Goal: Task Accomplishment & Management: Use online tool/utility

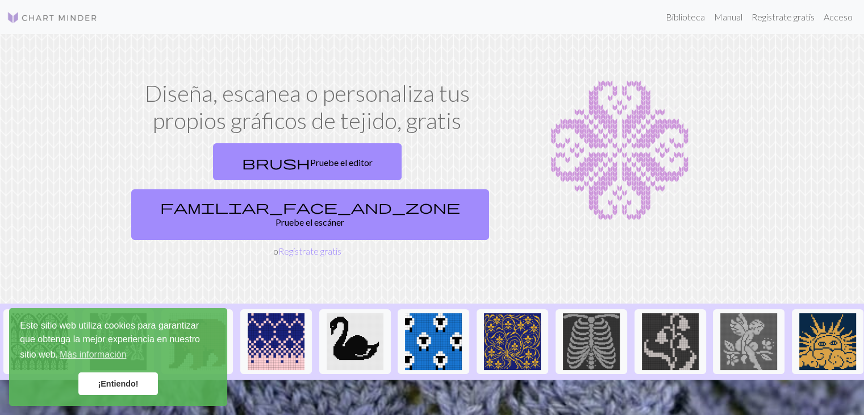
click at [120, 383] on font "¡Entiendo!" at bounding box center [118, 383] width 40 height 9
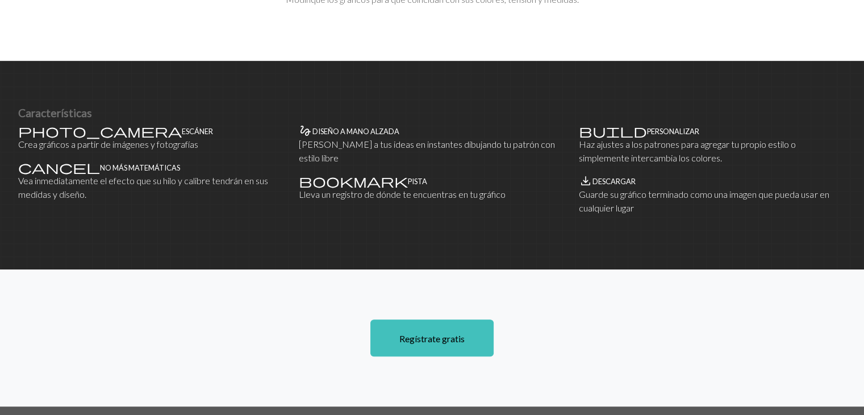
scroll to position [682, 0]
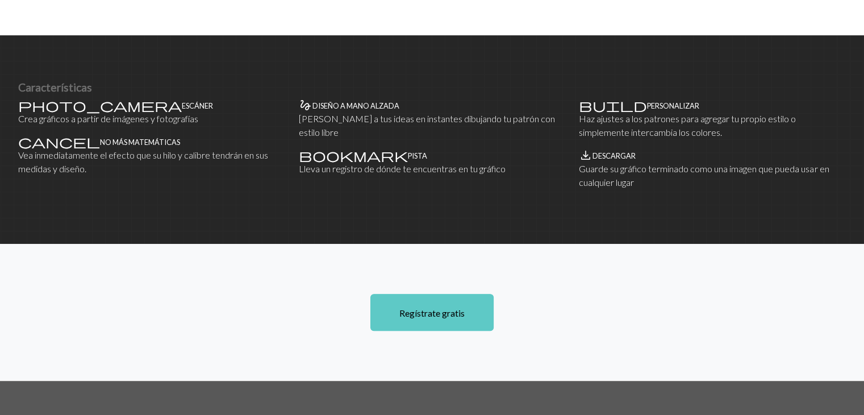
click at [432, 307] on font "Regístrate gratis" at bounding box center [431, 312] width 65 height 11
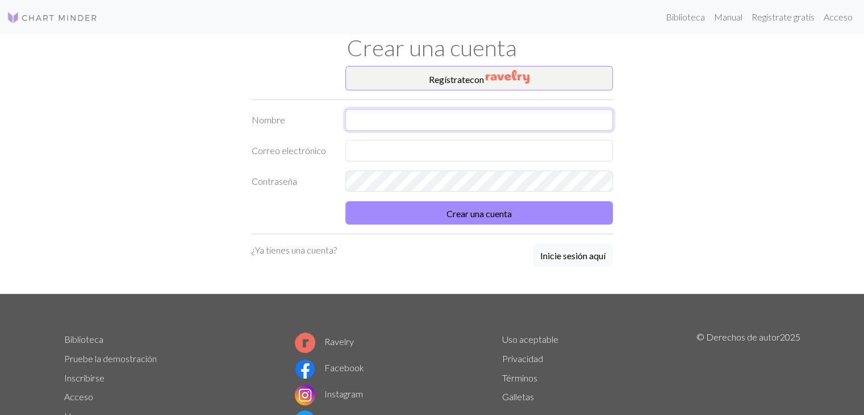
click at [396, 117] on input "text" at bounding box center [479, 120] width 268 height 22
click at [358, 122] on input "gabriela" at bounding box center [479, 120] width 268 height 22
type input "[PERSON_NAME]"
click at [378, 151] on input "text" at bounding box center [479, 151] width 268 height 22
type input "gabyfer.rivera@gmail.com"
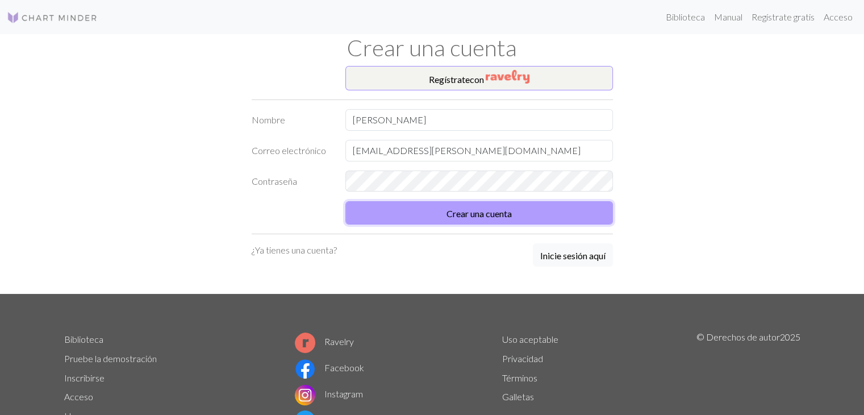
click at [520, 216] on button "Crear una cuenta" at bounding box center [479, 212] width 268 height 23
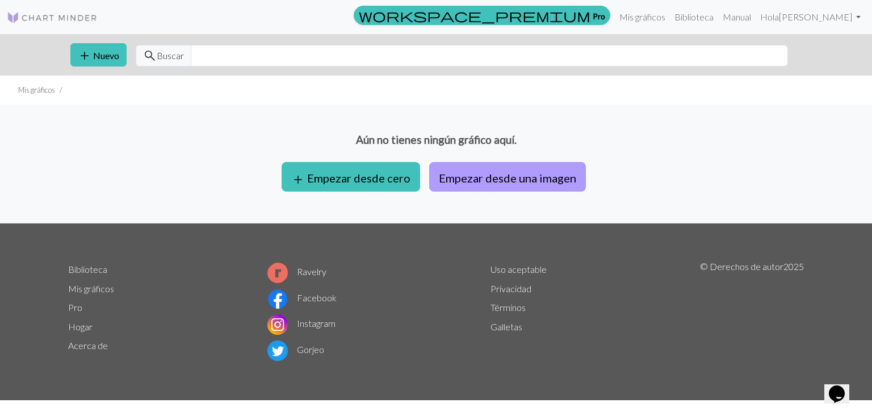
click at [532, 180] on font "Empezar desde una imagen" at bounding box center [507, 178] width 137 height 14
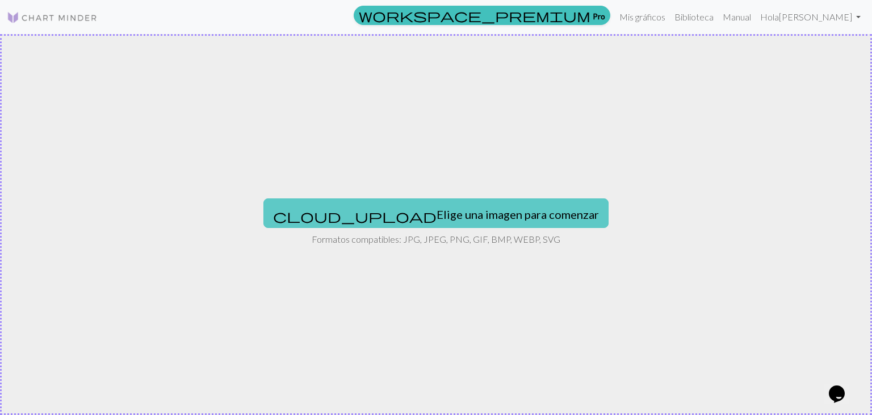
click at [441, 200] on button "cloud_upload Elige una imagen para comenzar" at bounding box center [436, 213] width 345 height 30
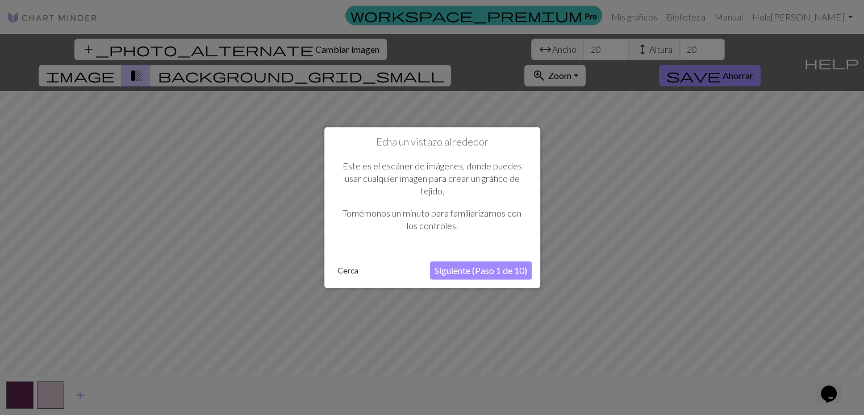
click at [464, 269] on font "Siguiente (Paso 1 de 10)" at bounding box center [480, 269] width 93 height 11
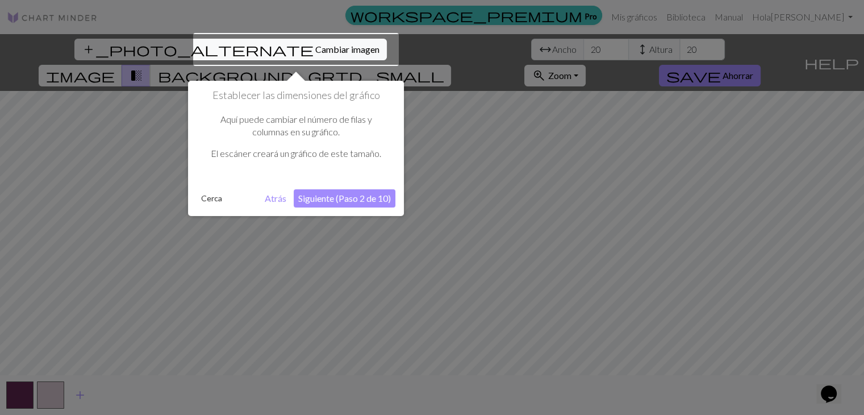
click at [387, 194] on font "Siguiente (Paso 2 de 10)" at bounding box center [344, 198] width 93 height 11
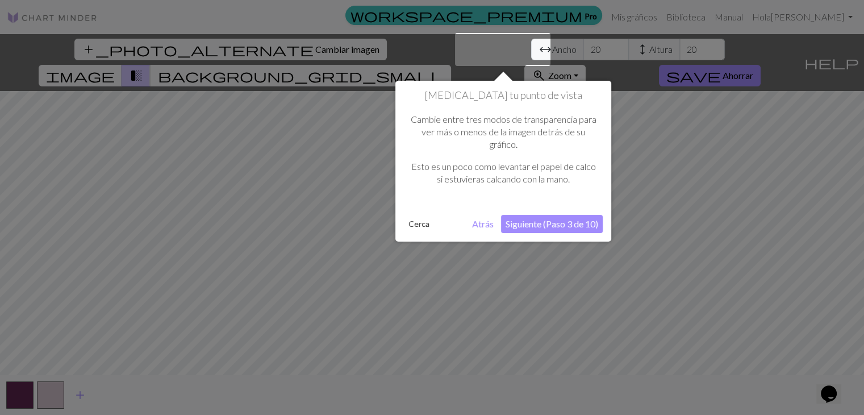
click at [579, 219] on font "Siguiente (Paso 3 de 10)" at bounding box center [551, 223] width 93 height 11
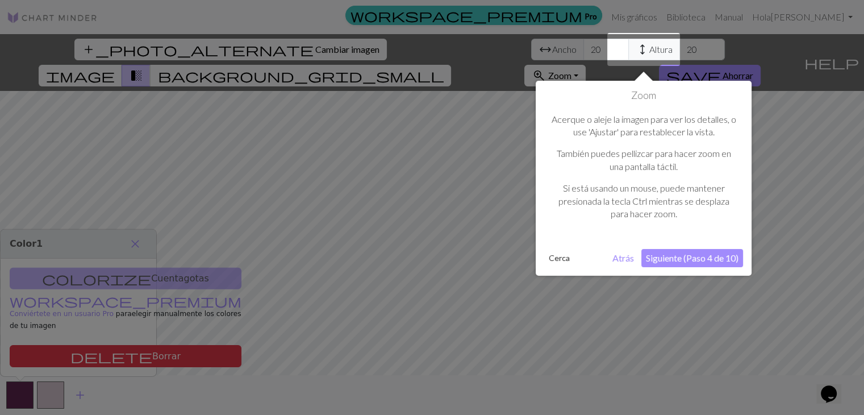
click at [691, 256] on font "Siguiente (Paso 4 de 10)" at bounding box center [692, 257] width 93 height 11
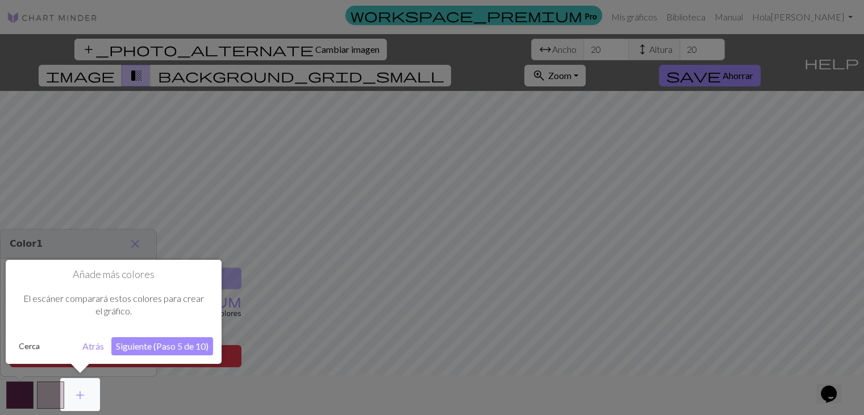
click at [166, 345] on font "Siguiente (Paso 5 de 10)" at bounding box center [162, 345] width 93 height 11
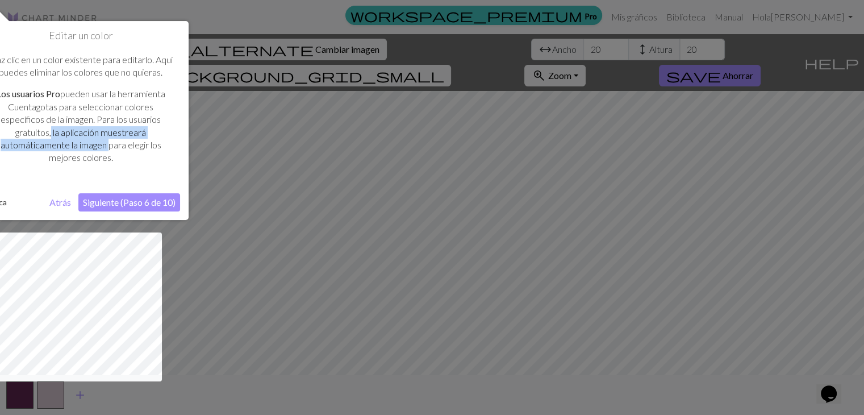
drag, startPoint x: 48, startPoint y: 129, endPoint x: 105, endPoint y: 141, distance: 57.6
click at [105, 141] on font "pueden usar la herramienta Cuentagotas para seleccionar colores específicos de …" at bounding box center [83, 125] width 165 height 74
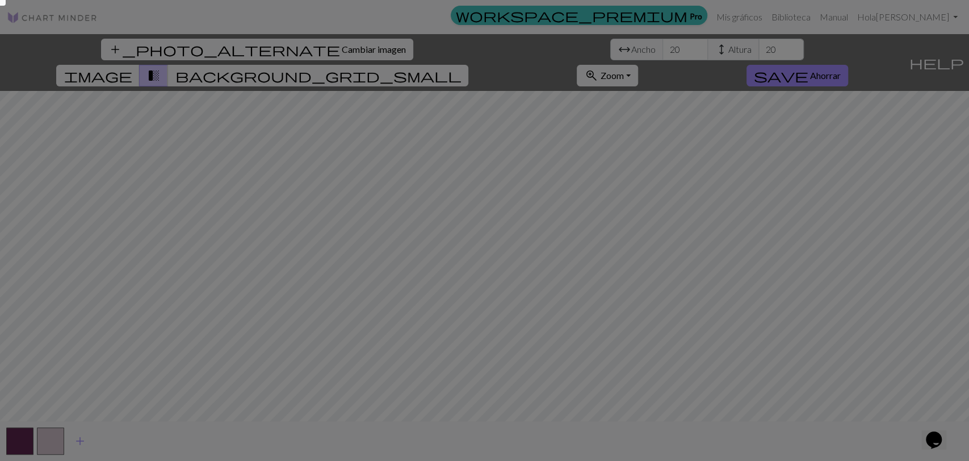
click at [9, 155] on div at bounding box center [484, 230] width 969 height 461
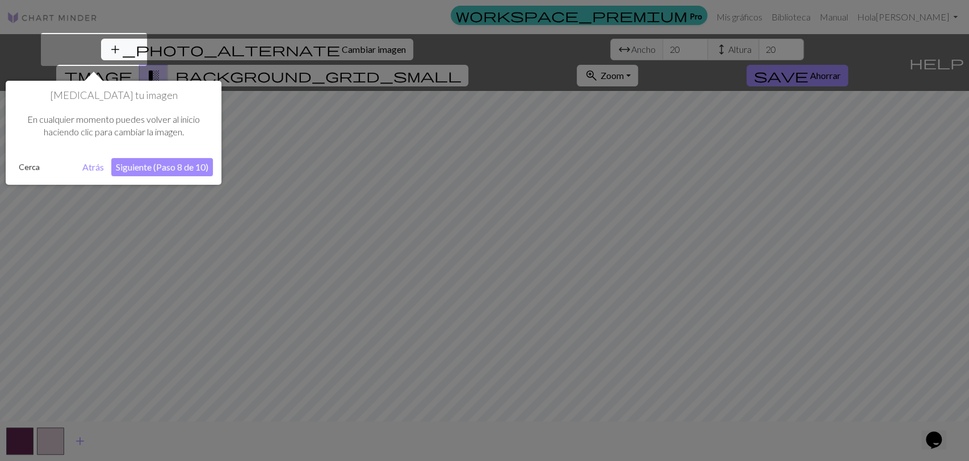
click at [136, 165] on font "Siguiente (Paso 8 de 10)" at bounding box center [162, 166] width 93 height 11
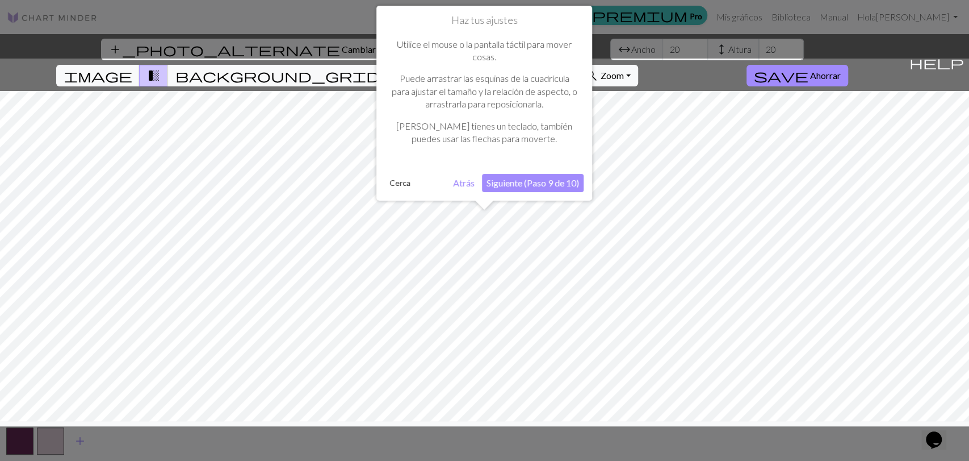
click at [550, 183] on font "Siguiente (Paso 9 de 10)" at bounding box center [533, 182] width 93 height 11
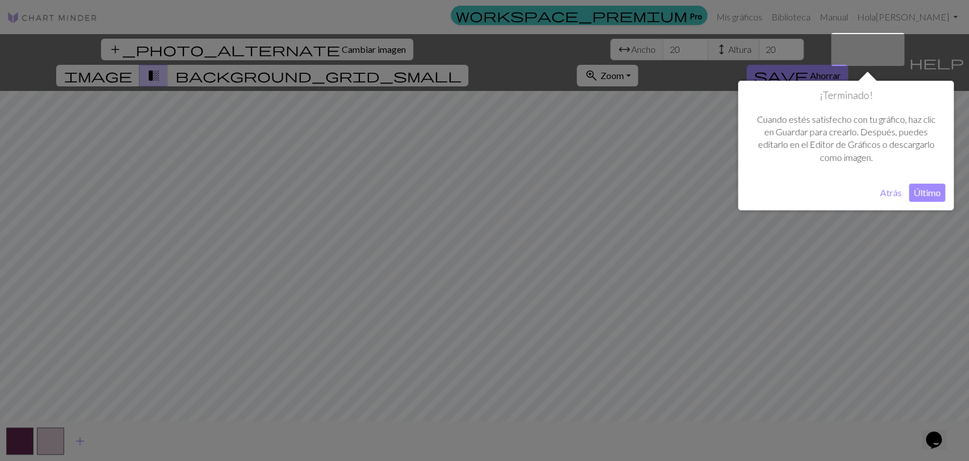
click at [863, 189] on font "Último" at bounding box center [927, 192] width 27 height 11
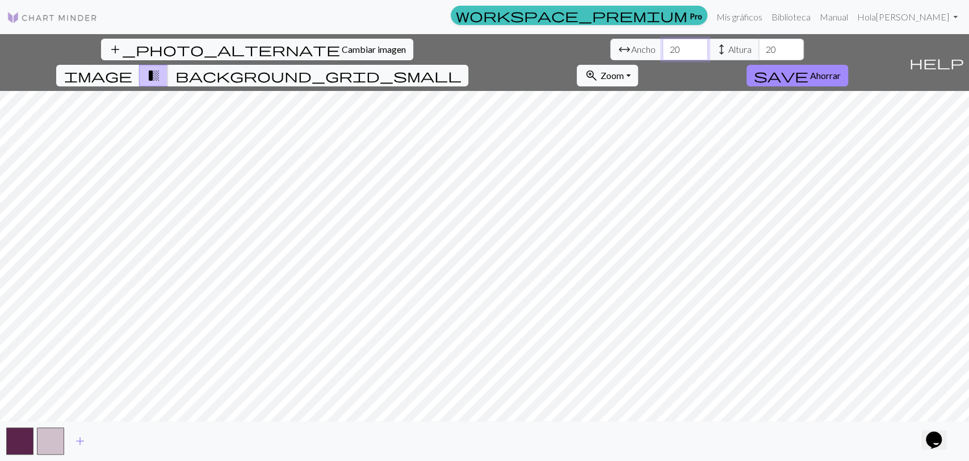
click at [663, 44] on input "20" at bounding box center [685, 50] width 45 height 22
click at [663, 49] on input "20" at bounding box center [685, 50] width 45 height 22
type input "2"
type input "90"
click at [759, 51] on input "20" at bounding box center [781, 50] width 45 height 22
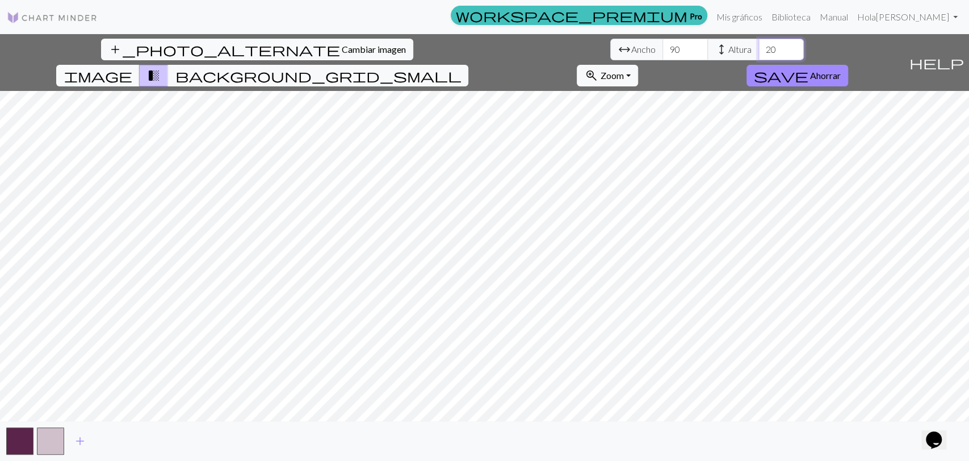
type input "2"
type input "90"
click at [160, 68] on span "transition_fade" at bounding box center [154, 76] width 14 height 16
click at [638, 65] on button "zoom_in Zoom Zoom" at bounding box center [607, 76] width 61 height 22
click at [657, 95] on font "Se adapta a todos" at bounding box center [622, 100] width 70 height 11
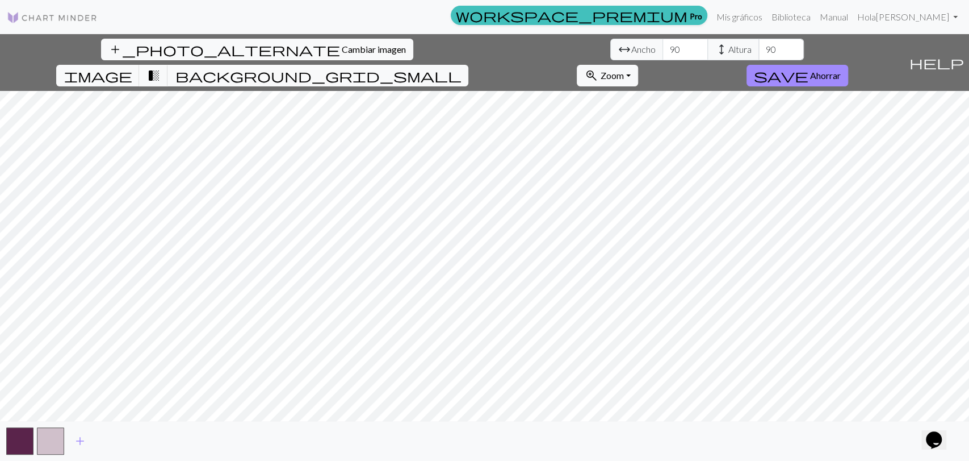
click at [722, 62] on div "add_photo_alternate Cambiar imagen arrow_range Ancho 90 height Altura 90 image …" at bounding box center [452, 62] width 905 height 57
click at [624, 70] on font "Zoom" at bounding box center [611, 75] width 23 height 11
click at [648, 113] on font "Ancho de ajuste" at bounding box center [617, 118] width 61 height 11
click at [624, 70] on font "Zoom" at bounding box center [611, 75] width 23 height 11
click at [647, 131] on font "Altura de ajuste" at bounding box center [617, 136] width 60 height 11
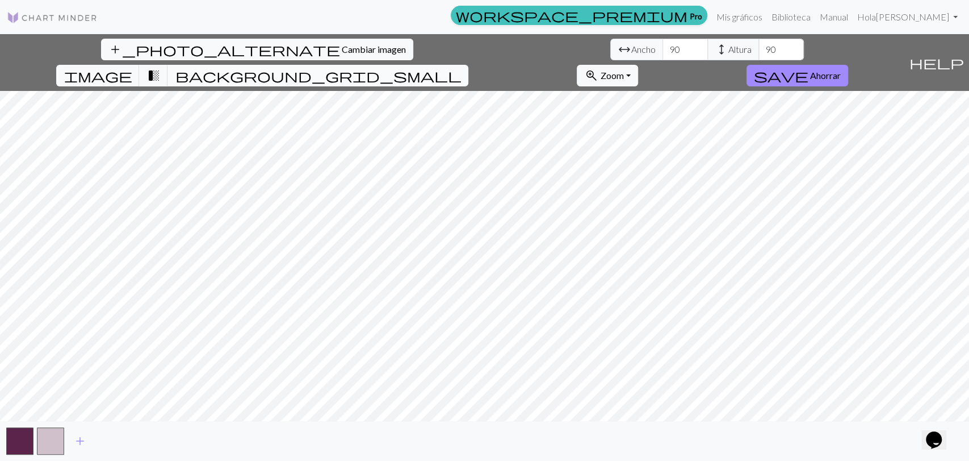
click at [461, 68] on span "background_grid_small" at bounding box center [318, 76] width 286 height 16
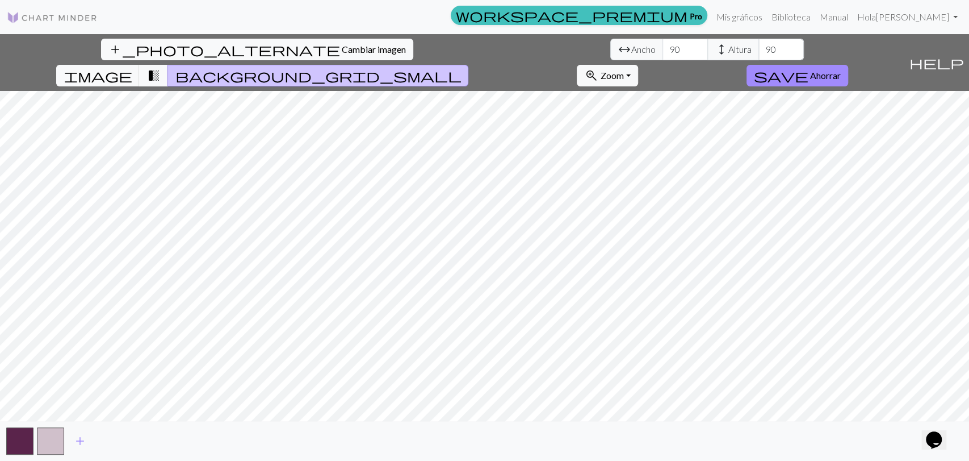
click at [461, 68] on span "background_grid_small" at bounding box center [318, 76] width 286 height 16
click at [550, 37] on div "add_photo_alternate Cambiar imagen arrow_range Ancho 90 height Altura 90 image …" at bounding box center [452, 62] width 905 height 57
click at [160, 68] on span "transition_fade" at bounding box center [154, 76] width 14 height 16
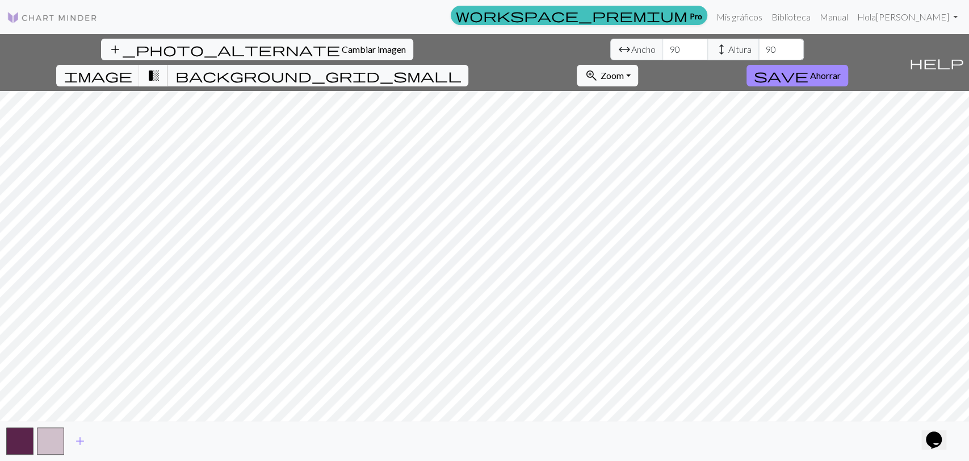
click at [160, 68] on span "transition_fade" at bounding box center [154, 76] width 14 height 16
click at [716, 60] on div "add_photo_alternate Cambiar imagen arrow_range Ancho 90 height Altura 90 image …" at bounding box center [452, 62] width 905 height 57
click at [638, 65] on button "zoom_in Zoom Zoom" at bounding box center [607, 76] width 61 height 22
click at [648, 113] on font "Ancho de ajuste" at bounding box center [617, 118] width 61 height 11
click at [638, 65] on button "zoom_in Zoom Zoom" at bounding box center [607, 76] width 61 height 22
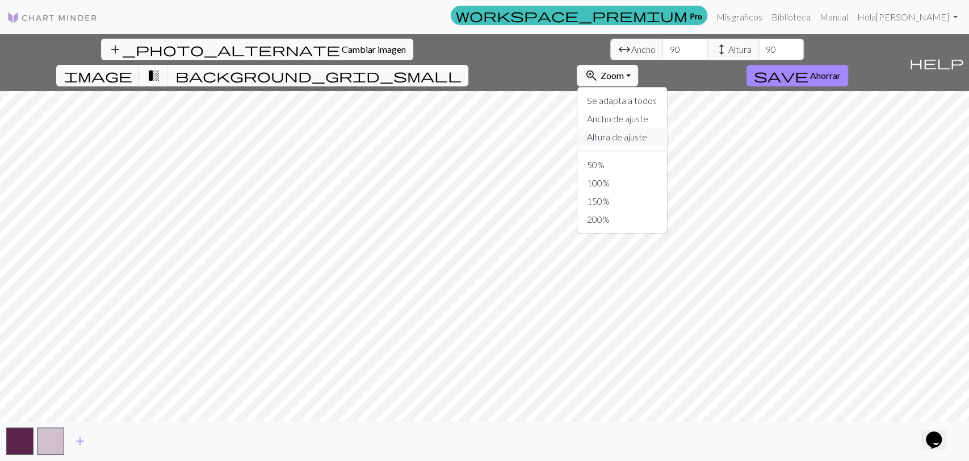
click at [647, 131] on font "Altura de ajuste" at bounding box center [617, 136] width 60 height 11
click at [841, 70] on font "Ahorrar" at bounding box center [825, 75] width 31 height 11
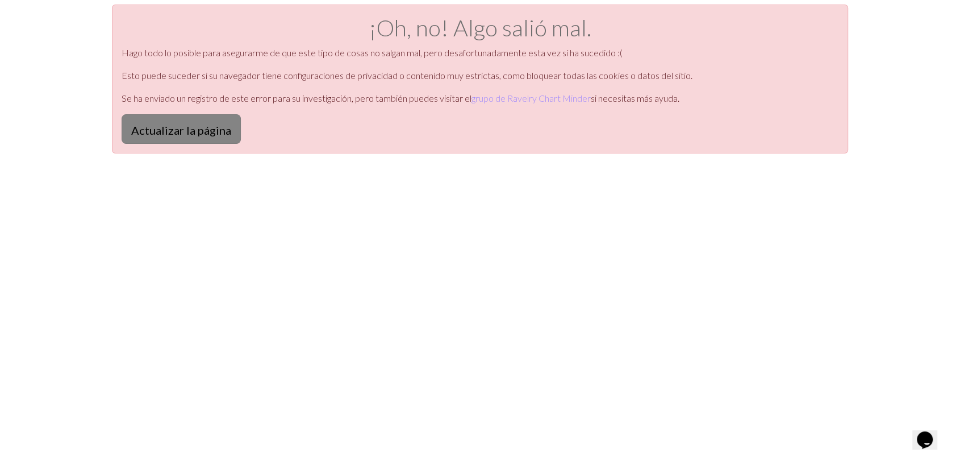
click at [145, 130] on font "Actualizar la página" at bounding box center [181, 130] width 100 height 14
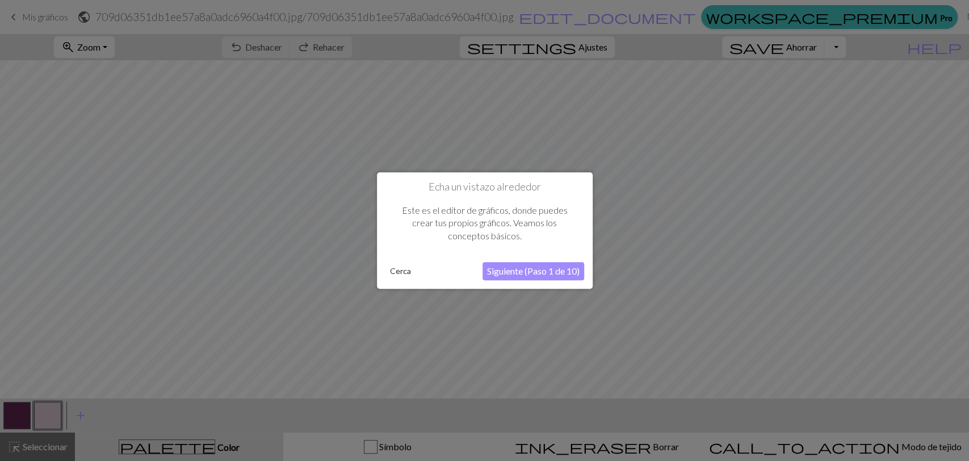
click at [525, 272] on font "Siguiente (Paso 1 de 10)" at bounding box center [533, 270] width 93 height 11
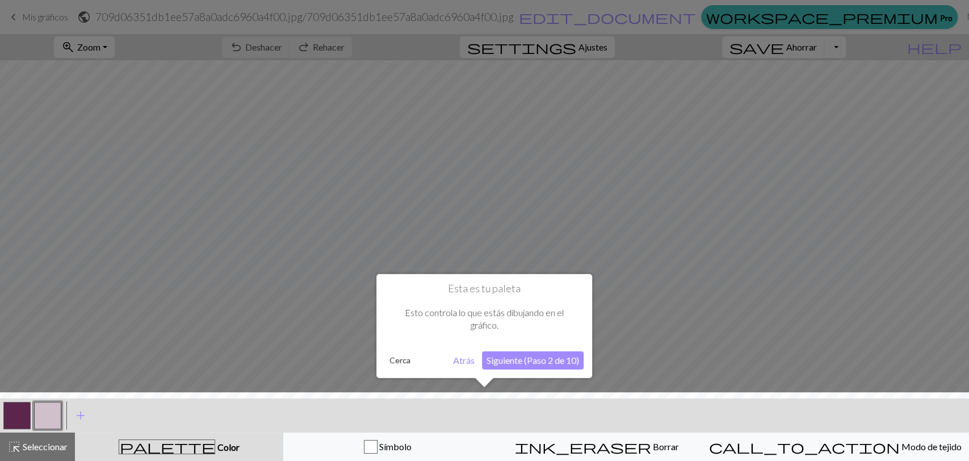
click at [518, 360] on font "Siguiente (Paso 2 de 10)" at bounding box center [533, 359] width 93 height 11
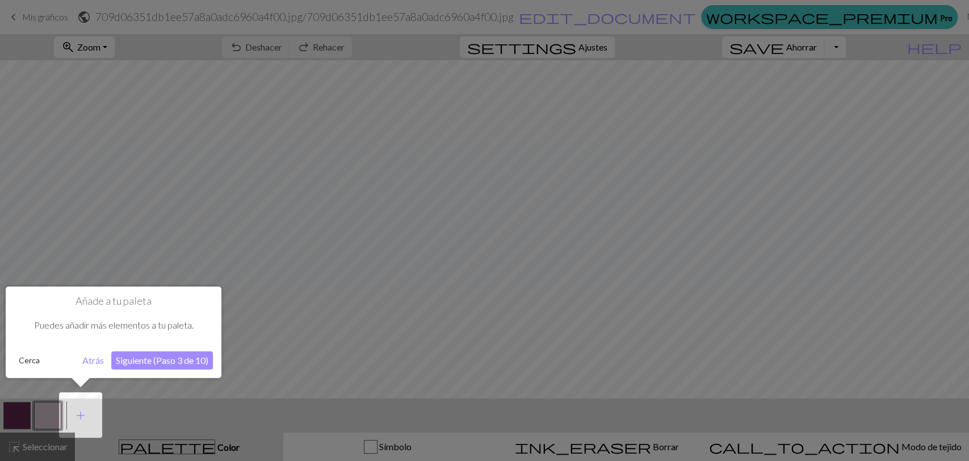
click at [179, 365] on font "Siguiente (Paso 3 de 10)" at bounding box center [162, 359] width 93 height 11
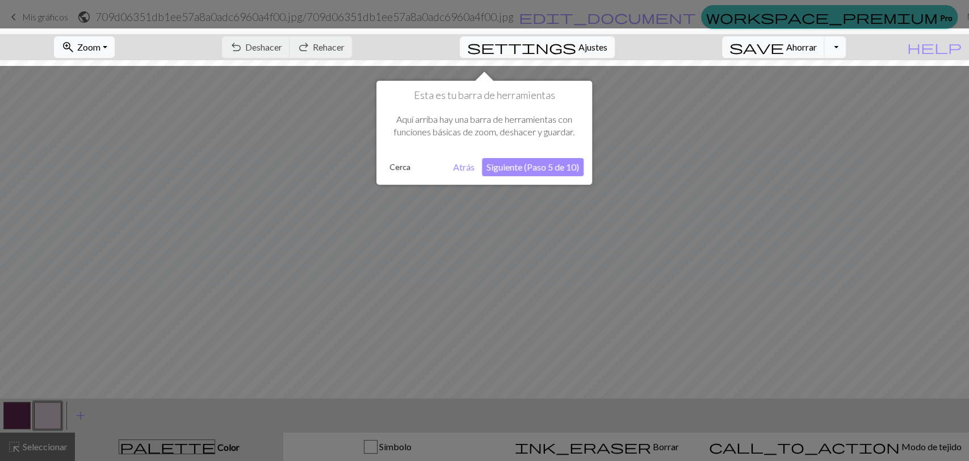
click at [536, 162] on font "Siguiente (Paso 5 de 10)" at bounding box center [533, 166] width 93 height 11
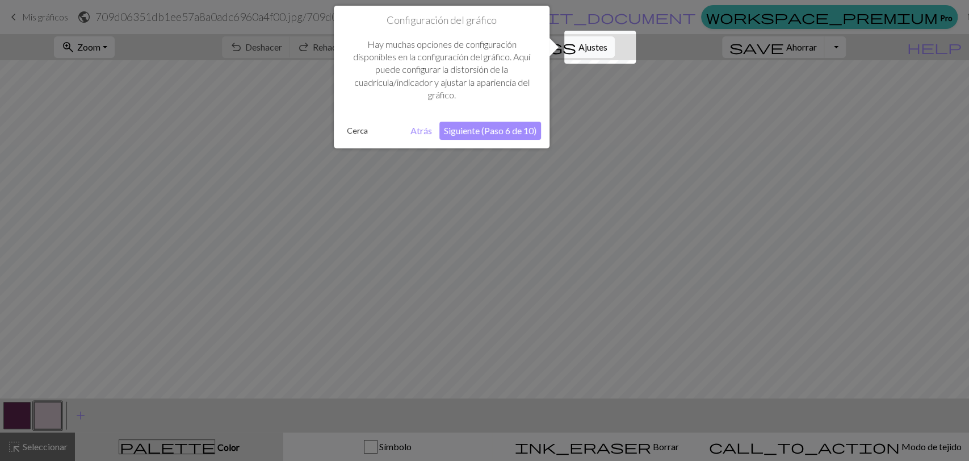
click at [490, 134] on font "Siguiente (Paso 6 de 10)" at bounding box center [490, 130] width 93 height 11
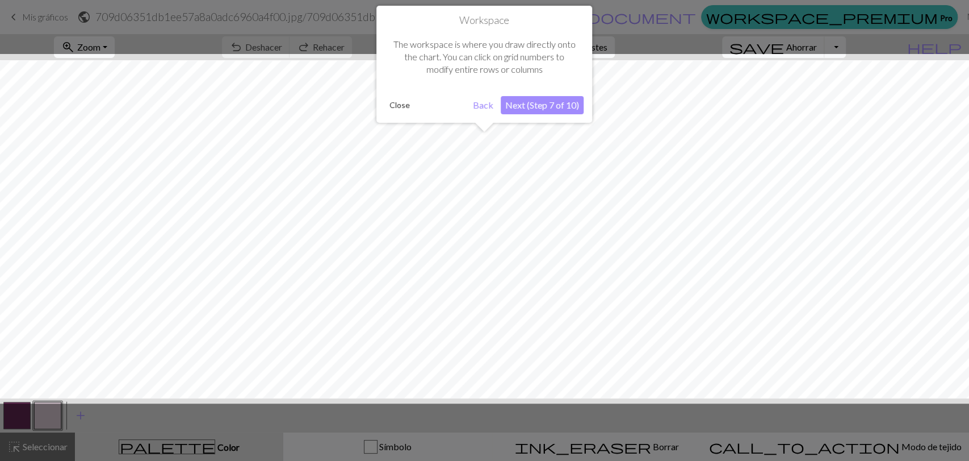
scroll to position [42, 0]
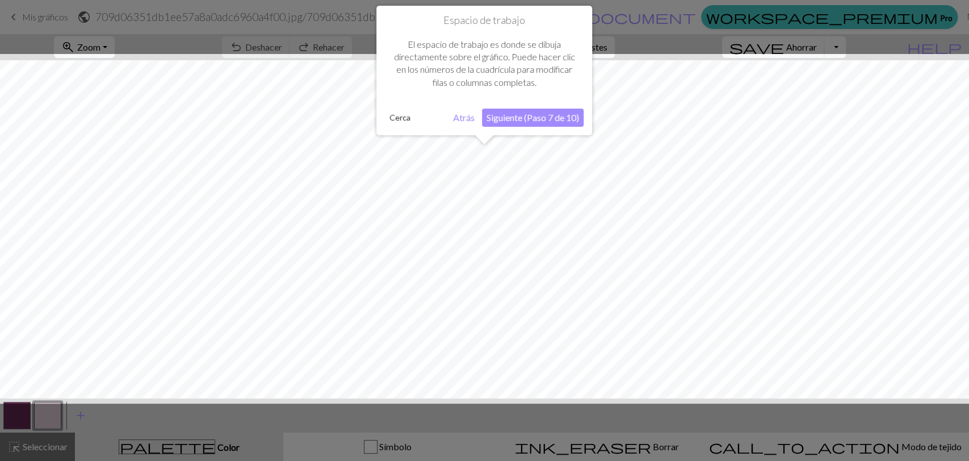
click at [538, 115] on font "Siguiente (Paso 7 de 10)" at bounding box center [533, 117] width 93 height 11
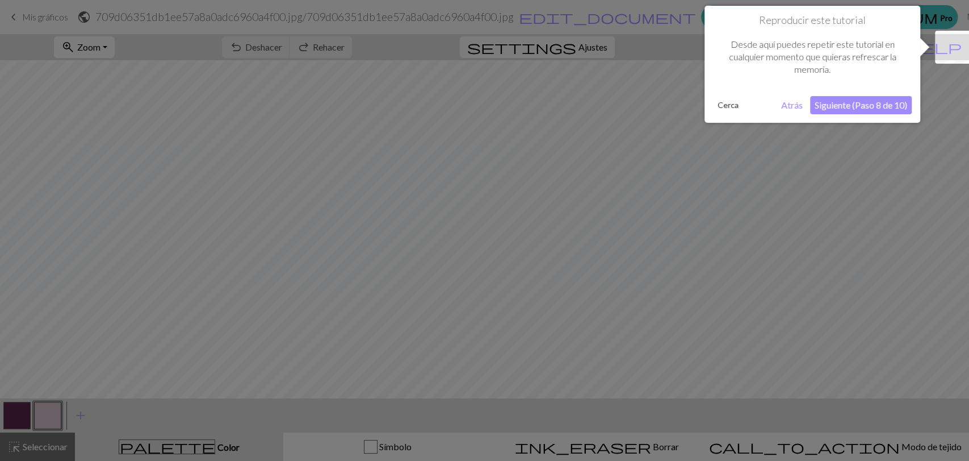
click at [879, 103] on font "Siguiente (Paso 8 de 10)" at bounding box center [861, 104] width 93 height 11
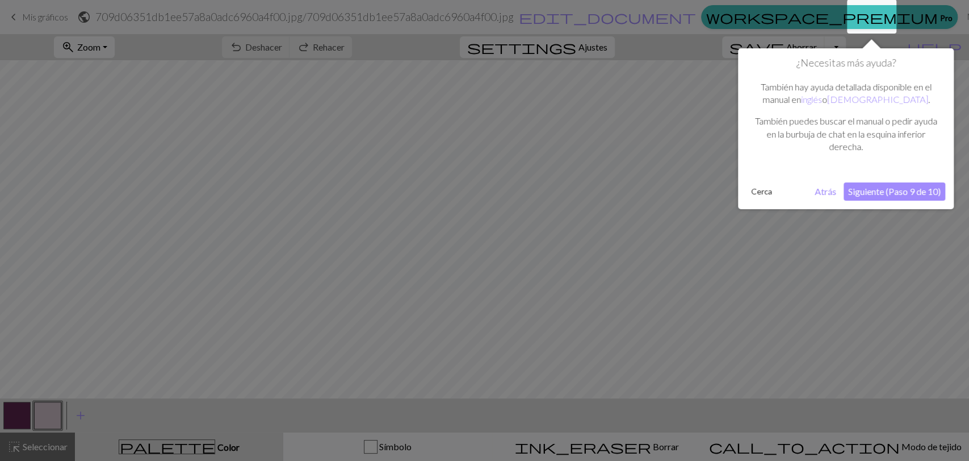
click at [889, 197] on button "Siguiente (Paso 9 de 10)" at bounding box center [895, 191] width 102 height 18
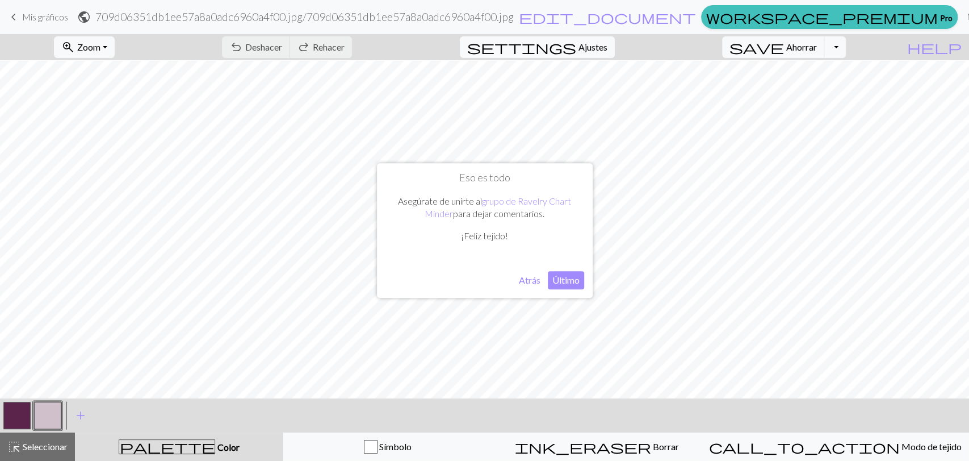
click at [575, 278] on font "Último" at bounding box center [566, 279] width 27 height 11
click at [115, 37] on button "zoom_in Zoom Zoom" at bounding box center [84, 47] width 61 height 22
click at [115, 106] on font "Altura de ajuste" at bounding box center [94, 108] width 60 height 11
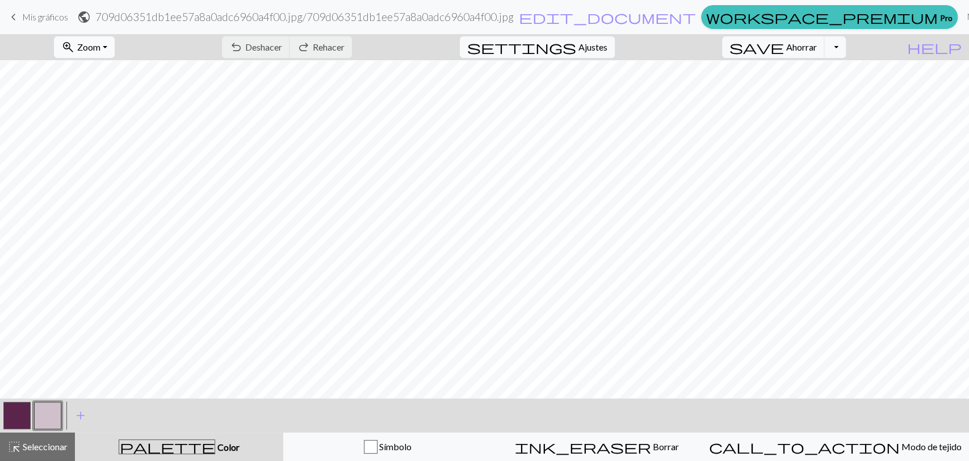
click at [108, 40] on button "zoom_in Zoom Zoom" at bounding box center [84, 47] width 61 height 22
click at [136, 141] on button "50%" at bounding box center [100, 136] width 90 height 18
click at [110, 55] on button "zoom_in Zoom Zoom" at bounding box center [84, 47] width 61 height 22
click at [128, 65] on button "Se adapta a todos" at bounding box center [100, 72] width 90 height 18
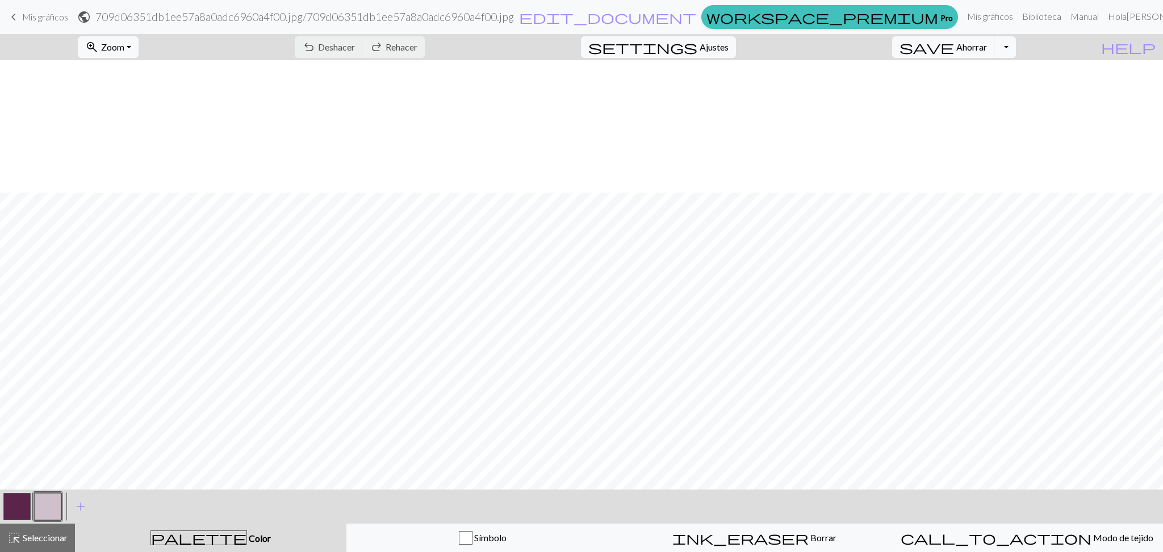
scroll to position [132, 0]
click at [969, 49] on button "Alternar menú desplegable" at bounding box center [1005, 47] width 22 height 22
click at [124, 49] on font "Zoom" at bounding box center [112, 46] width 23 height 11
click at [131, 65] on button "Se adapta a todos" at bounding box center [123, 72] width 90 height 18
click at [124, 41] on font "Zoom" at bounding box center [112, 46] width 23 height 11
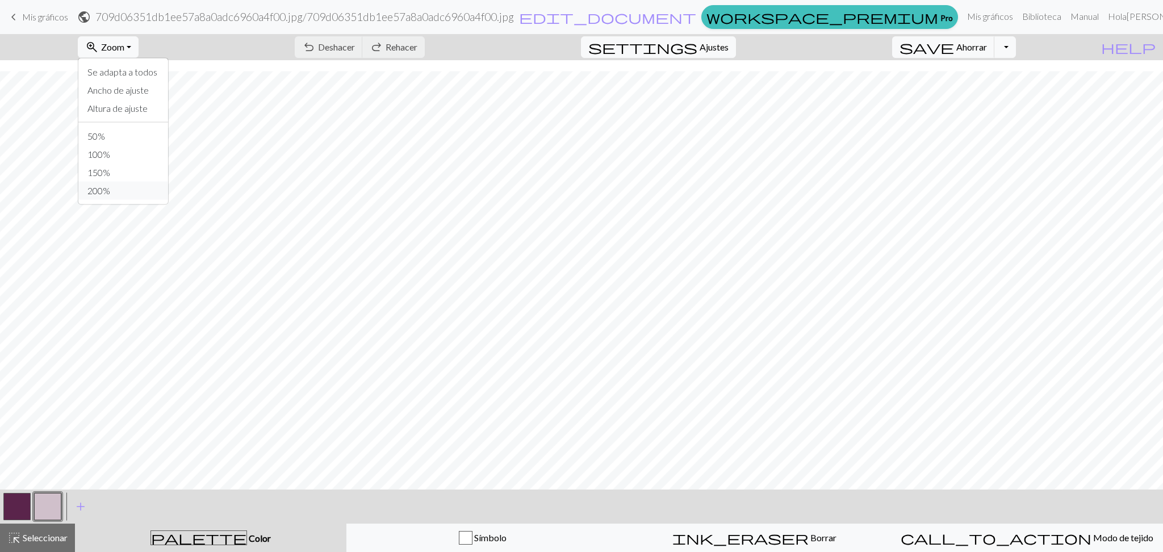
click at [133, 193] on button "200%" at bounding box center [123, 191] width 90 height 18
click at [139, 48] on button "zoom_in Zoom Zoom" at bounding box center [108, 47] width 61 height 22
click at [148, 77] on font "Se adapta a todos" at bounding box center [122, 71] width 70 height 11
click at [126, 53] on button "zoom_in Zoom Zoom" at bounding box center [108, 47] width 61 height 22
click at [153, 146] on button "100%" at bounding box center [123, 154] width 90 height 18
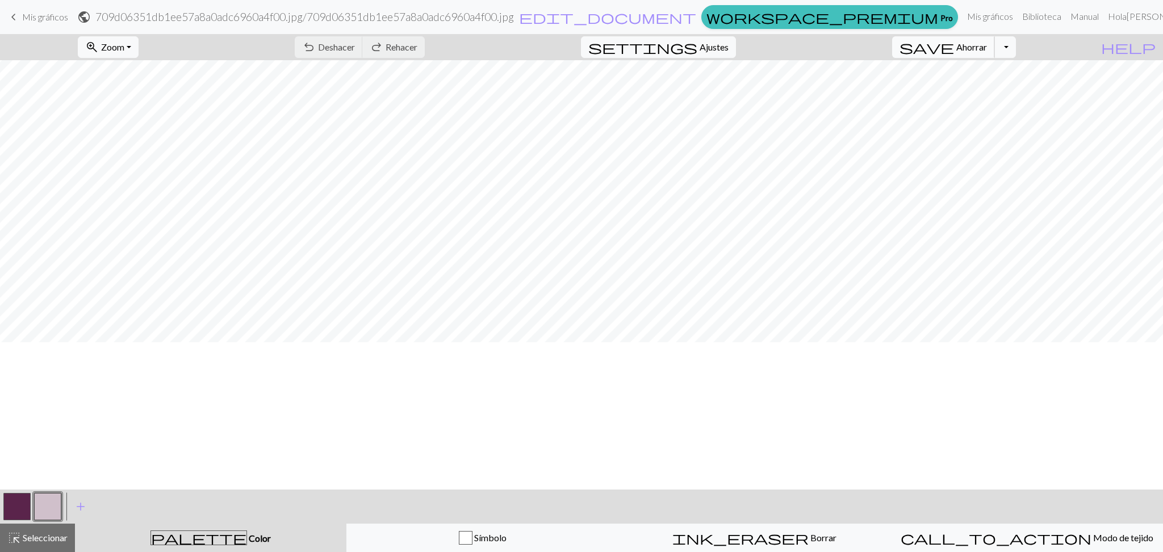
scroll to position [276, 0]
click at [132, 55] on button "zoom_in Zoom Zoom" at bounding box center [108, 47] width 61 height 22
click at [124, 197] on button "200%" at bounding box center [123, 191] width 90 height 18
click at [134, 56] on button "zoom_in Zoom Zoom" at bounding box center [108, 47] width 61 height 22
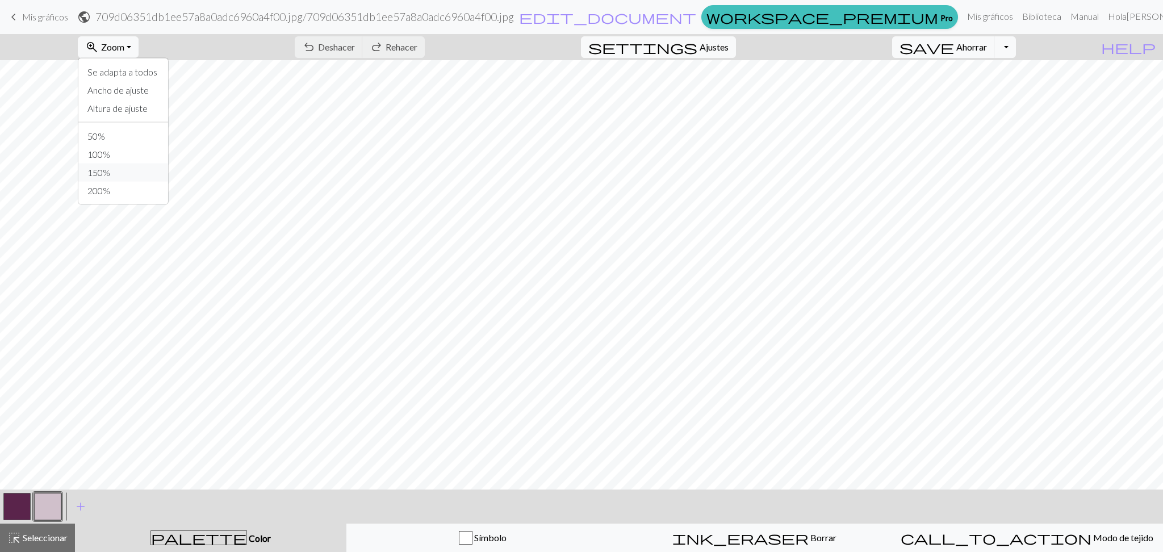
click at [143, 168] on button "150%" at bounding box center [123, 173] width 90 height 18
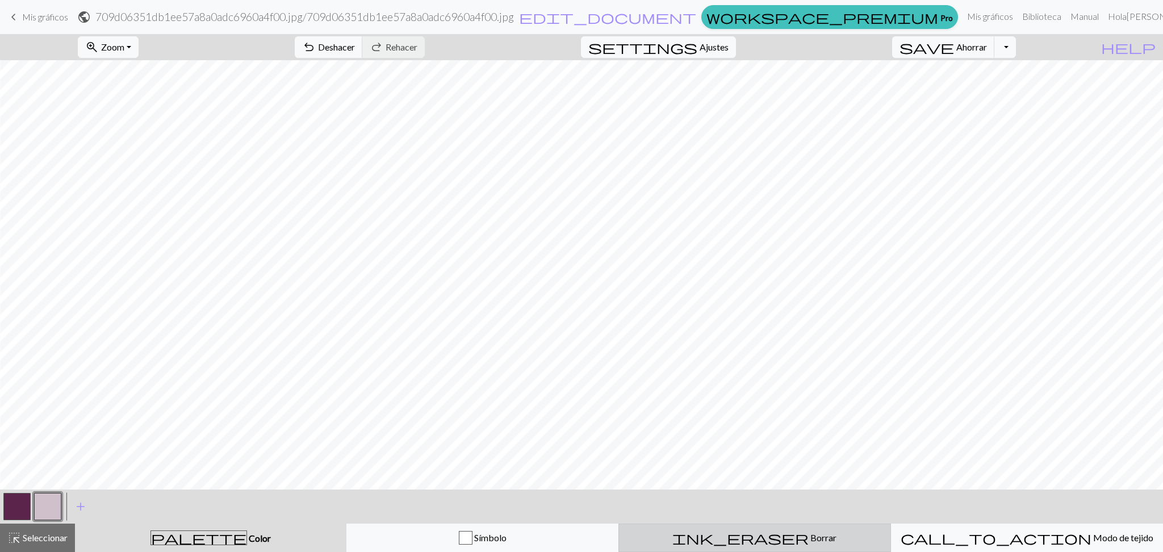
click at [691, 460] on div "ink_eraser Borrar Borrar" at bounding box center [754, 538] width 257 height 14
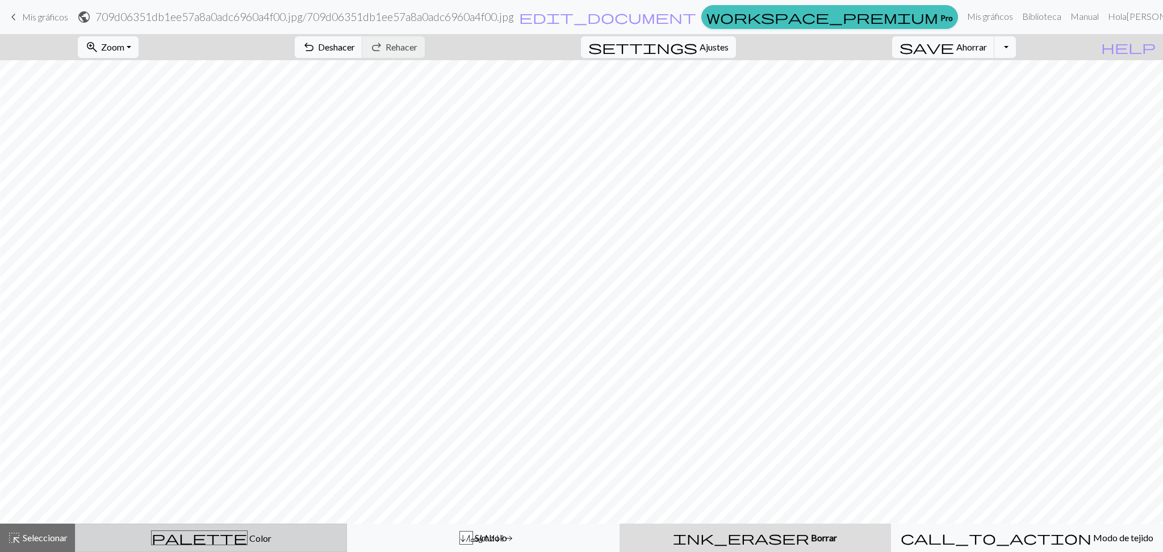
click at [252, 460] on div "palette Color Color" at bounding box center [210, 537] width 257 height 15
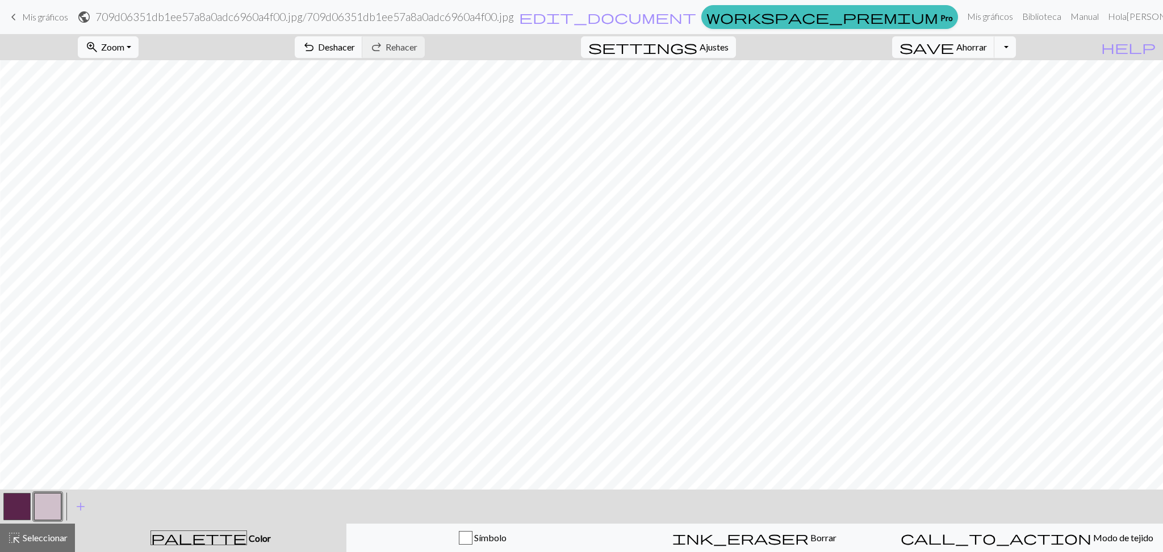
click at [3, 460] on button "button" at bounding box center [16, 506] width 27 height 27
click at [51, 460] on button "button" at bounding box center [47, 506] width 27 height 27
click at [76, 460] on span "add" at bounding box center [81, 507] width 14 height 16
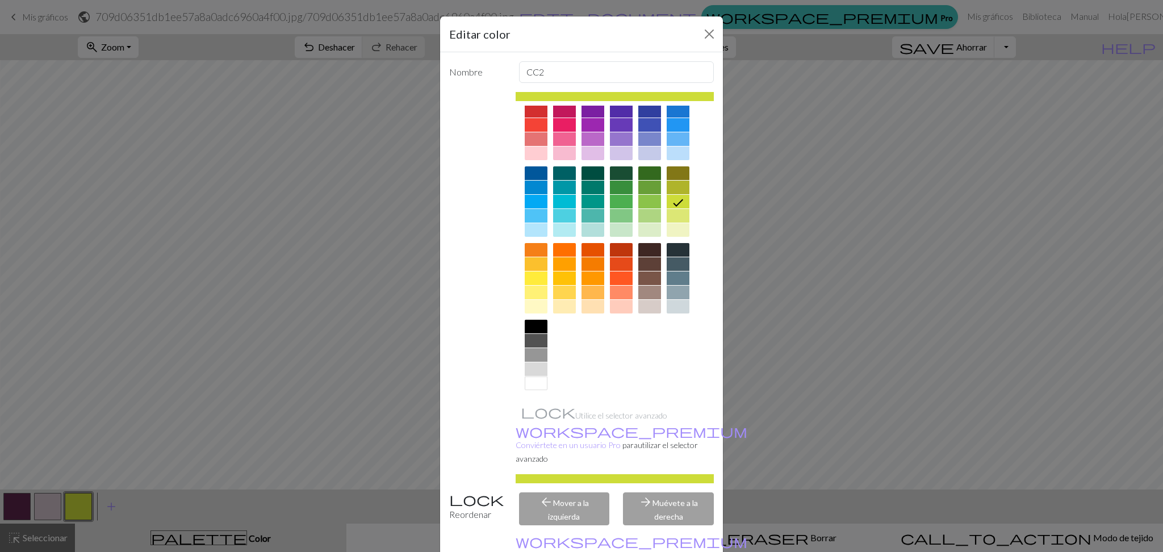
scroll to position [58, 0]
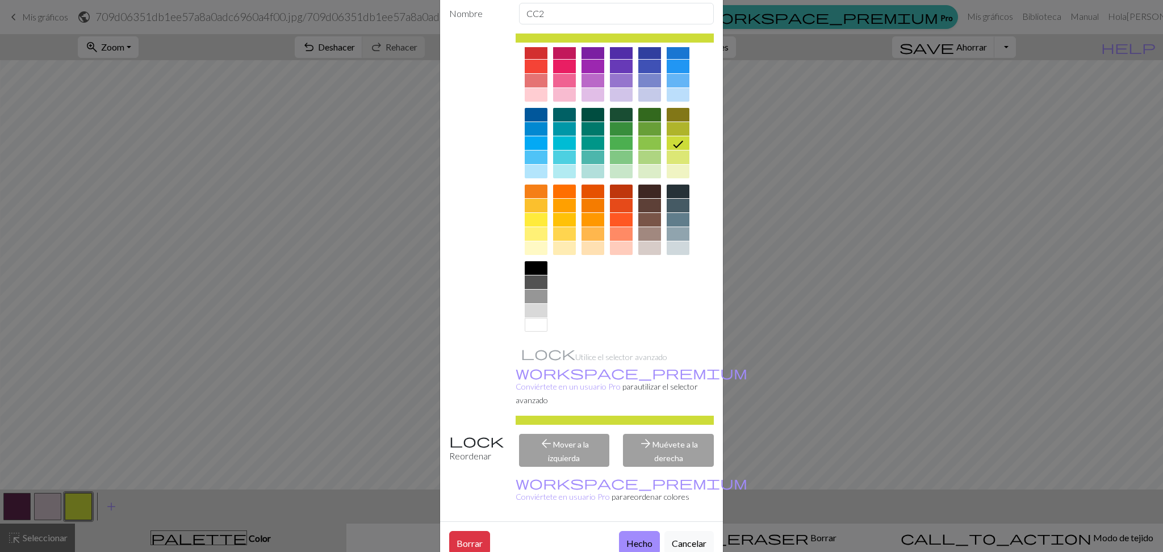
click at [530, 328] on div at bounding box center [536, 325] width 23 height 14
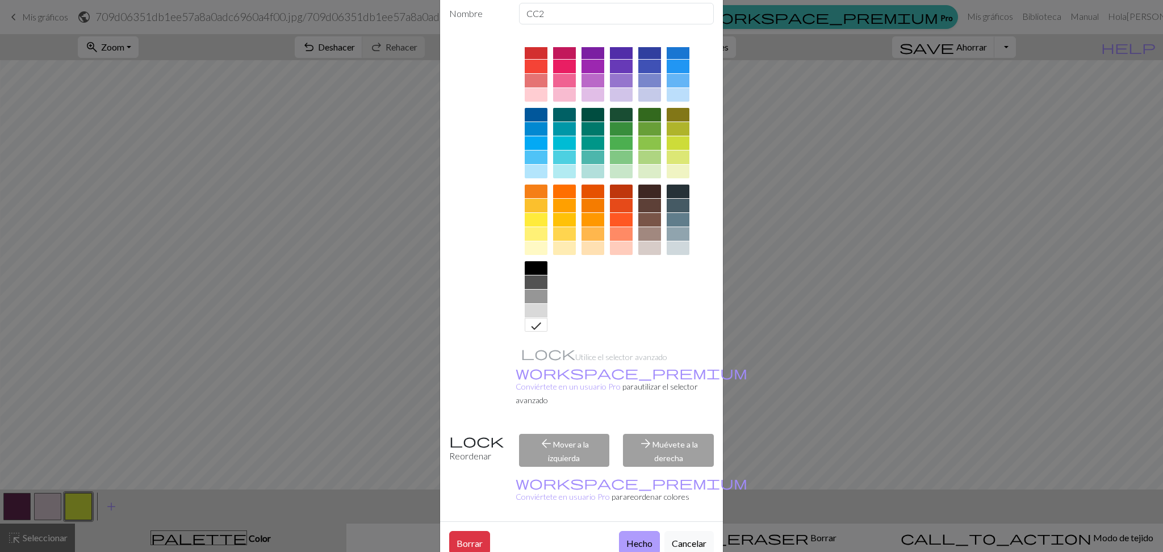
click at [630, 460] on font "Hecho" at bounding box center [639, 543] width 26 height 11
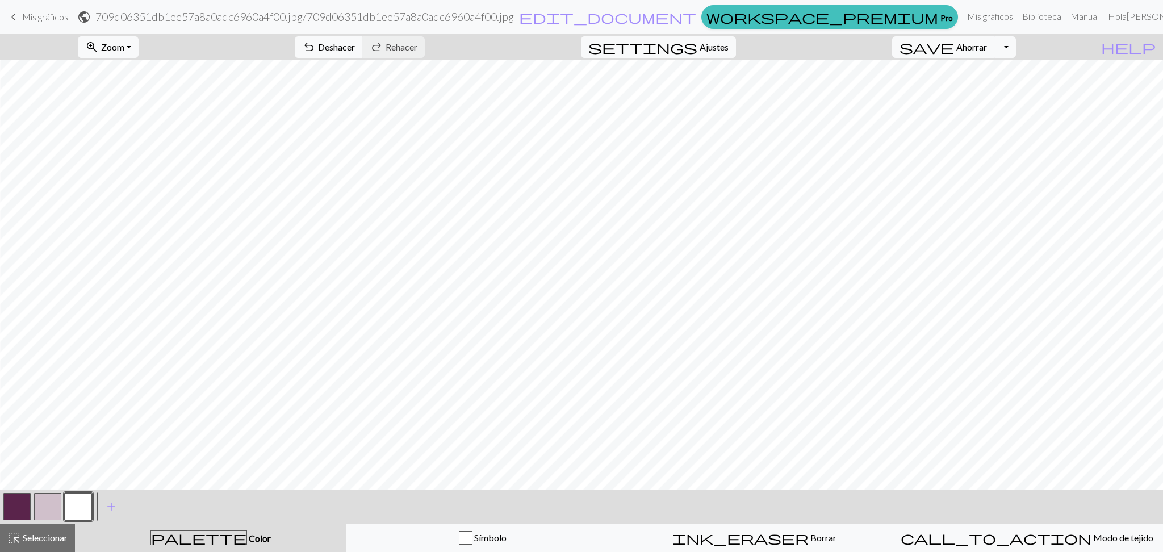
drag, startPoint x: 16, startPoint y: 501, endPoint x: 177, endPoint y: 501, distance: 160.2
click at [20, 460] on button "button" at bounding box center [16, 506] width 27 height 27
click at [83, 460] on button "button" at bounding box center [78, 506] width 27 height 27
click at [86, 460] on button "button" at bounding box center [78, 506] width 27 height 27
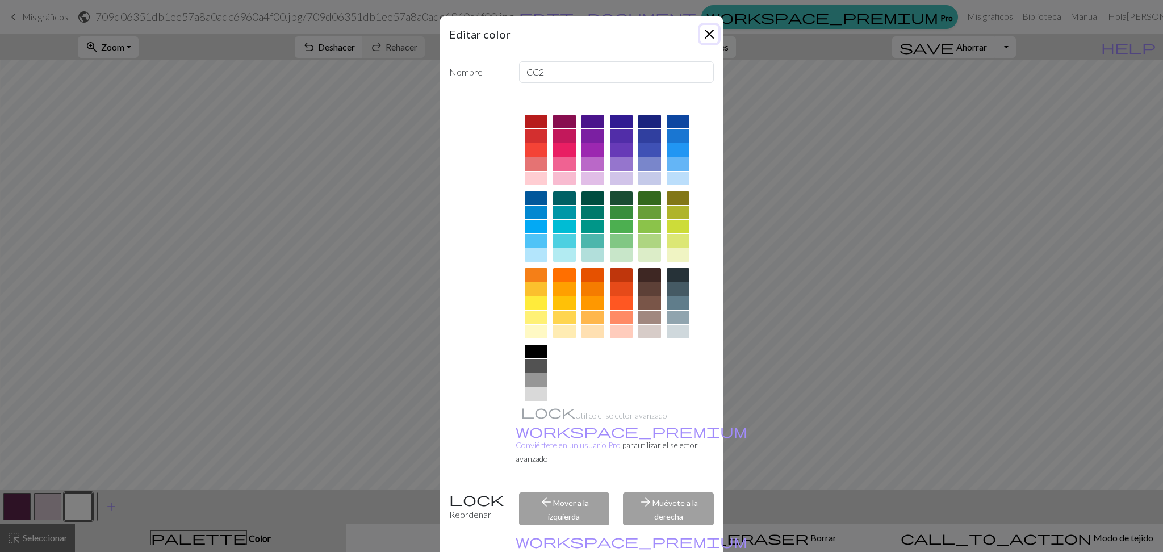
drag, startPoint x: 700, startPoint y: 39, endPoint x: 699, endPoint y: 46, distance: 7.6
click at [700, 39] on button "Cerca" at bounding box center [709, 34] width 18 height 18
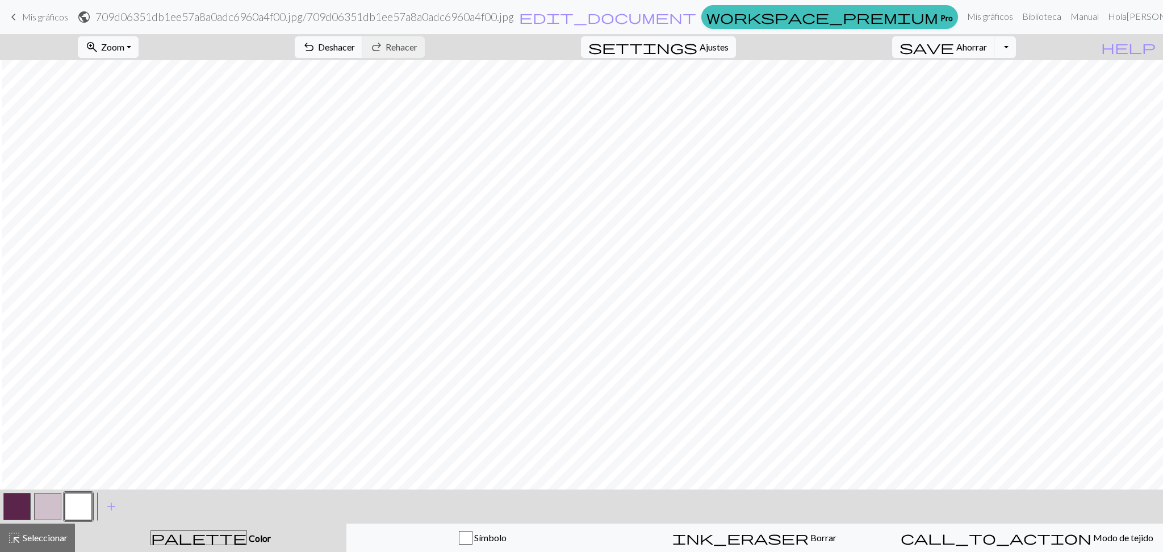
scroll to position [509, 247]
click at [11, 460] on button "button" at bounding box center [16, 506] width 27 height 27
click at [79, 460] on button "button" at bounding box center [78, 506] width 27 height 27
click at [124, 47] on font "Zoom" at bounding box center [112, 46] width 23 height 11
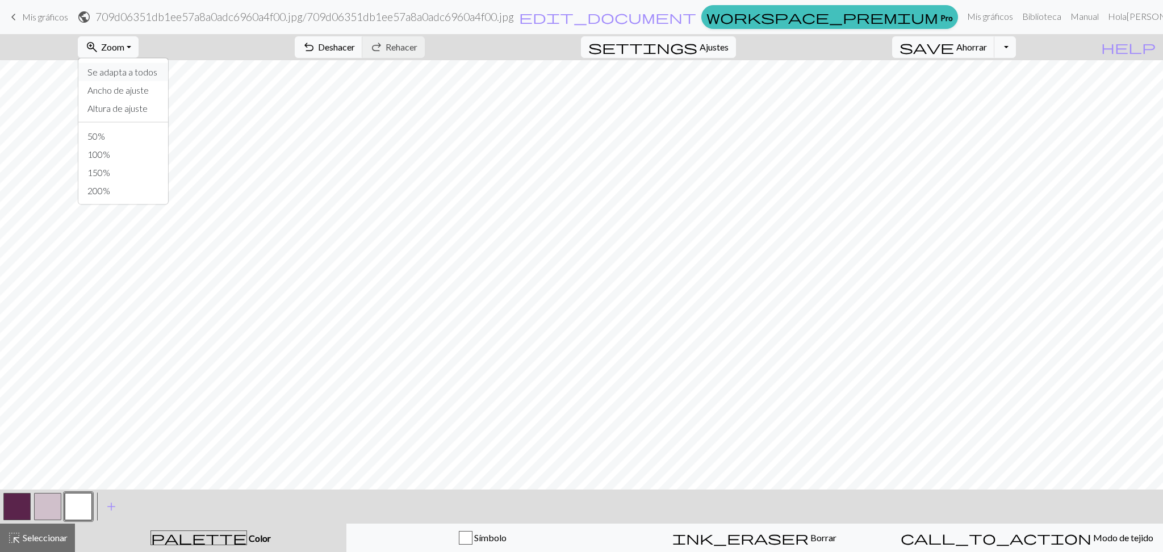
click at [148, 75] on font "Se adapta a todos" at bounding box center [122, 71] width 70 height 11
click at [139, 42] on button "zoom_in Zoom Zoom" at bounding box center [108, 47] width 61 height 22
click at [110, 174] on font "150%" at bounding box center [98, 172] width 23 height 11
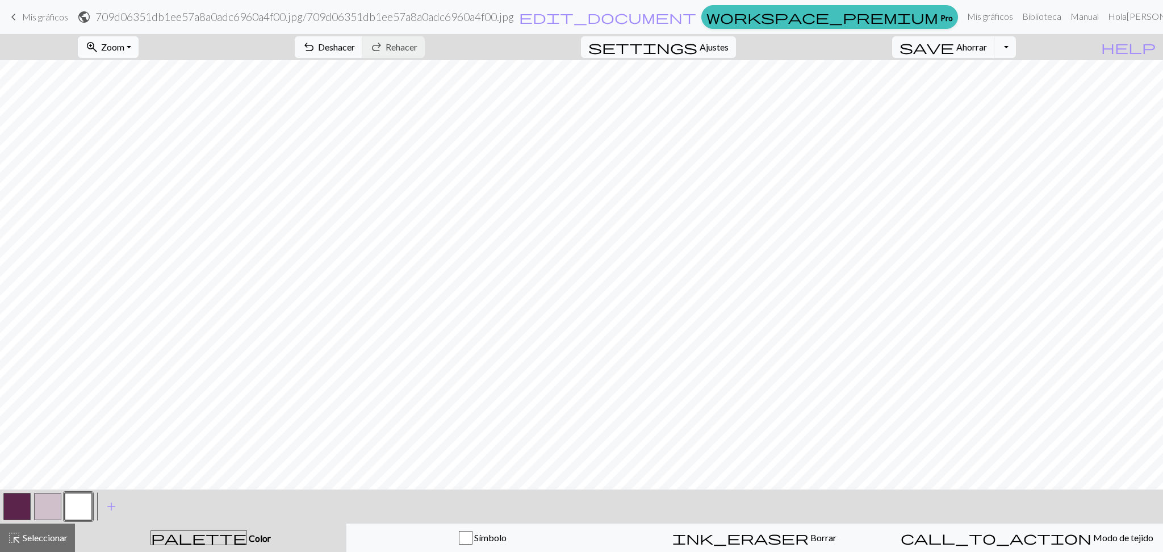
click at [124, 52] on font "Zoom" at bounding box center [112, 46] width 23 height 11
click at [147, 135] on button "50%" at bounding box center [123, 136] width 90 height 18
click at [969, 41] on button "Alternar menú desplegable" at bounding box center [1005, 47] width 22 height 22
click at [868, 91] on font "Descargar" at bounding box center [847, 90] width 41 height 11
click at [969, 49] on button "Alternar menú desplegable" at bounding box center [1005, 47] width 22 height 22
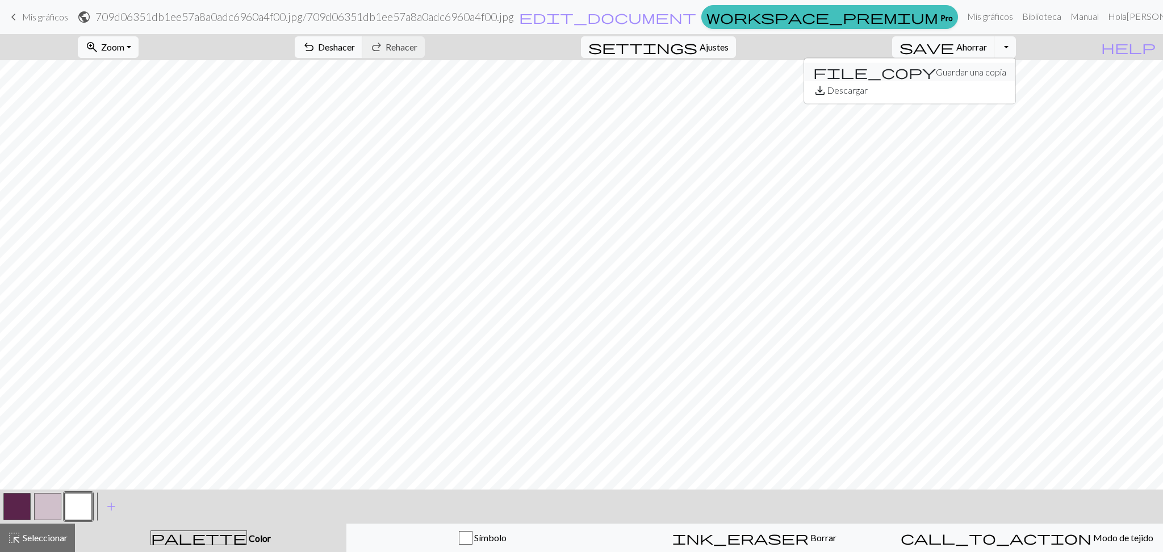
click at [969, 72] on font "Guardar una copia" at bounding box center [971, 71] width 70 height 11
click at [969, 45] on button "Alternar menú desplegable" at bounding box center [1005, 47] width 22 height 22
click at [969, 95] on button "save_alt Descargar" at bounding box center [909, 90] width 211 height 18
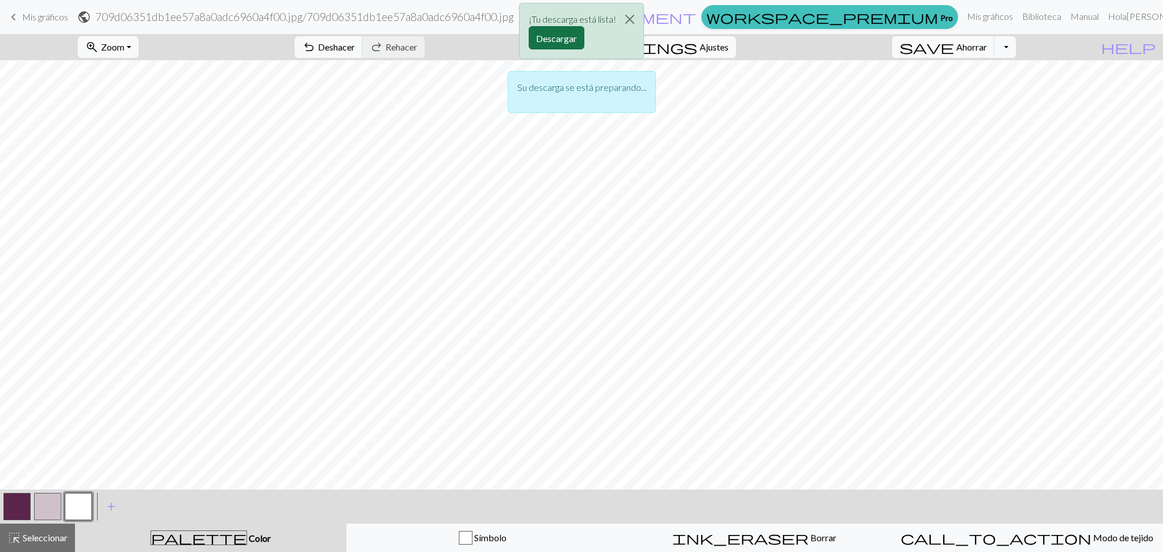
click at [567, 44] on font "Descargar" at bounding box center [556, 38] width 41 height 11
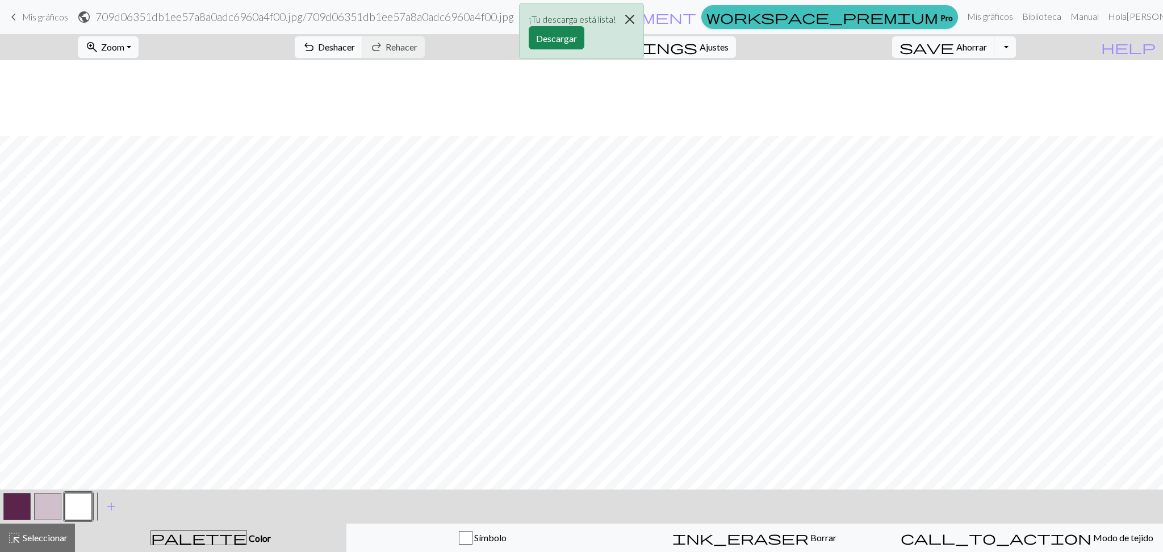
scroll to position [76, 0]
click at [634, 16] on button "Cerca" at bounding box center [629, 19] width 27 height 32
click at [18, 460] on button "button" at bounding box center [16, 506] width 27 height 27
click at [135, 56] on button "zoom_in Zoom Zoom" at bounding box center [108, 47] width 61 height 22
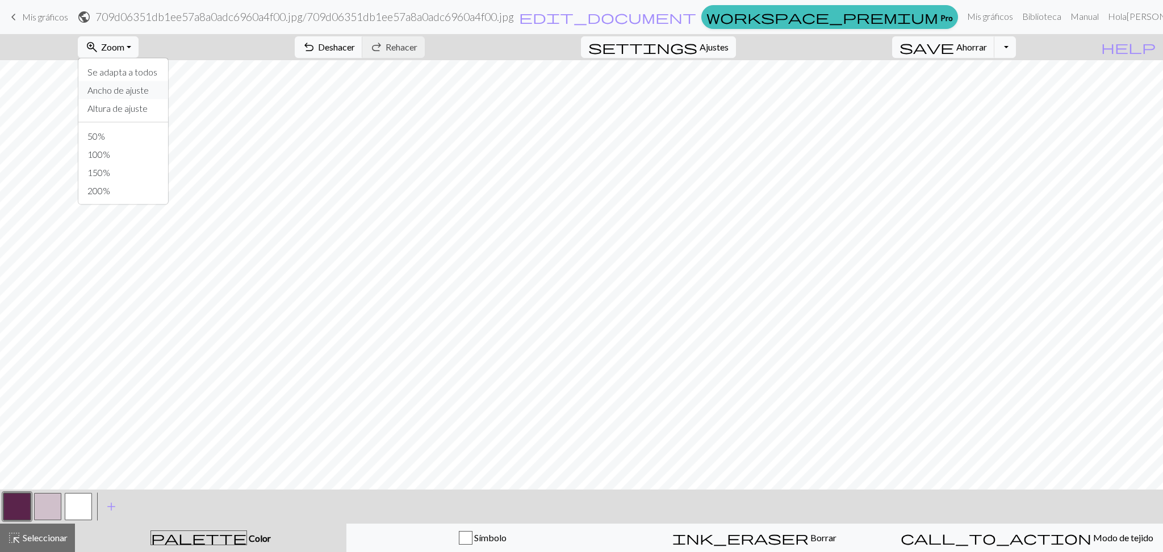
click at [149, 91] on font "Ancho de ajuste" at bounding box center [117, 90] width 61 height 11
click at [84, 460] on button "button" at bounding box center [78, 506] width 27 height 27
click at [13, 460] on button "button" at bounding box center [16, 506] width 27 height 27
click at [79, 460] on button "button" at bounding box center [78, 506] width 27 height 27
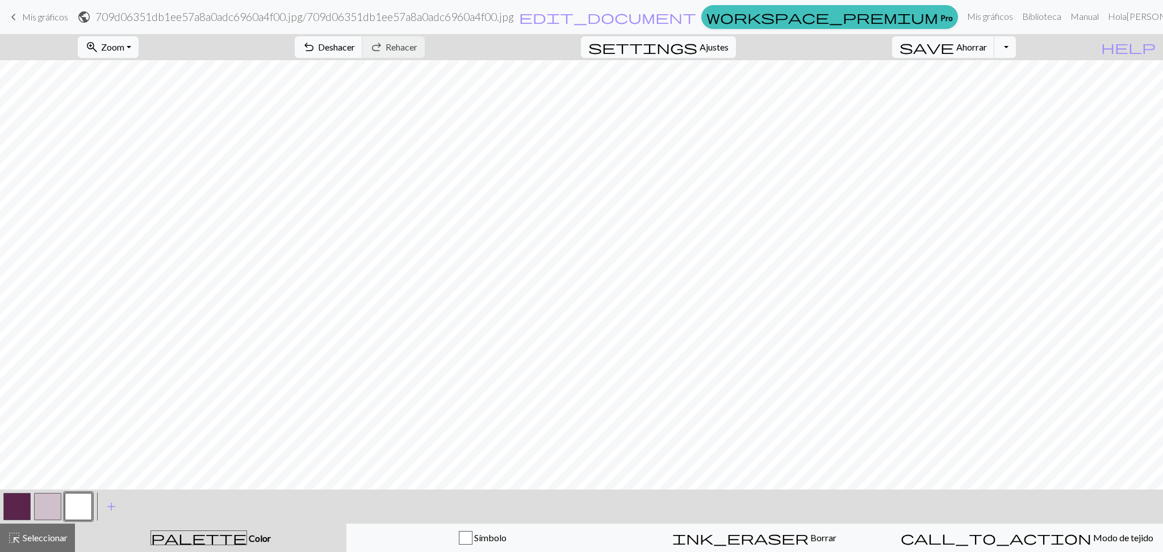
click at [11, 460] on button "button" at bounding box center [16, 506] width 27 height 27
click at [77, 460] on button "button" at bounding box center [78, 506] width 27 height 27
click at [12, 460] on button "button" at bounding box center [16, 506] width 27 height 27
click at [80, 460] on button "button" at bounding box center [78, 506] width 27 height 27
click at [4, 460] on button "button" at bounding box center [16, 506] width 27 height 27
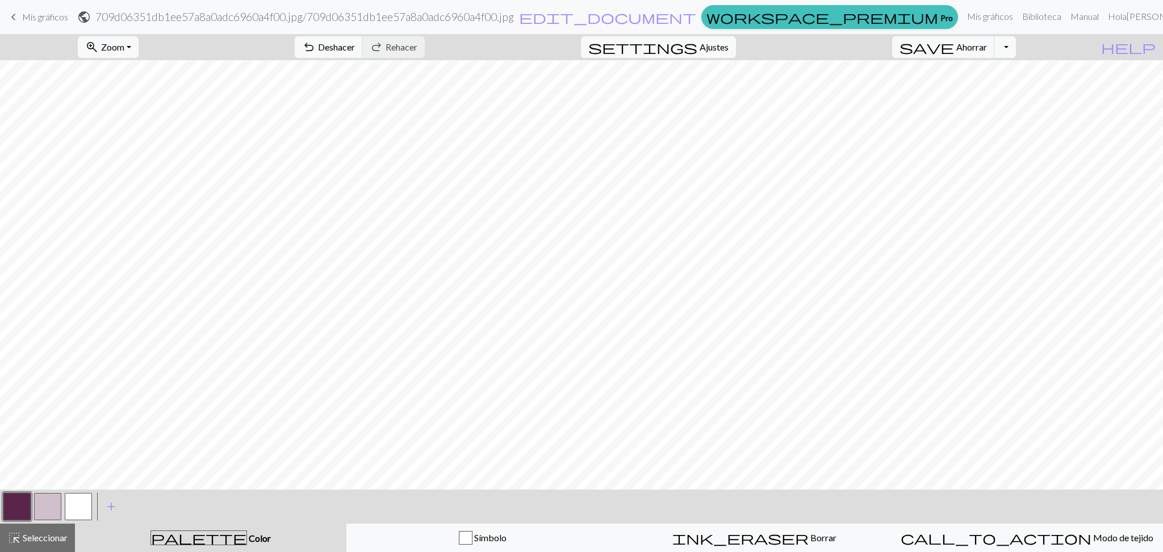
click at [82, 460] on button "button" at bounding box center [78, 506] width 27 height 27
click at [19, 460] on button "button" at bounding box center [16, 506] width 27 height 27
click at [88, 460] on button "button" at bounding box center [78, 506] width 27 height 27
click at [9, 460] on button "button" at bounding box center [16, 506] width 27 height 27
click at [85, 460] on button "button" at bounding box center [78, 506] width 27 height 27
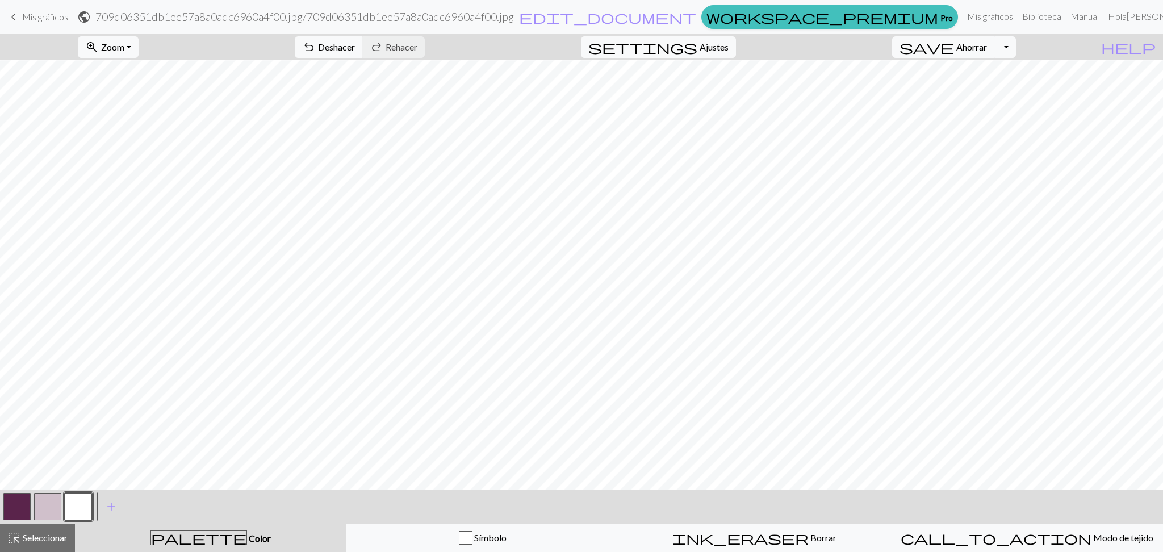
click at [14, 460] on button "button" at bounding box center [16, 506] width 27 height 27
click at [78, 460] on button "button" at bounding box center [78, 506] width 27 height 27
click at [20, 460] on button "button" at bounding box center [16, 506] width 27 height 27
click at [80, 460] on button "button" at bounding box center [78, 506] width 27 height 27
click at [24, 460] on button "button" at bounding box center [16, 506] width 27 height 27
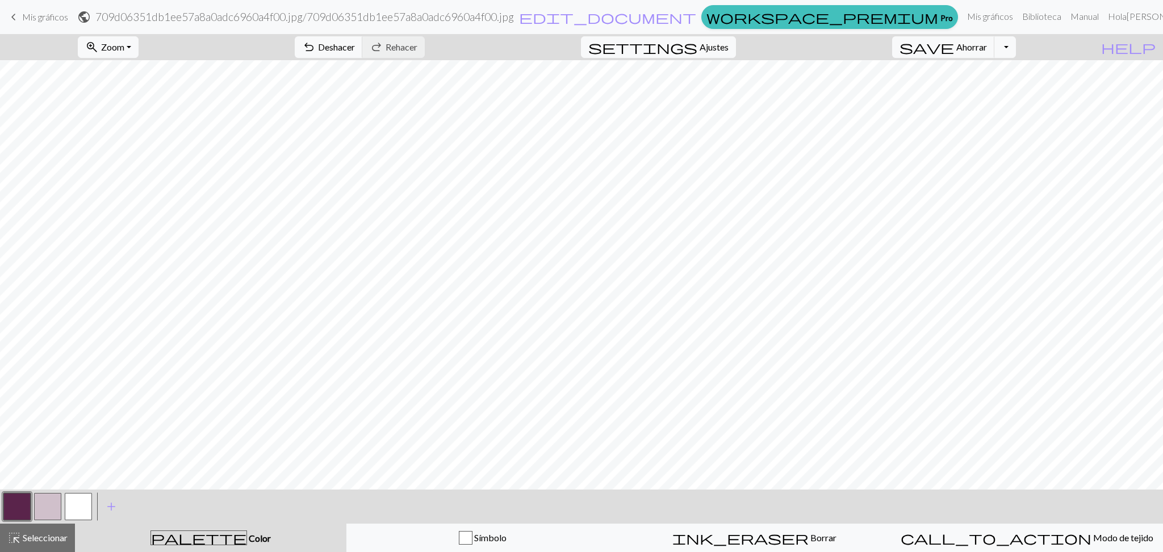
click at [86, 460] on button "button" at bounding box center [78, 506] width 27 height 27
click at [31, 460] on div at bounding box center [17, 506] width 31 height 31
click at [17, 460] on button "button" at bounding box center [16, 506] width 27 height 27
click at [969, 52] on button "Alternar menú desplegable" at bounding box center [1005, 47] width 22 height 22
click at [124, 48] on font "Zoom" at bounding box center [112, 46] width 23 height 11
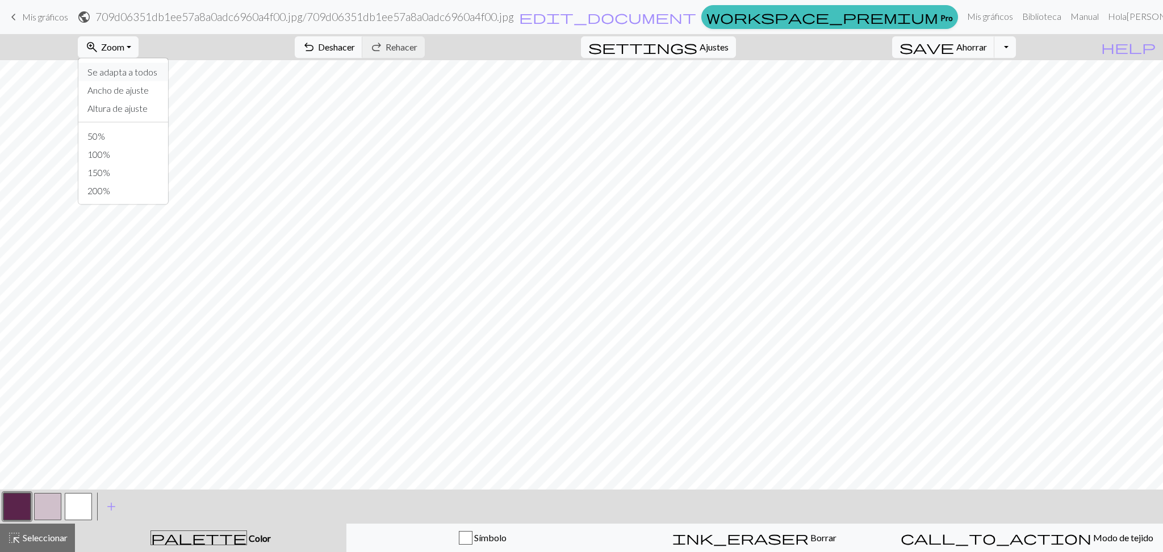
click at [144, 65] on button "Se adapta a todos" at bounding box center [123, 72] width 90 height 18
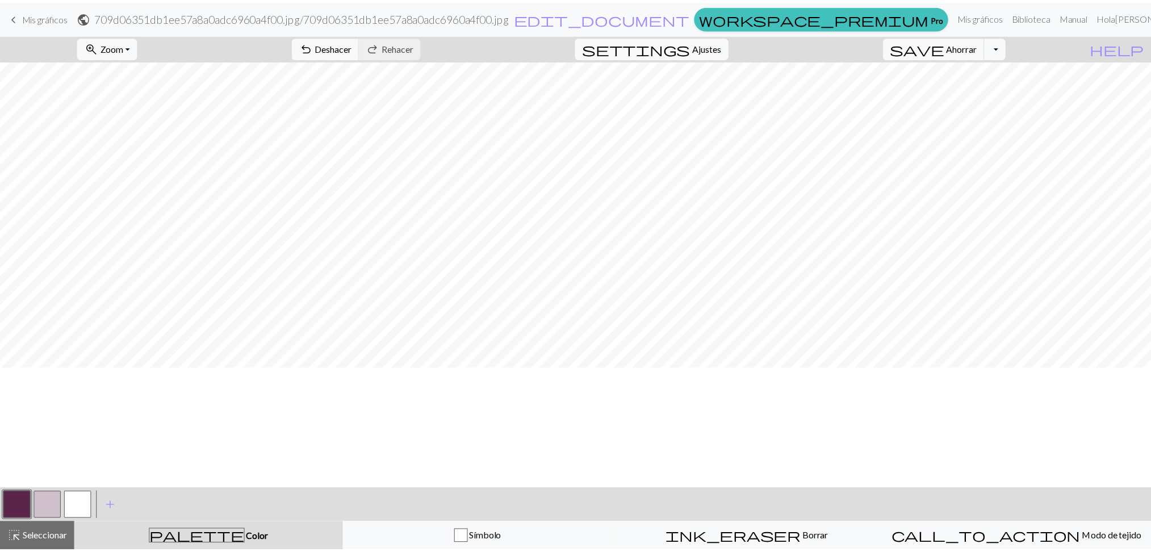
scroll to position [0, 0]
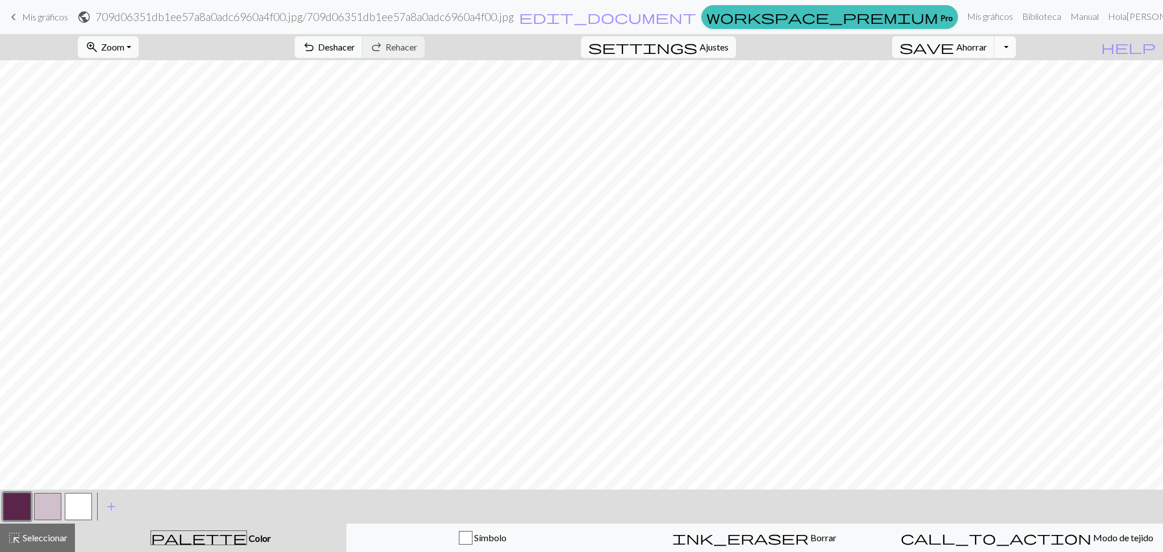
click at [969, 56] on button "Alternar menú desplegable" at bounding box center [1005, 47] width 22 height 22
click at [969, 73] on font "Guardar una copia" at bounding box center [971, 71] width 70 height 11
click at [969, 51] on button "Alternar menú desplegable" at bounding box center [1005, 47] width 22 height 22
click at [868, 86] on font "Descargar" at bounding box center [847, 90] width 41 height 11
click at [696, 16] on span "edit_document" at bounding box center [607, 17] width 177 height 16
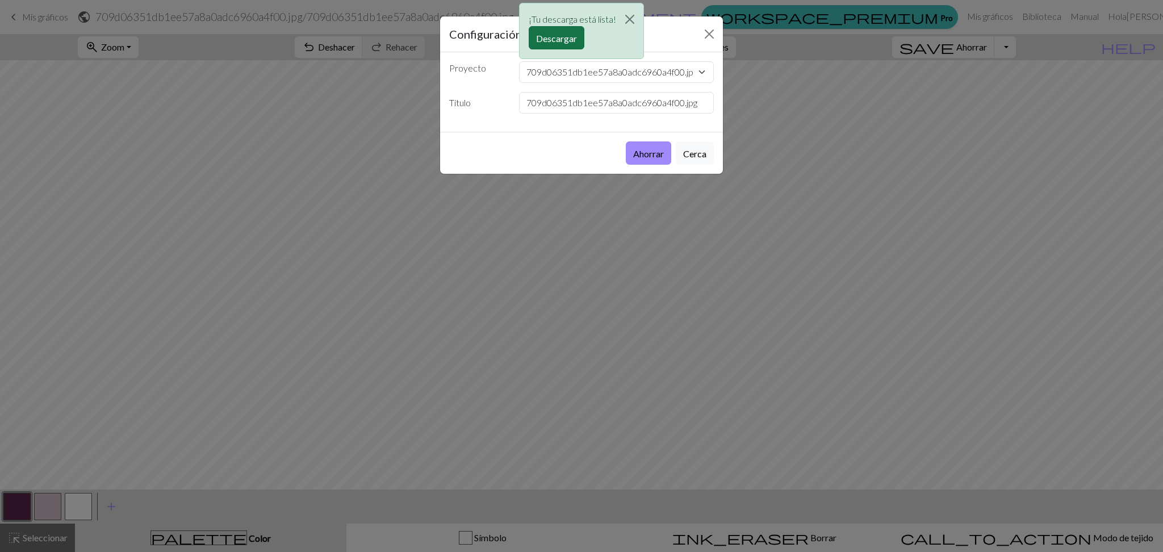
click at [550, 40] on font "Descargar" at bounding box center [556, 38] width 41 height 11
click at [575, 70] on select "709d06351db1ee57a8a0adc6960a4f00.jpg" at bounding box center [616, 72] width 195 height 22
drag, startPoint x: 575, startPoint y: 70, endPoint x: 590, endPoint y: 76, distance: 15.1
click at [575, 70] on select "709d06351db1ee57a8a0adc6960a4f00.jpg" at bounding box center [616, 72] width 195 height 22
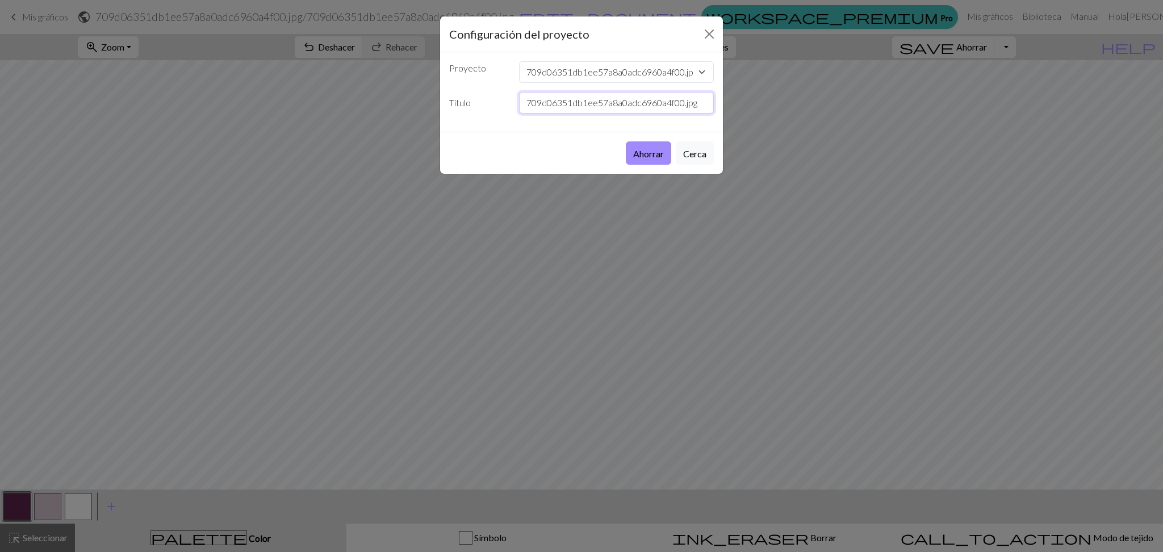
click at [666, 106] on input "709d06351db1ee57a8a0adc6960a4f00.jpg" at bounding box center [616, 103] width 195 height 22
type input "[PERSON_NAME]"
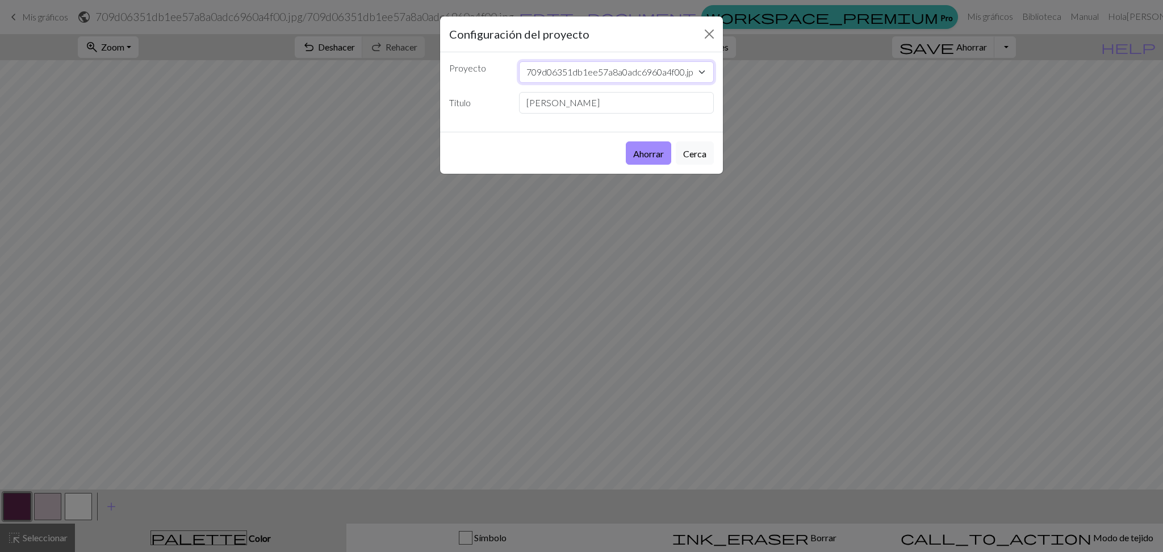
click at [671, 69] on select "709d06351db1ee57a8a0adc6960a4f00.jpg" at bounding box center [616, 72] width 195 height 22
click at [705, 73] on select "709d06351db1ee57a8a0adc6960a4f00.jpg" at bounding box center [616, 72] width 195 height 22
click at [664, 155] on button "Ahorrar" at bounding box center [648, 152] width 45 height 23
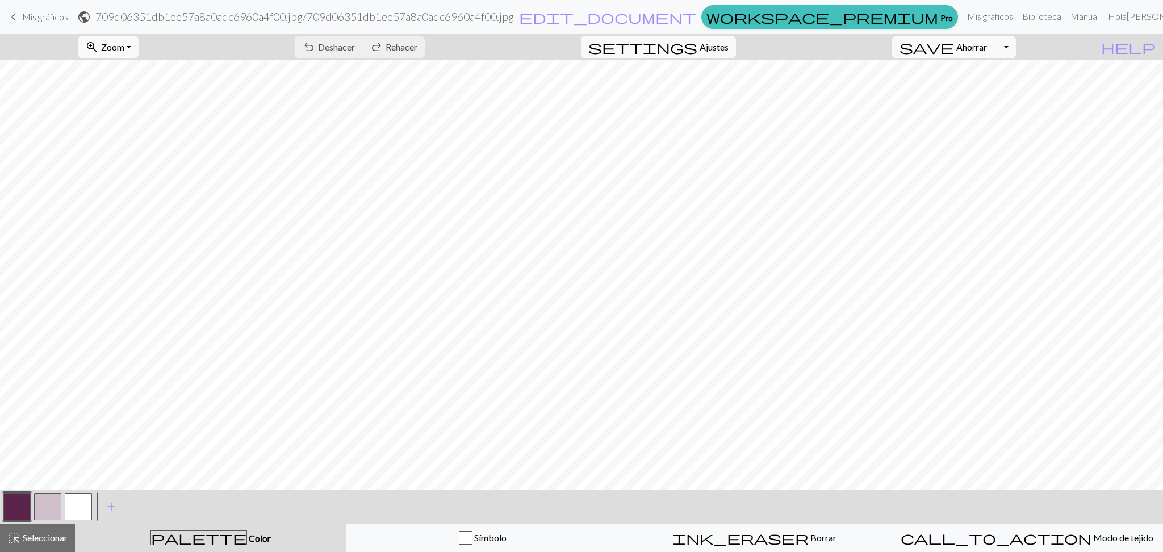
click at [40, 26] on link "keyboard_arrow_left Mis gráficos" at bounding box center [37, 16] width 61 height 19
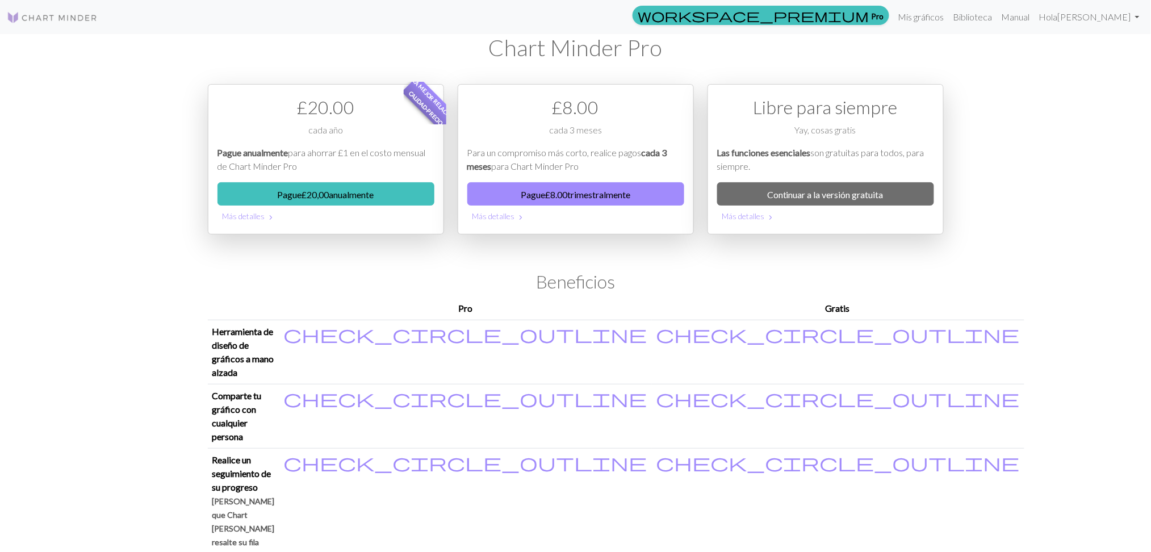
click at [47, 17] on img at bounding box center [52, 18] width 91 height 14
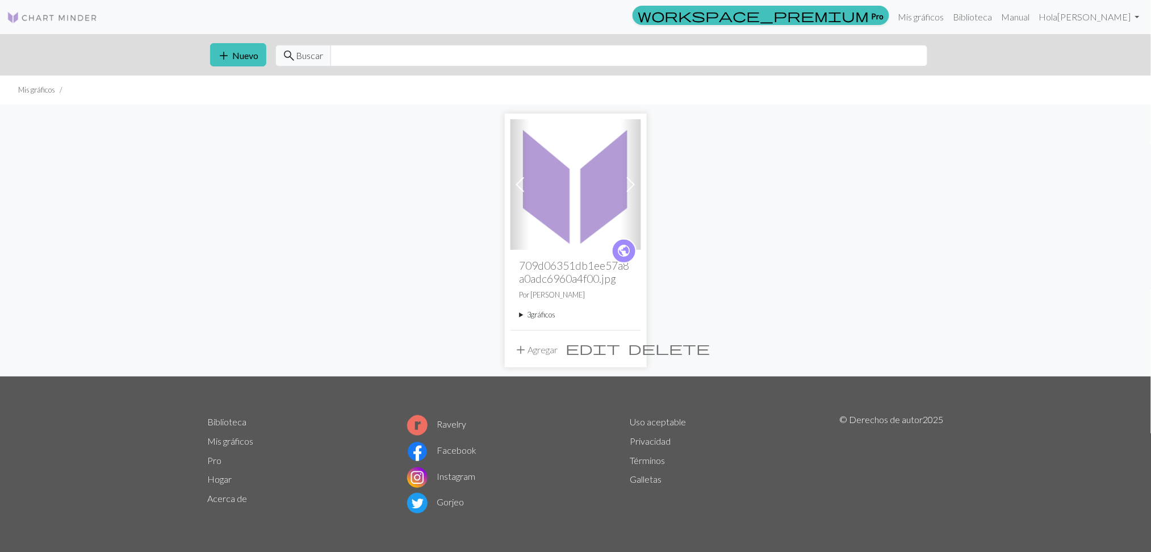
click at [605, 344] on span "edit" at bounding box center [593, 348] width 55 height 16
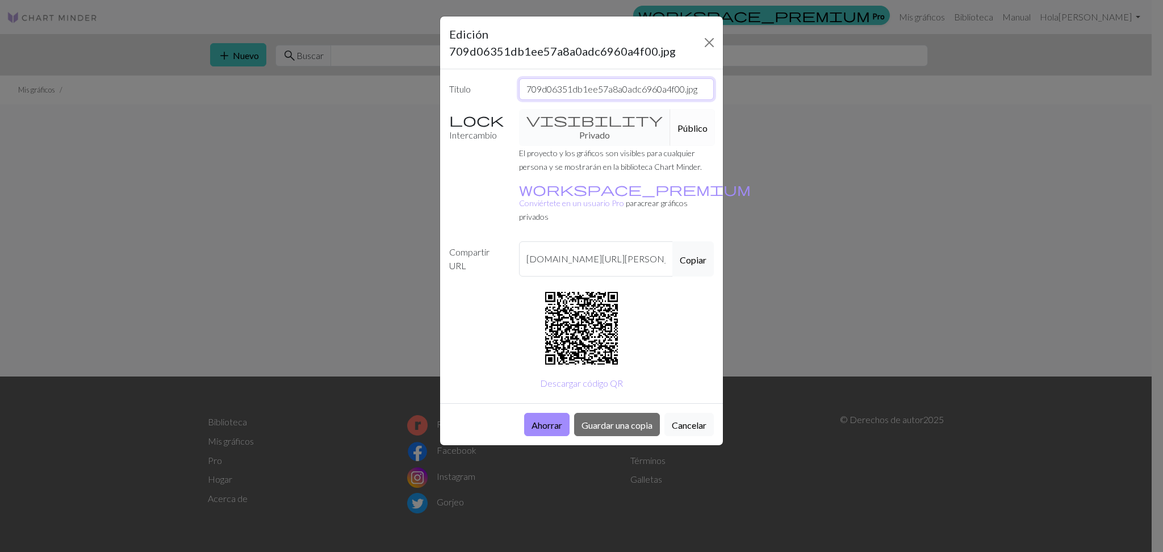
click at [558, 93] on input "709d06351db1ee57a8a0adc6960a4f00.jpg" at bounding box center [616, 89] width 195 height 22
type input "Manta gustos"
click at [543, 420] on font "Ahorrar" at bounding box center [547, 425] width 31 height 11
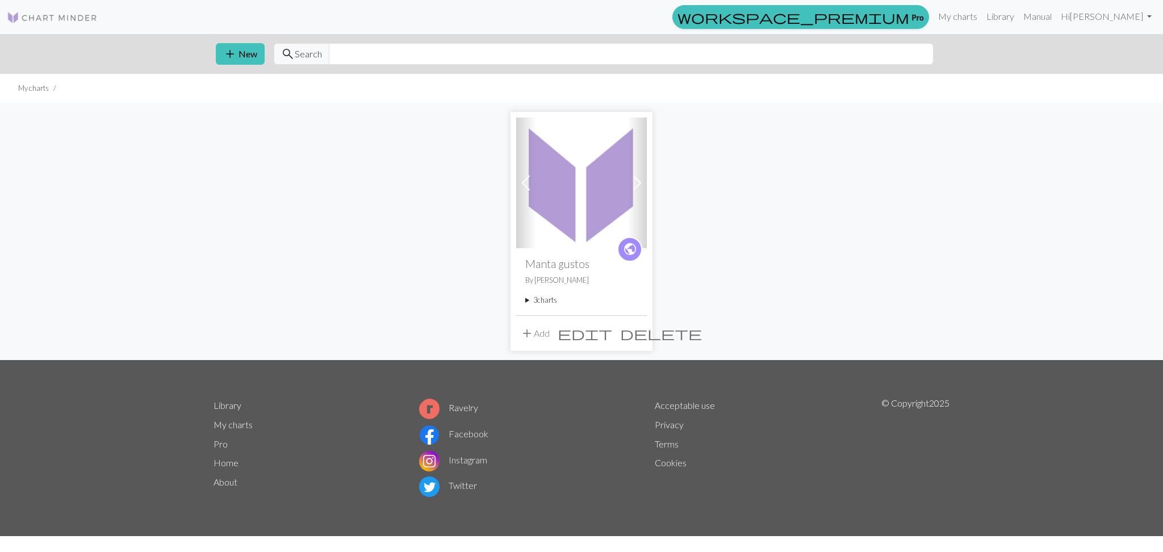
click at [533, 331] on button "add Add" at bounding box center [534, 334] width 37 height 22
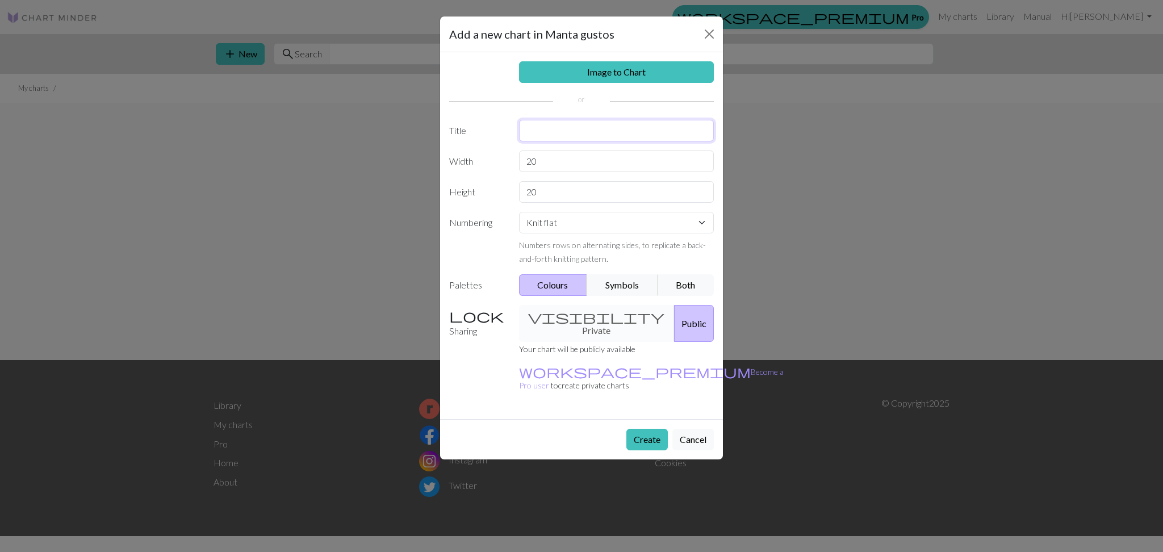
click at [567, 130] on input "text" at bounding box center [616, 131] width 195 height 22
type input "[PERSON_NAME]"
click at [545, 153] on input "20" at bounding box center [616, 162] width 195 height 22
type input "2"
type input "90"
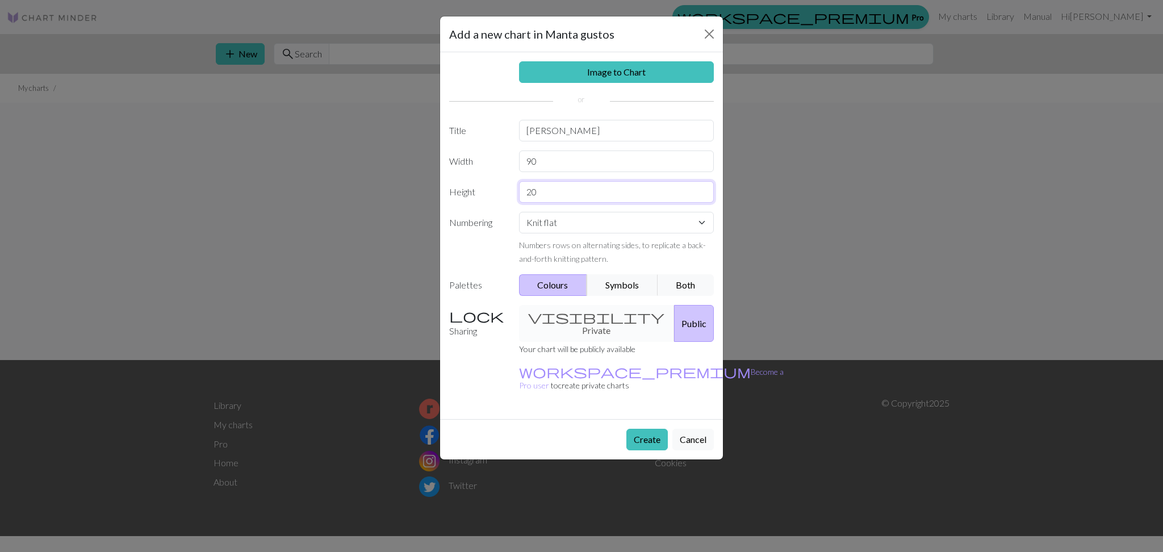
click at [557, 184] on input "20" at bounding box center [616, 192] width 195 height 22
type input "2"
type input "90"
click at [624, 232] on select "Knit flat Knit in the round Lace knitting Cross stitch" at bounding box center [616, 223] width 195 height 22
click at [483, 250] on label "Numbering" at bounding box center [477, 238] width 70 height 53
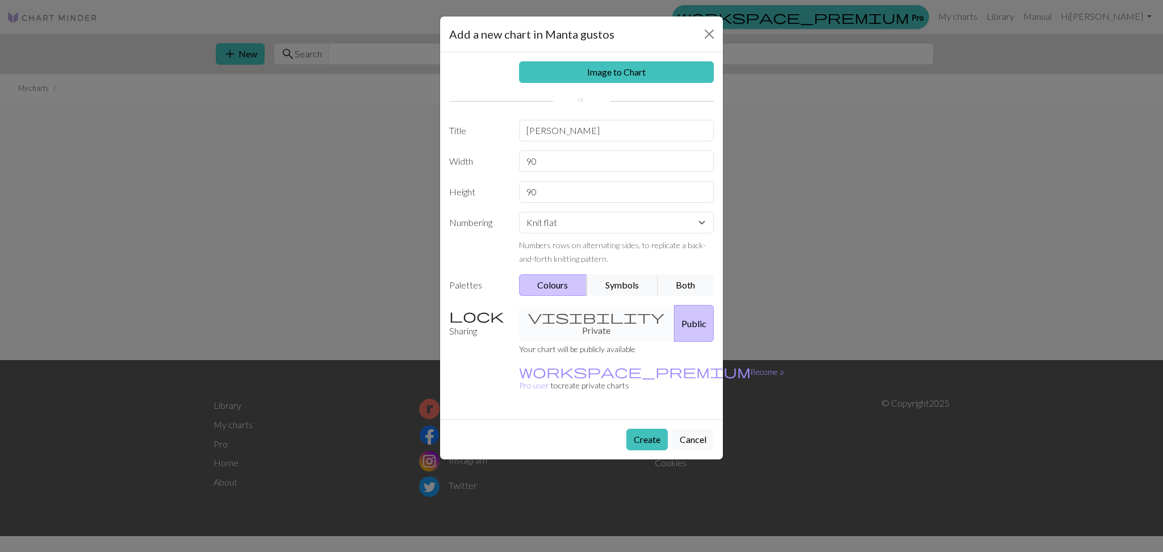
click at [587, 310] on div "visibility Private Public" at bounding box center [616, 323] width 209 height 37
click at [648, 429] on button "Create" at bounding box center [646, 440] width 41 height 22
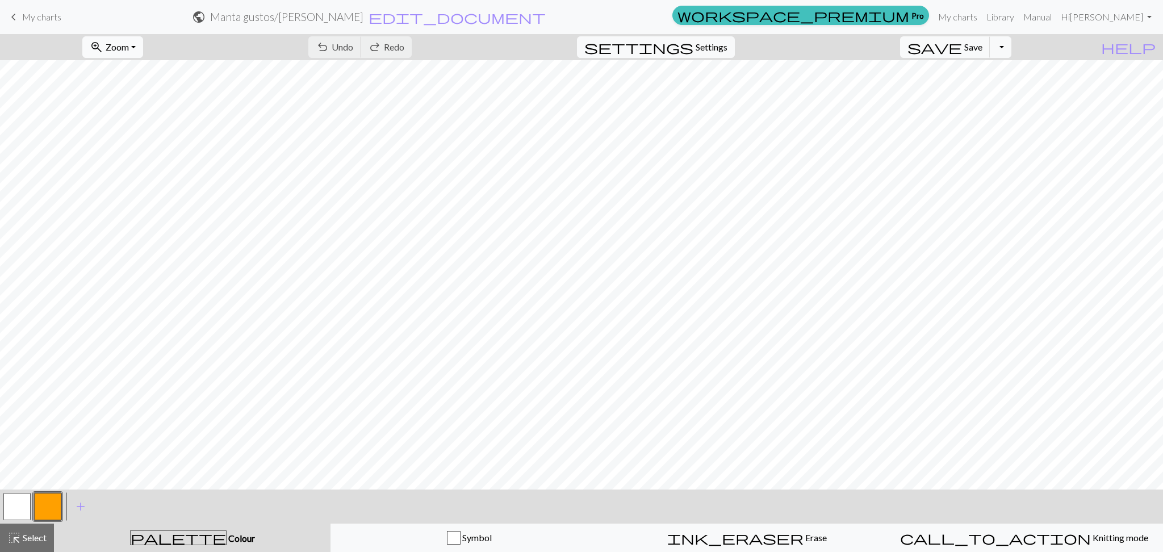
click at [129, 48] on span "Zoom" at bounding box center [117, 46] width 23 height 11
click at [158, 131] on button "50%" at bounding box center [128, 136] width 90 height 18
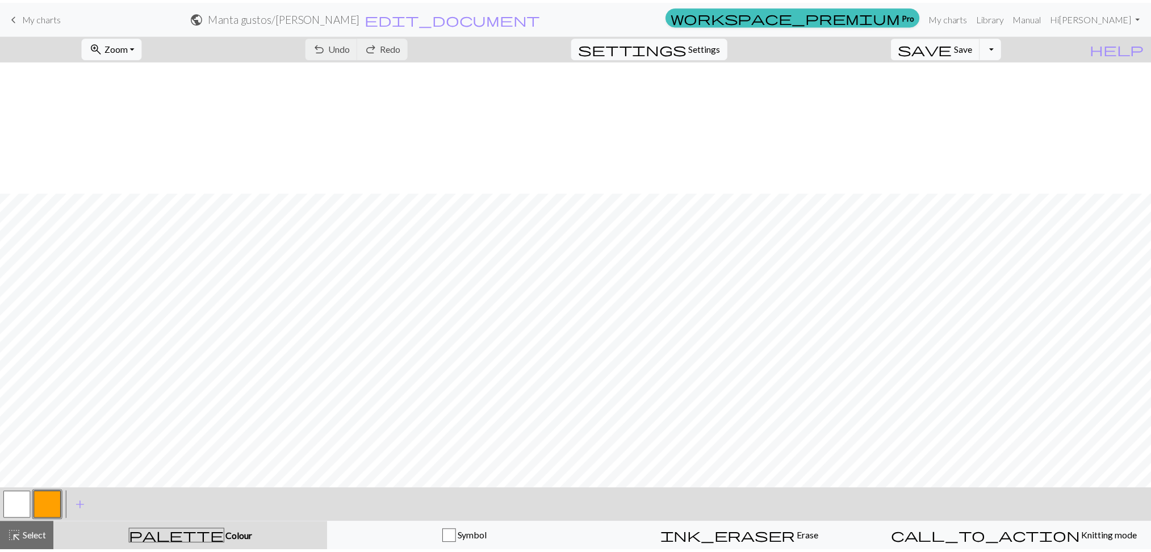
scroll to position [132, 0]
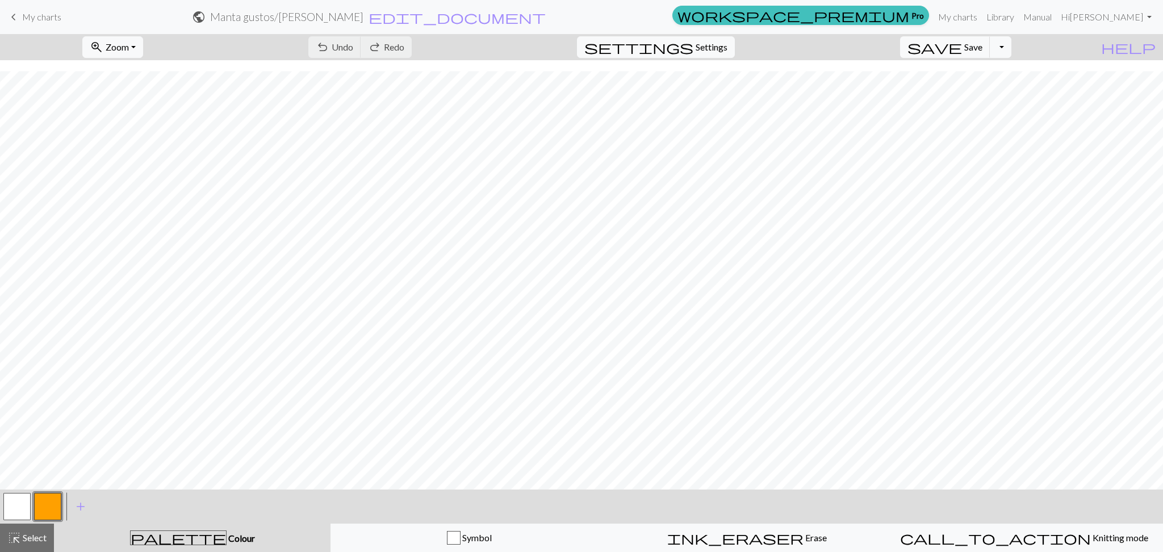
click at [16, 14] on span "keyboard_arrow_left" at bounding box center [14, 17] width 14 height 16
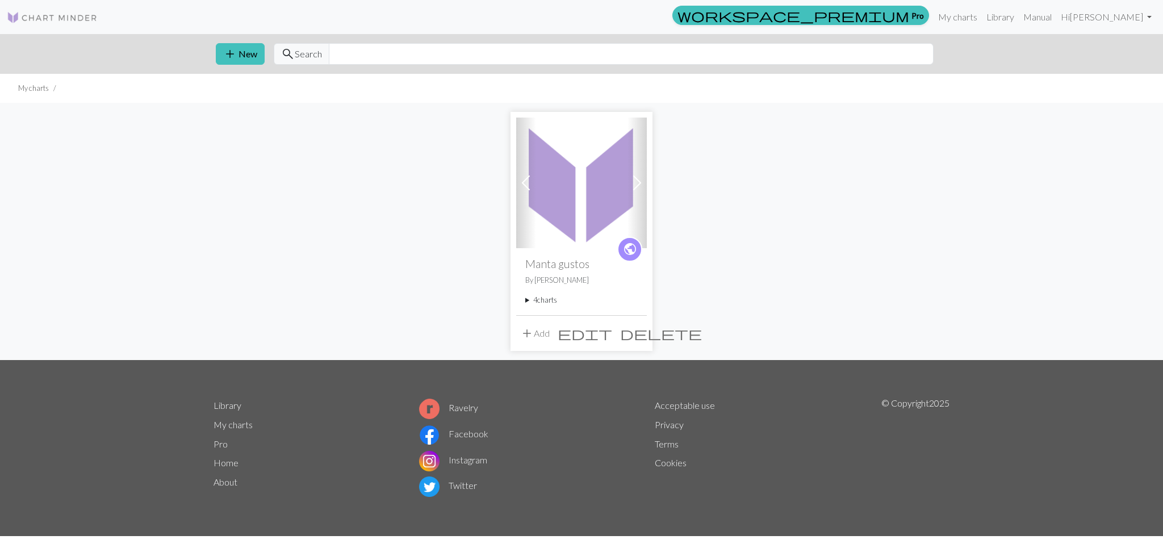
click at [544, 303] on summary "4 charts" at bounding box center [581, 300] width 112 height 11
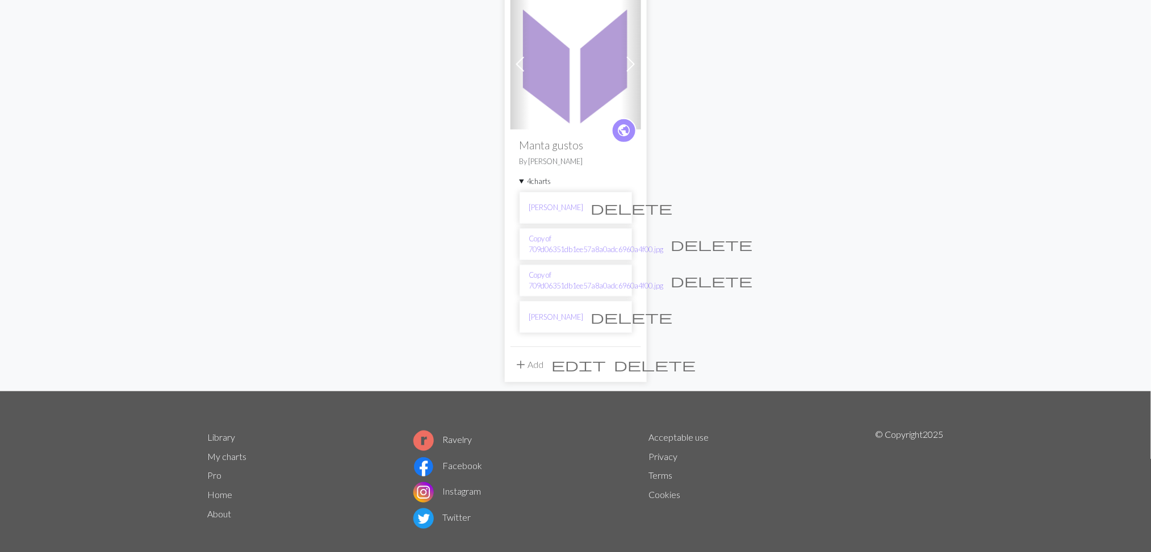
scroll to position [134, 0]
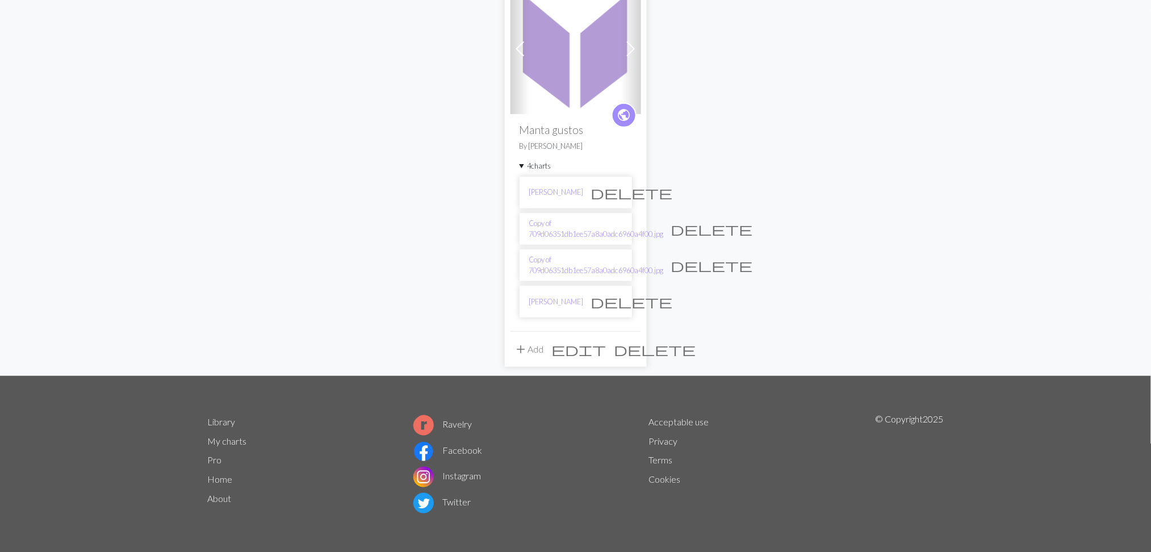
click at [680, 270] on span "delete" at bounding box center [712, 265] width 82 height 16
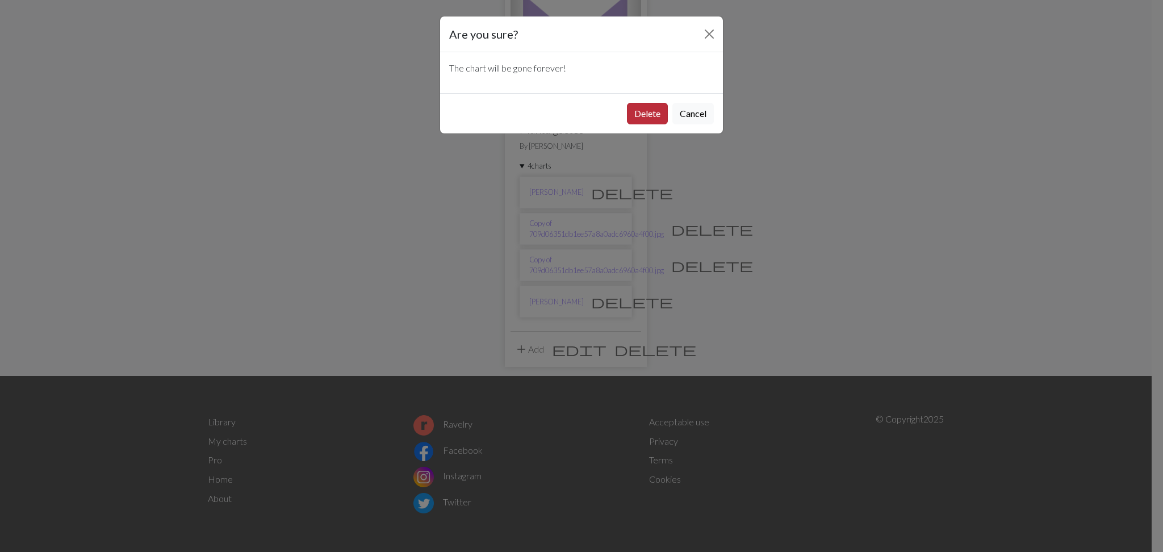
click at [650, 111] on button "Delete" at bounding box center [647, 114] width 41 height 22
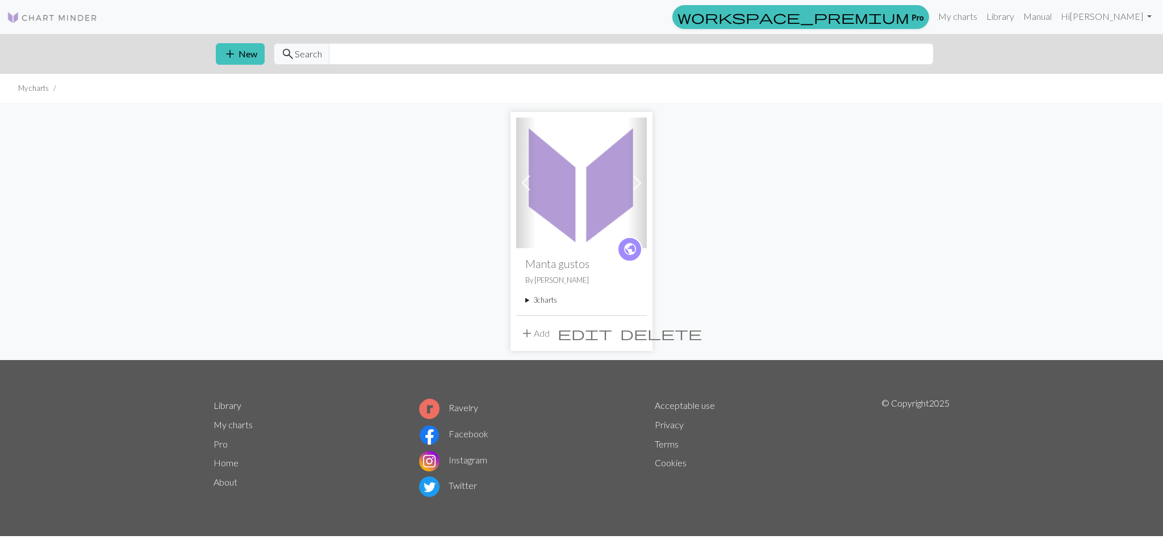
click at [549, 299] on summary "3 charts" at bounding box center [581, 300] width 112 height 11
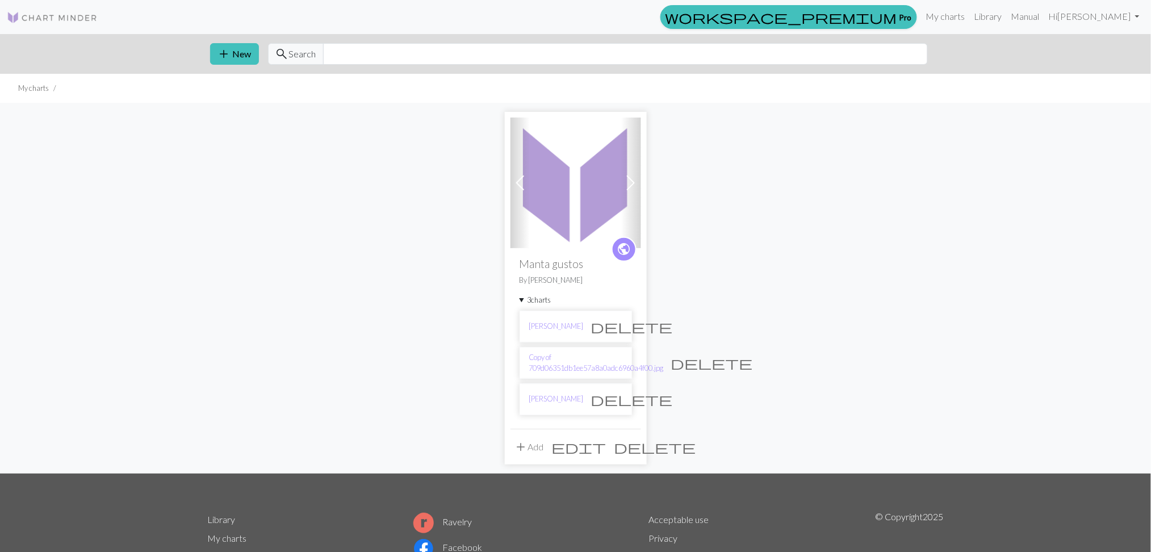
click at [682, 362] on span "delete" at bounding box center [712, 363] width 82 height 16
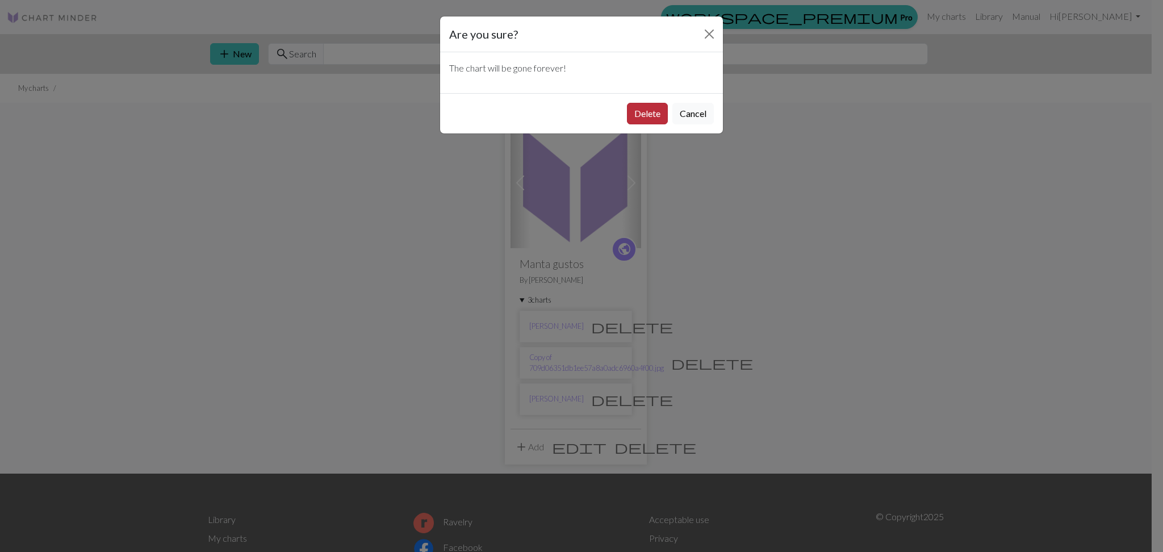
click at [645, 114] on button "Delete" at bounding box center [647, 114] width 41 height 22
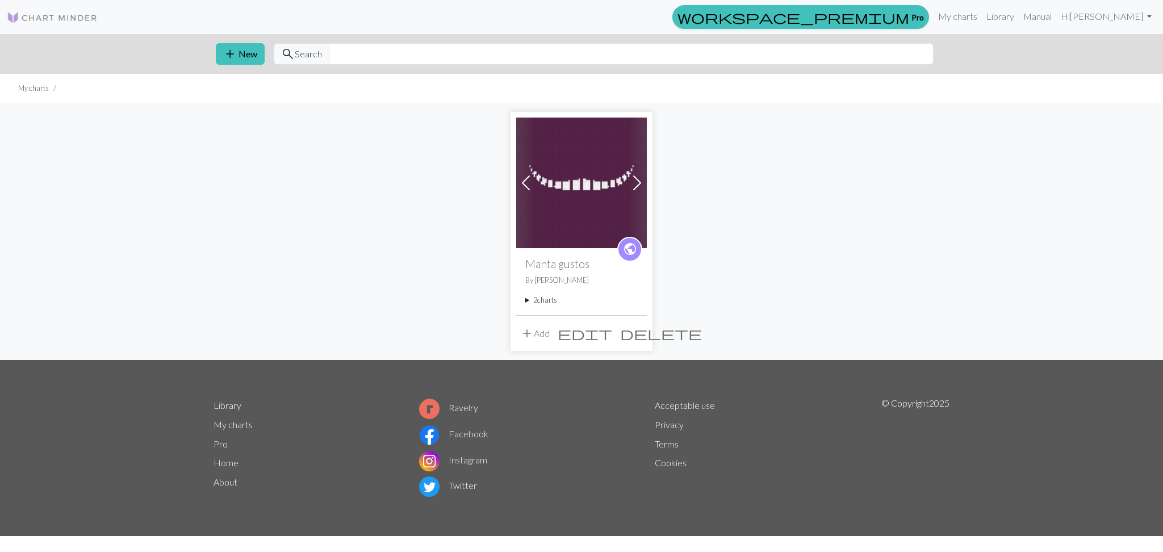
click at [549, 296] on summary "2 charts" at bounding box center [581, 300] width 112 height 11
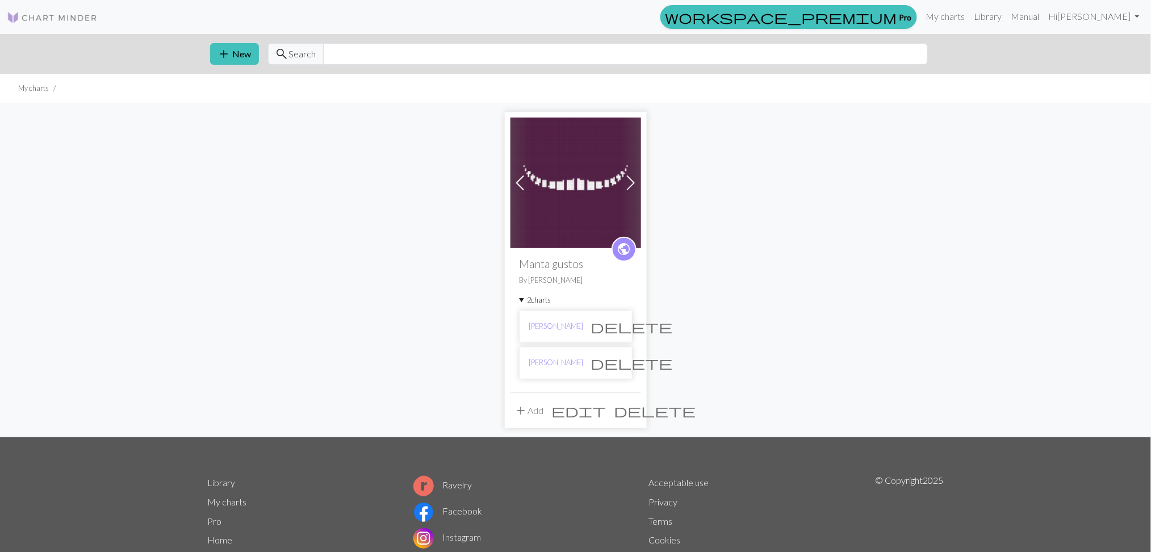
click at [631, 181] on span at bounding box center [631, 183] width 18 height 18
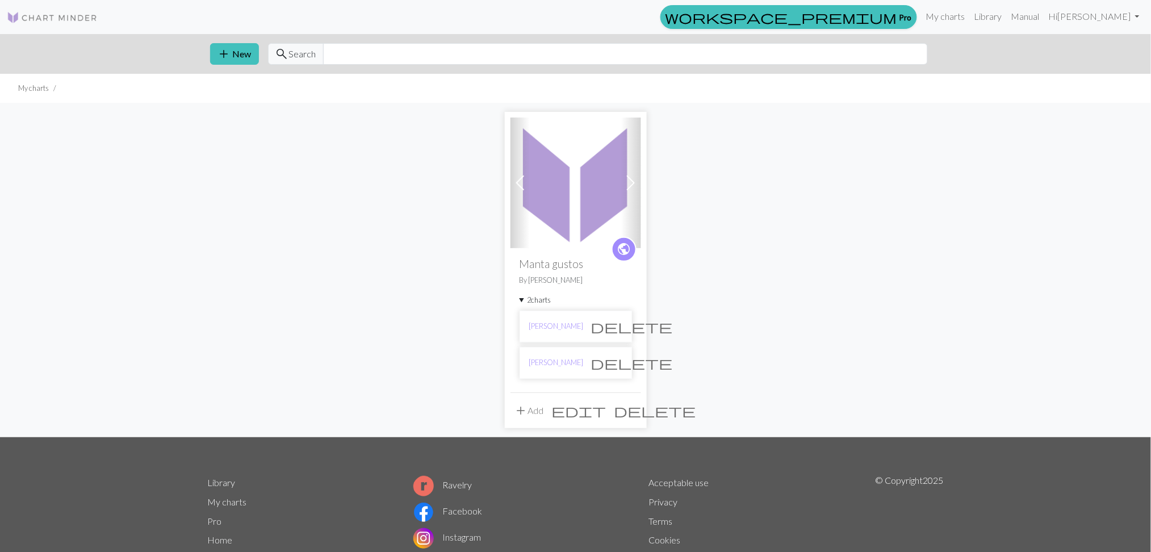
click at [618, 360] on span "delete" at bounding box center [632, 363] width 82 height 16
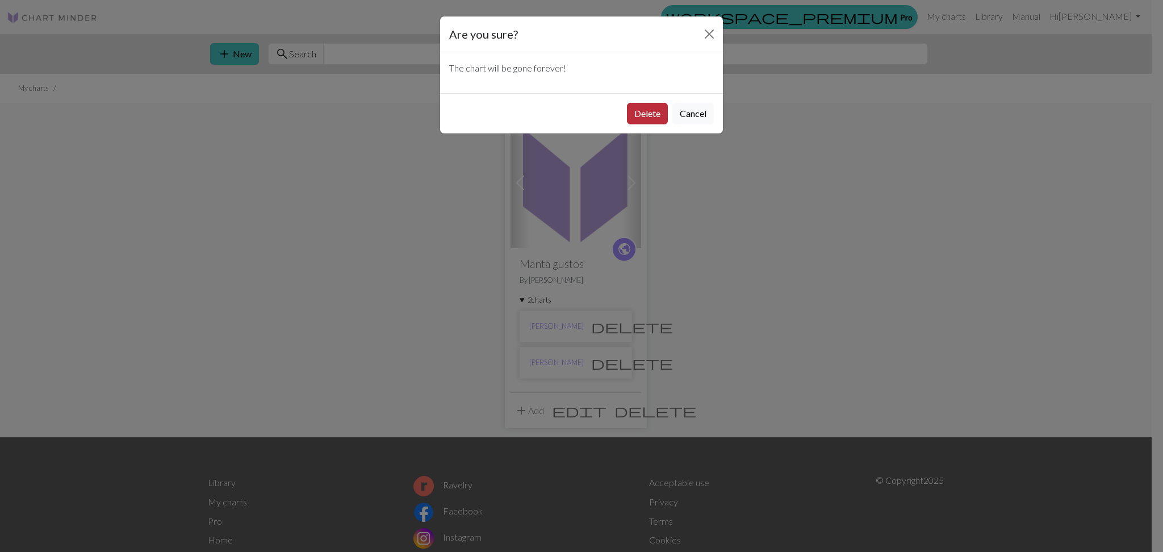
click at [657, 123] on button "Delete" at bounding box center [647, 114] width 41 height 22
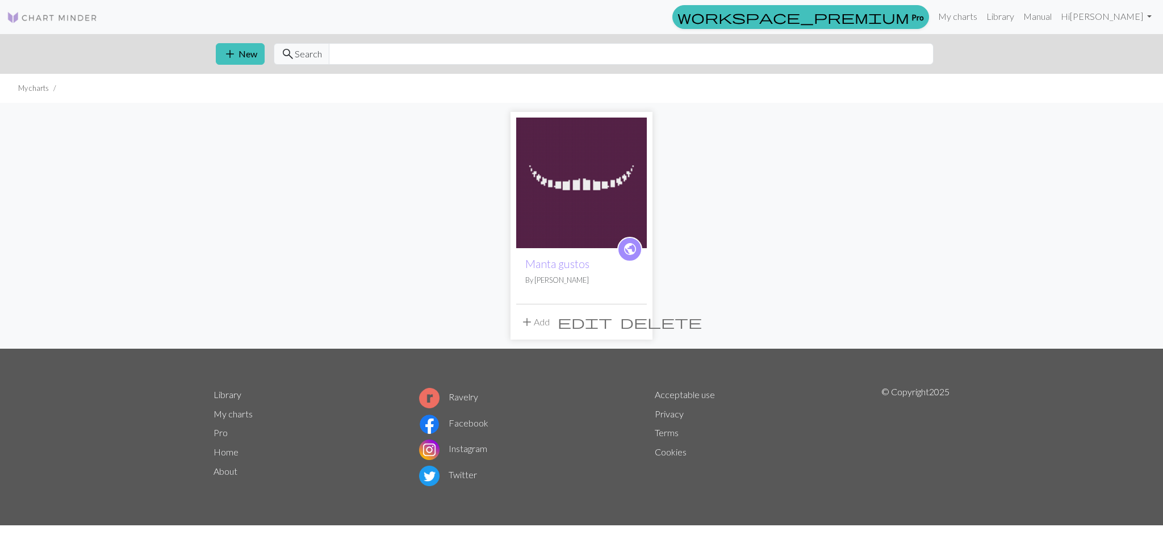
click at [537, 321] on button "add Add" at bounding box center [534, 322] width 37 height 22
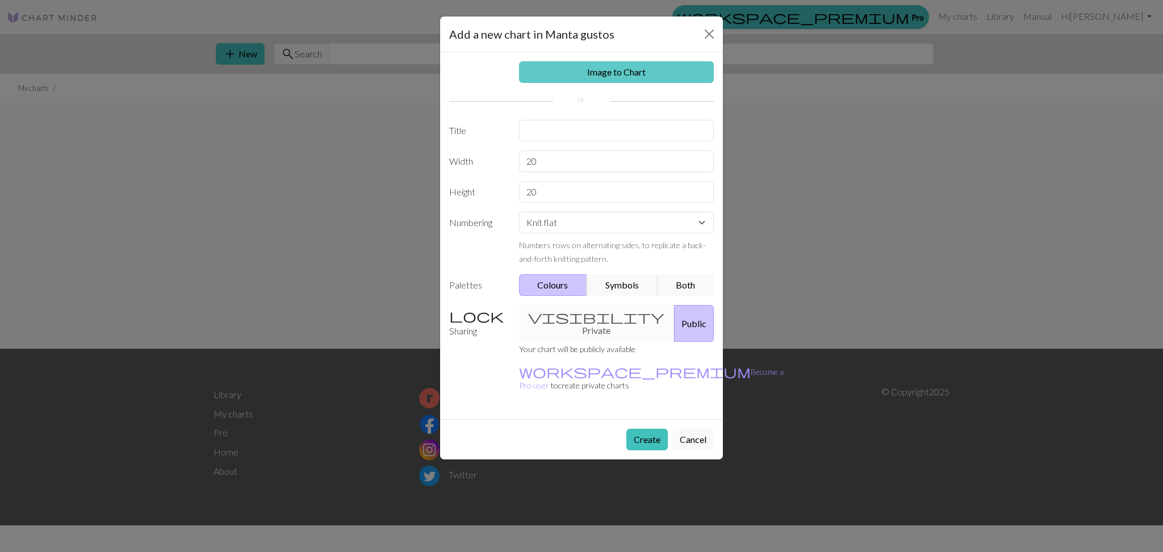
click at [591, 72] on link "Image to Chart" at bounding box center [616, 72] width 195 height 22
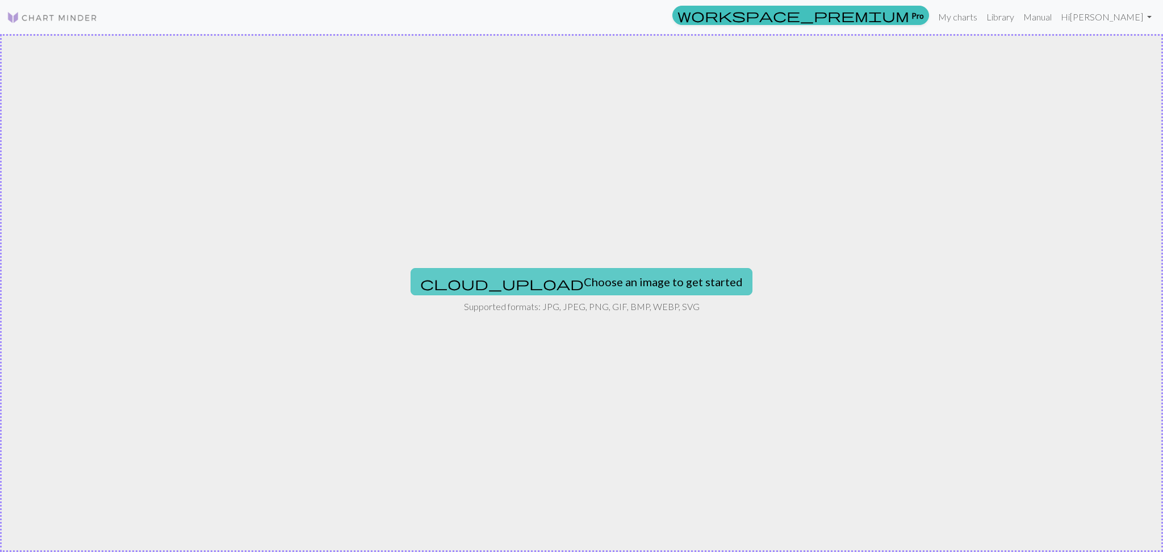
click at [620, 284] on button "cloud_upload Choose an image to get started" at bounding box center [582, 281] width 342 height 27
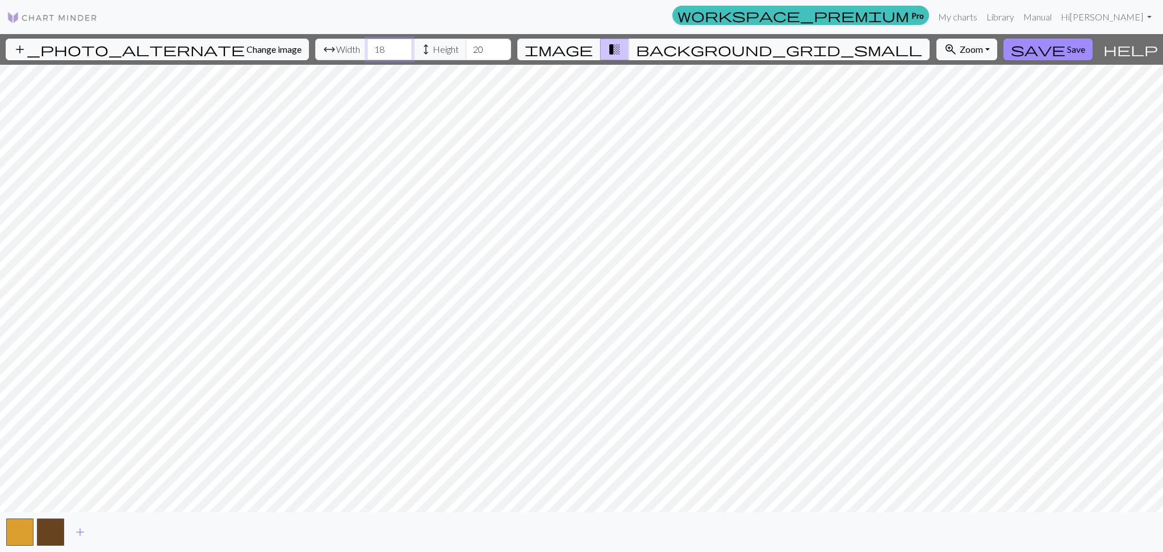
click at [367, 52] on input "18" at bounding box center [389, 50] width 45 height 22
type input "1"
type input "90"
click at [466, 49] on input "20" at bounding box center [488, 50] width 45 height 22
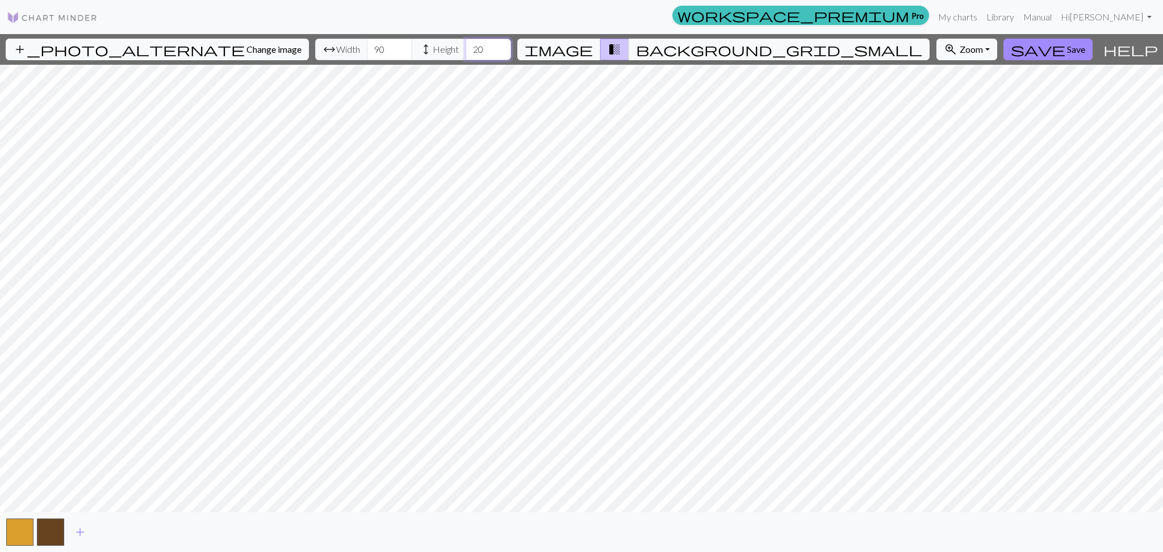
click at [466, 49] on input "20" at bounding box center [488, 50] width 45 height 22
type input "90"
click at [52, 538] on button "button" at bounding box center [50, 532] width 27 height 27
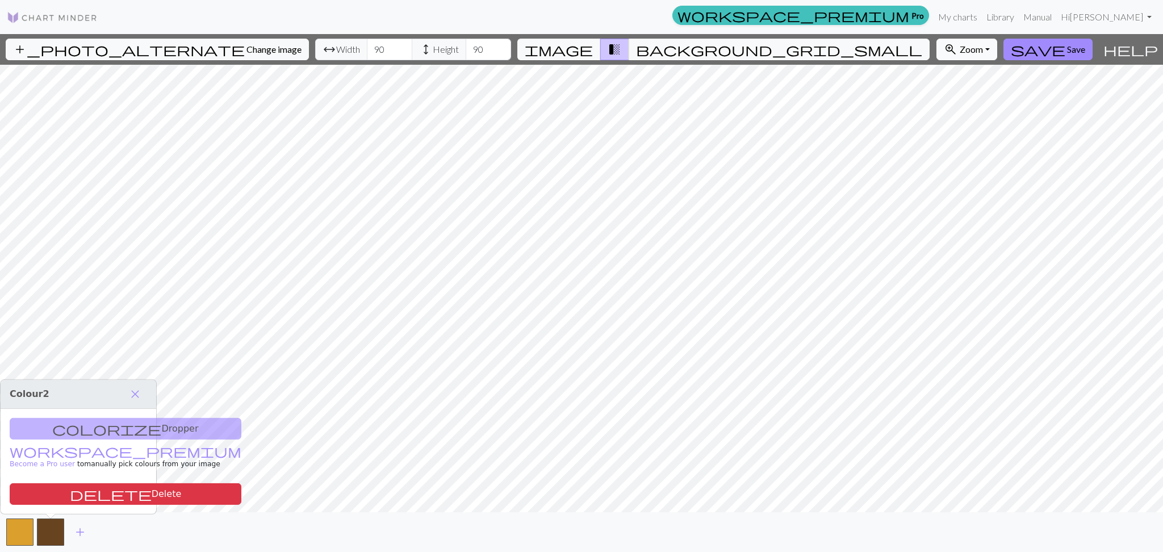
click at [937, 51] on button "zoom_in Zoom Zoom" at bounding box center [967, 50] width 61 height 22
click at [937, 74] on button "Fit all" at bounding box center [982, 74] width 90 height 18
click at [960, 51] on span "Zoom" at bounding box center [971, 49] width 23 height 11
click at [47, 536] on button "button" at bounding box center [50, 532] width 27 height 27
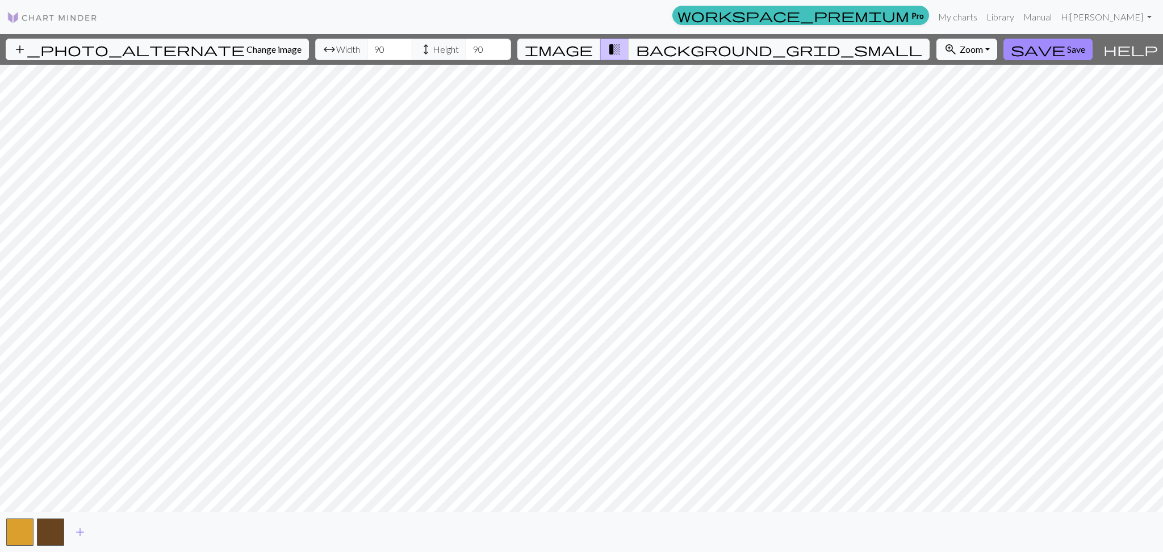
click at [937, 48] on button "zoom_in Zoom Zoom" at bounding box center [967, 50] width 61 height 22
click at [937, 176] on button "150%" at bounding box center [982, 175] width 90 height 18
click at [937, 50] on button "zoom_in Zoom Zoom" at bounding box center [967, 50] width 61 height 22
click at [937, 189] on button "200%" at bounding box center [982, 193] width 90 height 18
click at [1067, 48] on span "Save" at bounding box center [1076, 49] width 18 height 11
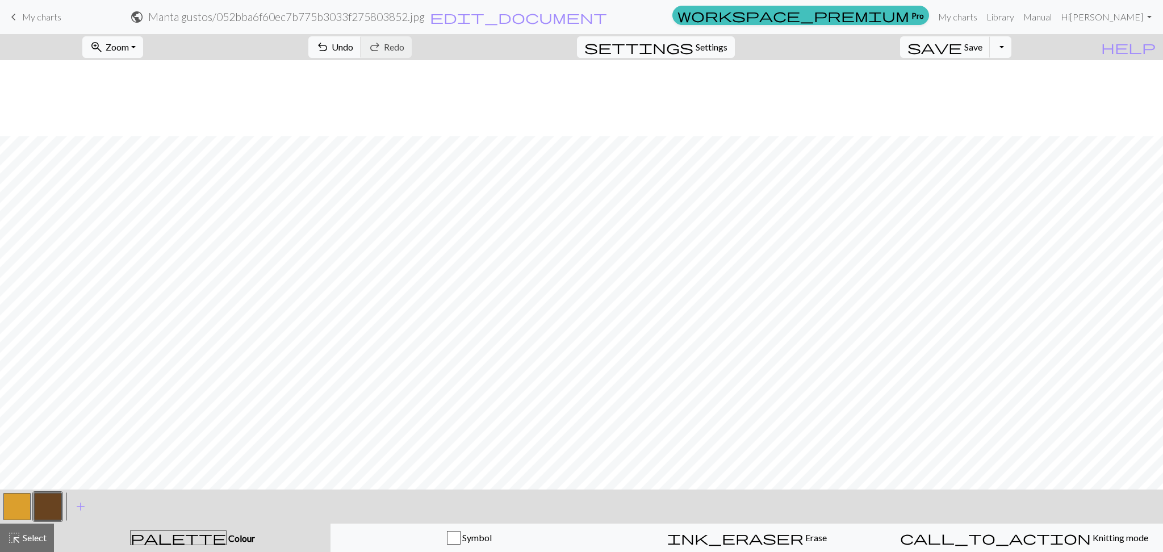
scroll to position [887, 0]
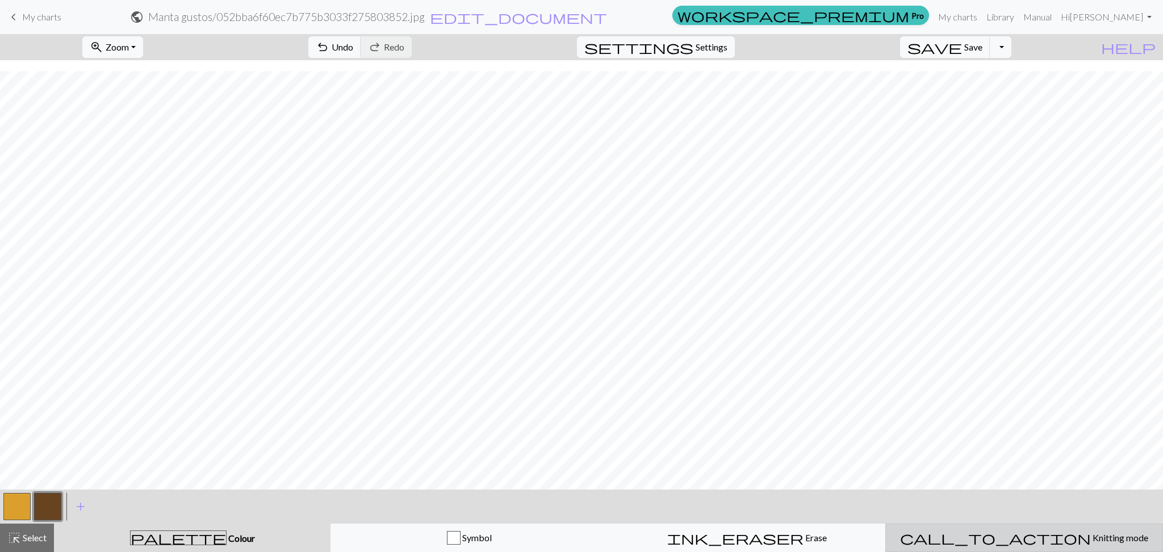
click at [1013, 530] on button "call_to_action Knitting mode Knitting mode" at bounding box center [1024, 538] width 278 height 28
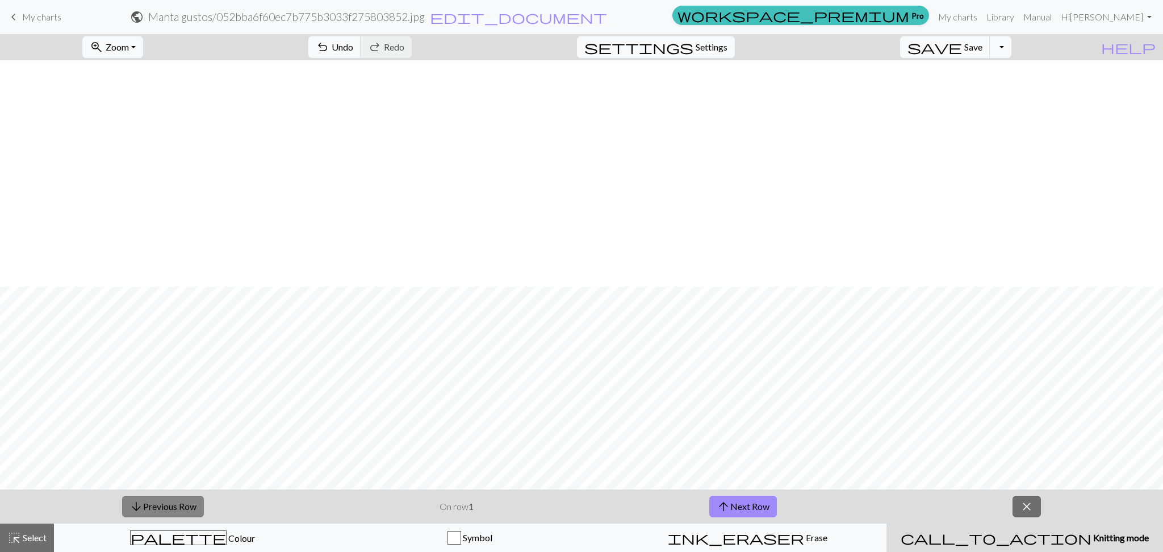
scroll to position [227, 0]
click at [189, 505] on button "arrow_downward Previous Row" at bounding box center [163, 507] width 82 height 22
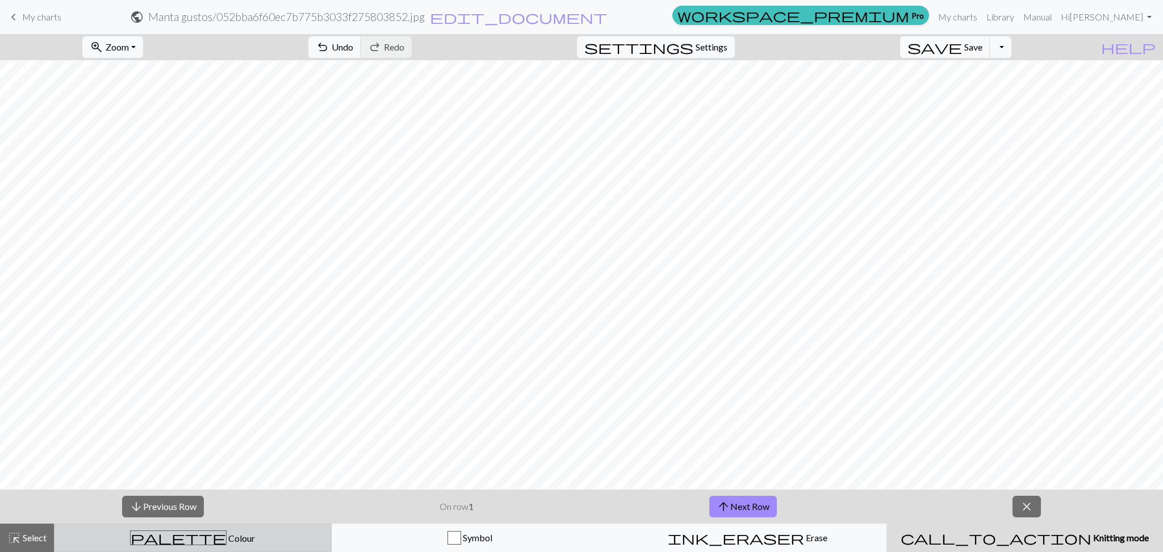
click at [194, 546] on button "palette Colour Colour" at bounding box center [193, 538] width 278 height 28
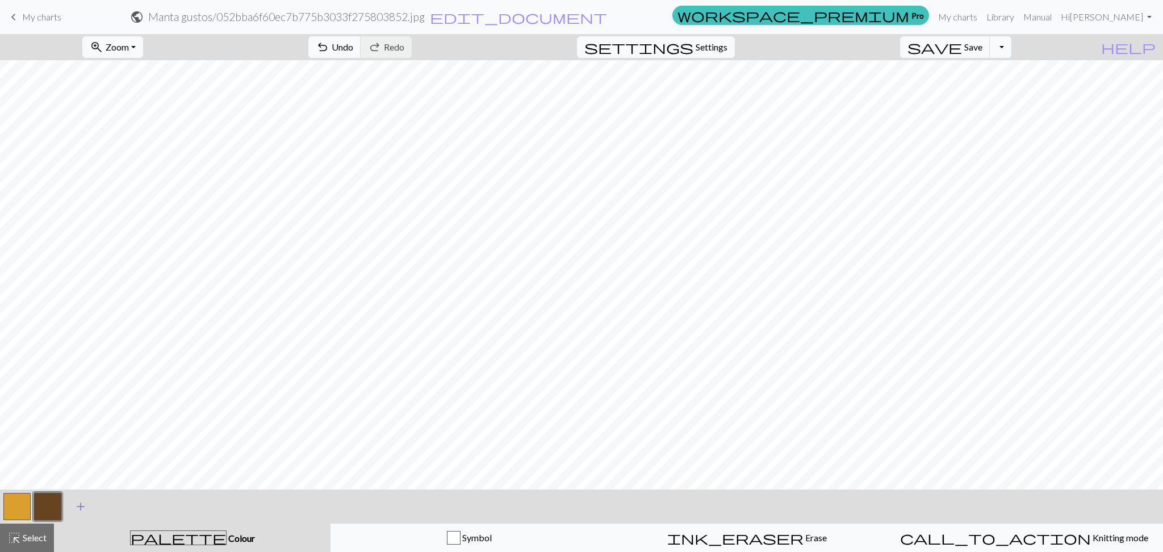
click at [74, 505] on span "add" at bounding box center [81, 507] width 14 height 16
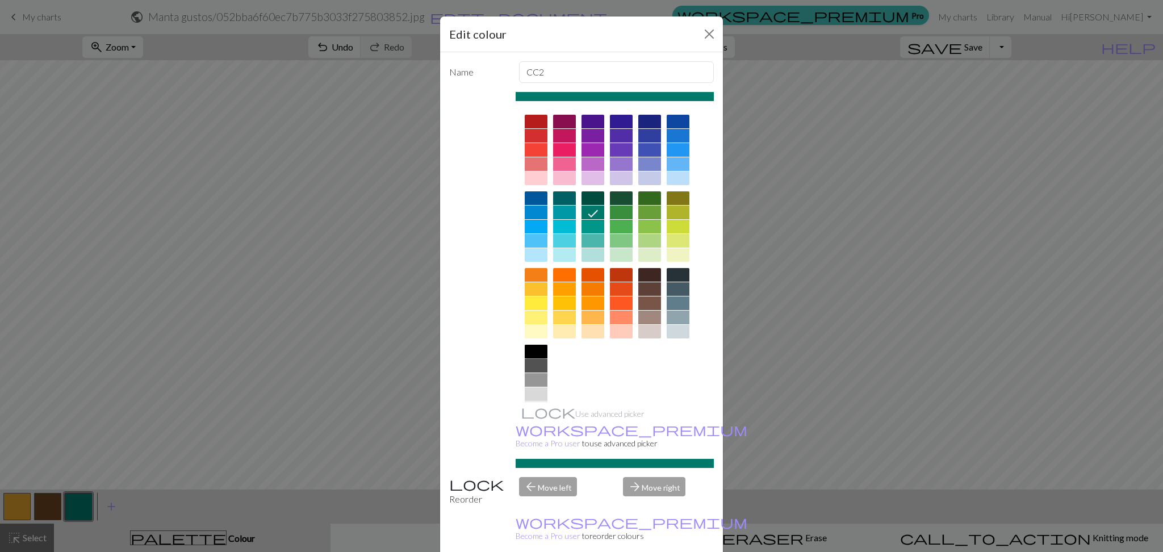
click at [531, 350] on div at bounding box center [536, 352] width 23 height 14
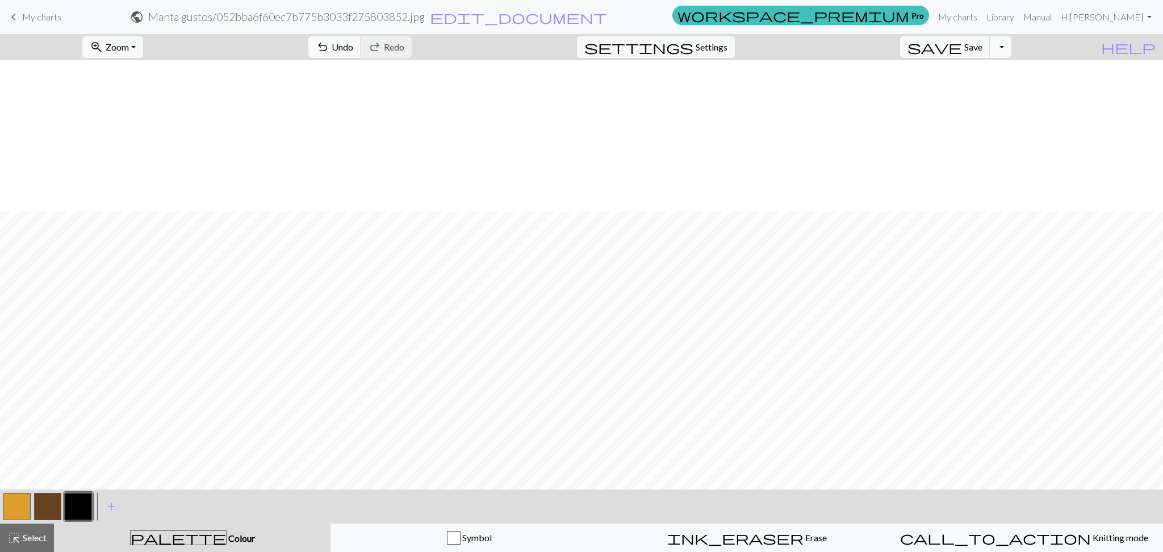
scroll to position [378, 0]
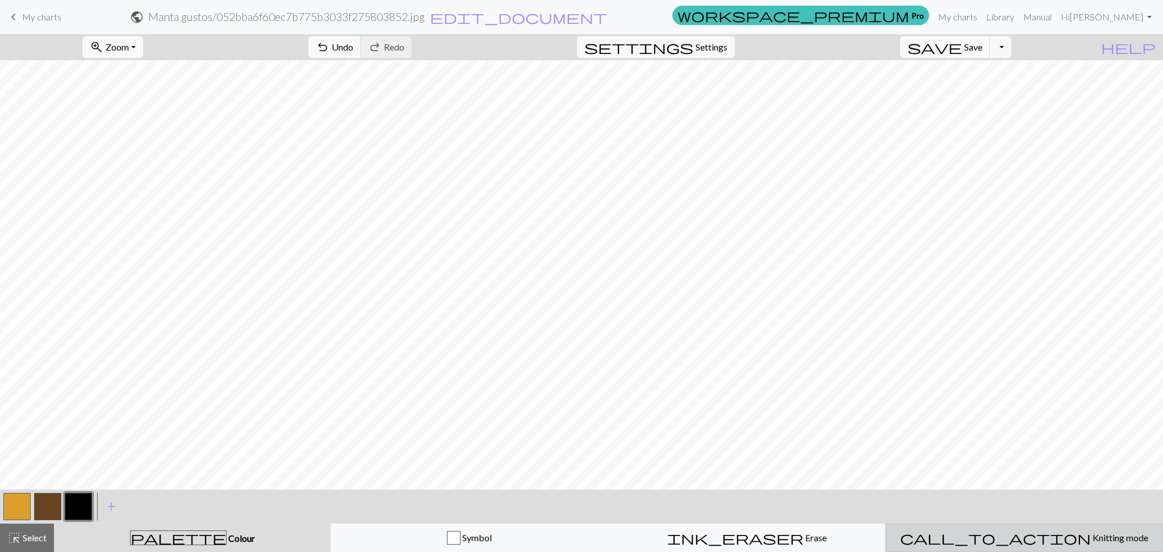
click at [1091, 540] on span "Knitting mode" at bounding box center [1119, 537] width 57 height 11
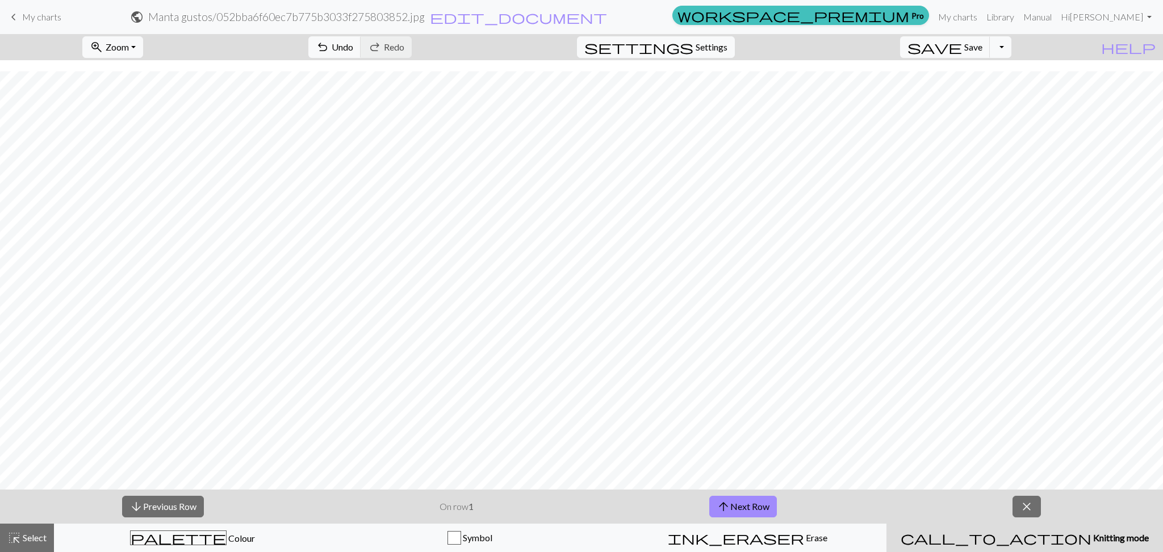
scroll to position [887, 0]
click at [719, 501] on span "arrow_upward" at bounding box center [724, 507] width 14 height 16
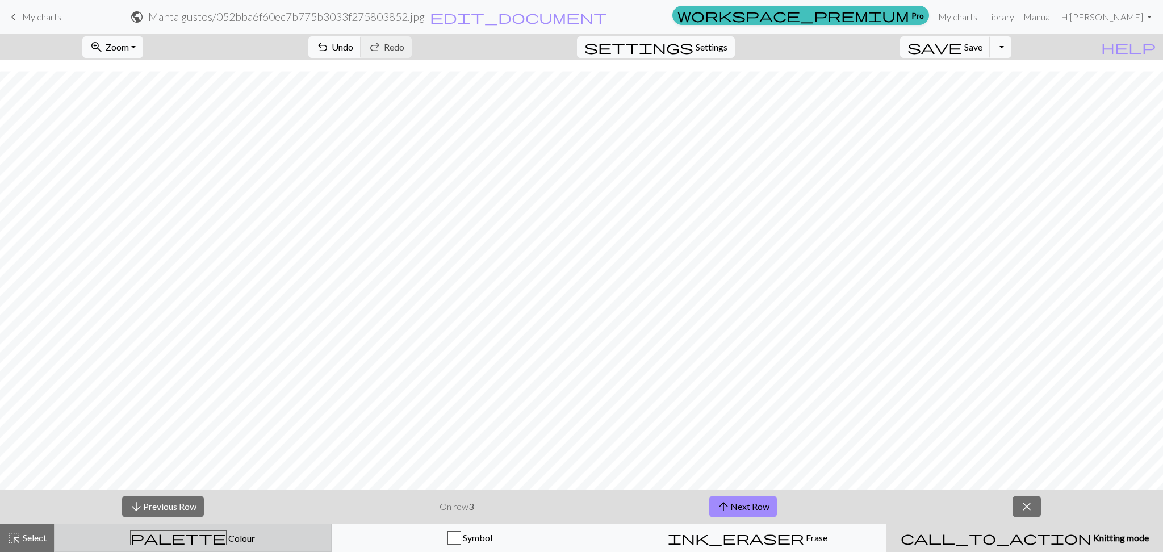
click at [252, 541] on div "palette Colour Colour" at bounding box center [192, 537] width 263 height 15
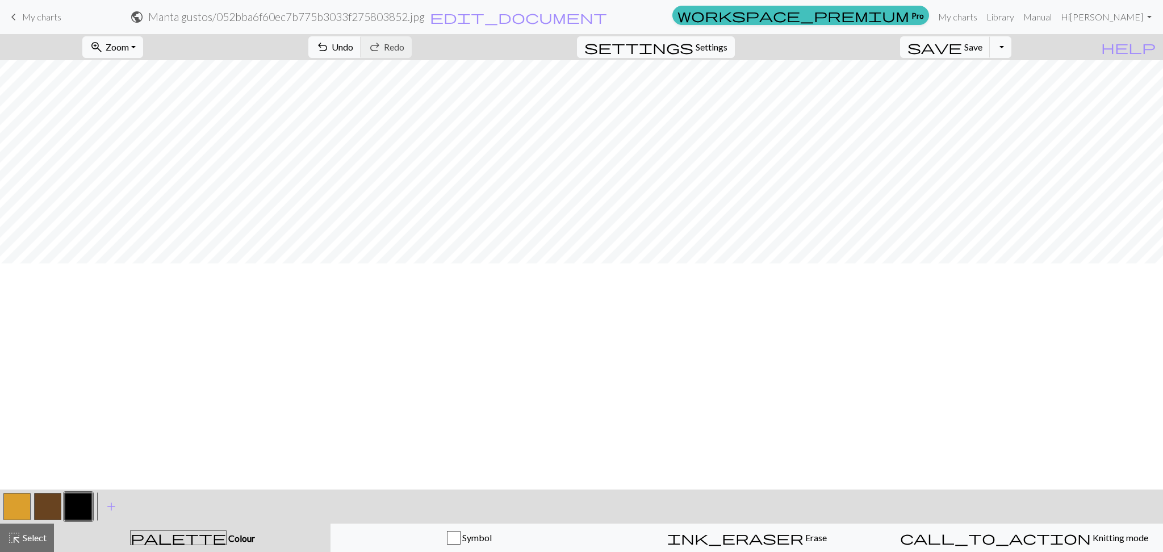
scroll to position [433, 0]
click at [103, 41] on span "zoom_in" at bounding box center [97, 47] width 14 height 16
click at [160, 136] on button "50%" at bounding box center [128, 136] width 90 height 18
click at [329, 44] on span "undo" at bounding box center [323, 47] width 14 height 16
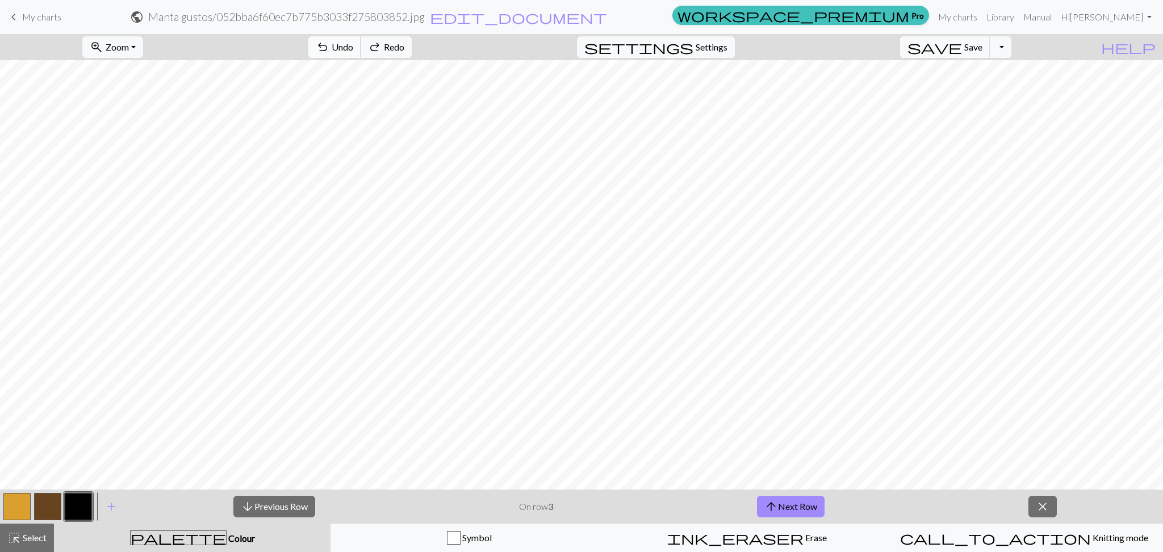
click at [329, 44] on span "undo" at bounding box center [323, 47] width 14 height 16
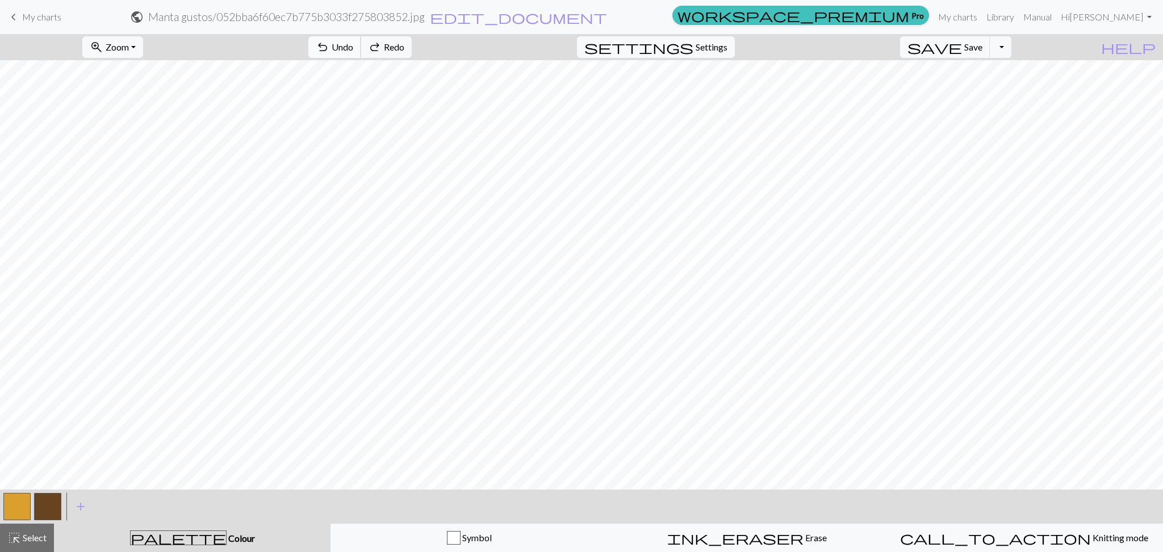
click at [329, 44] on span "undo" at bounding box center [323, 47] width 14 height 16
click at [361, 44] on button "undo Undo Undo" at bounding box center [334, 47] width 53 height 22
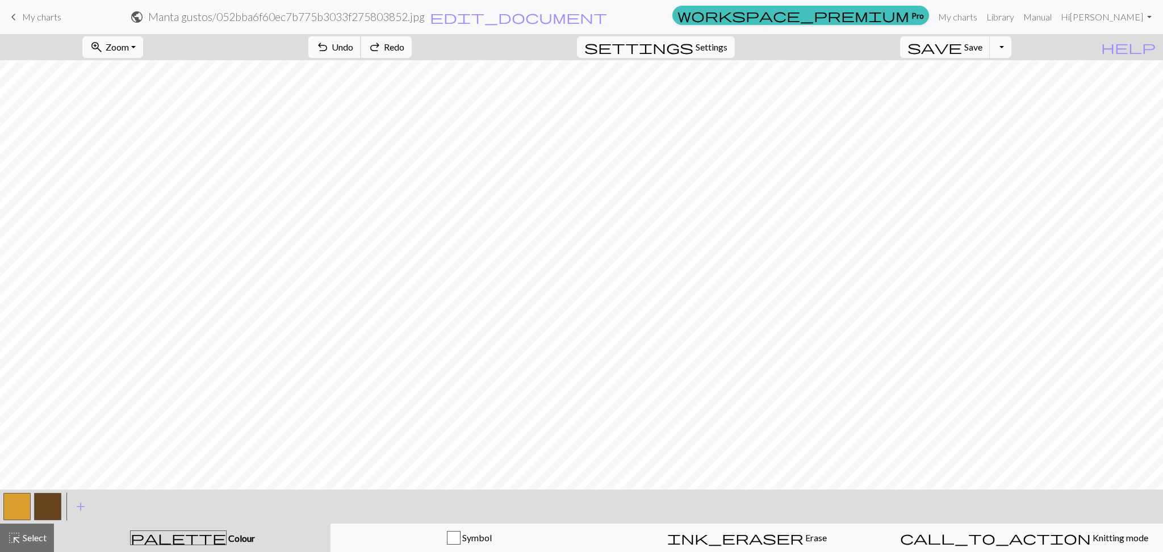
click at [361, 44] on button "undo Undo Undo" at bounding box center [334, 47] width 53 height 22
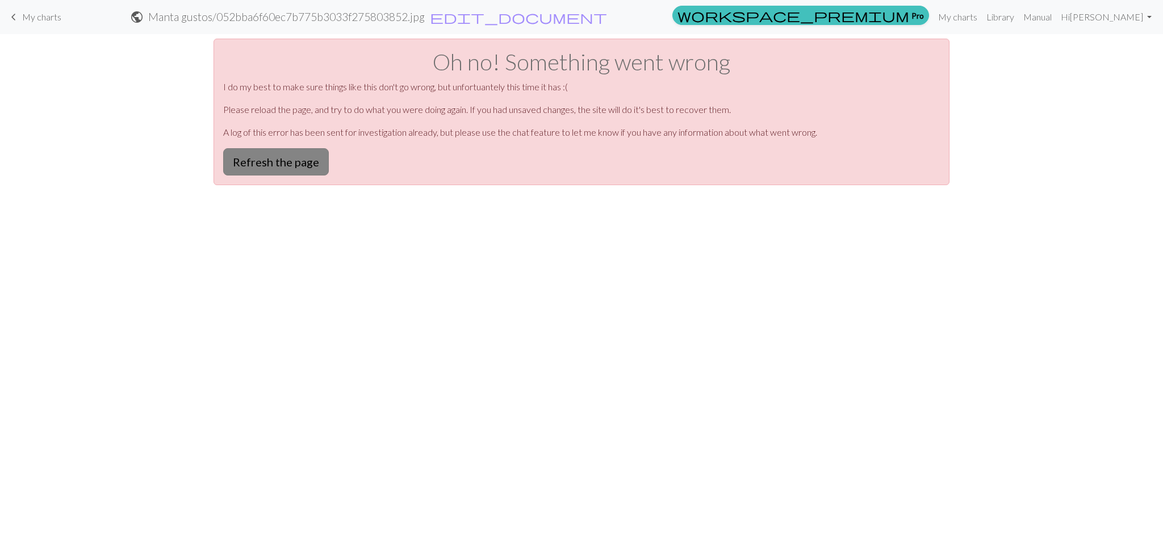
click at [295, 166] on button "Refresh the page" at bounding box center [276, 161] width 106 height 27
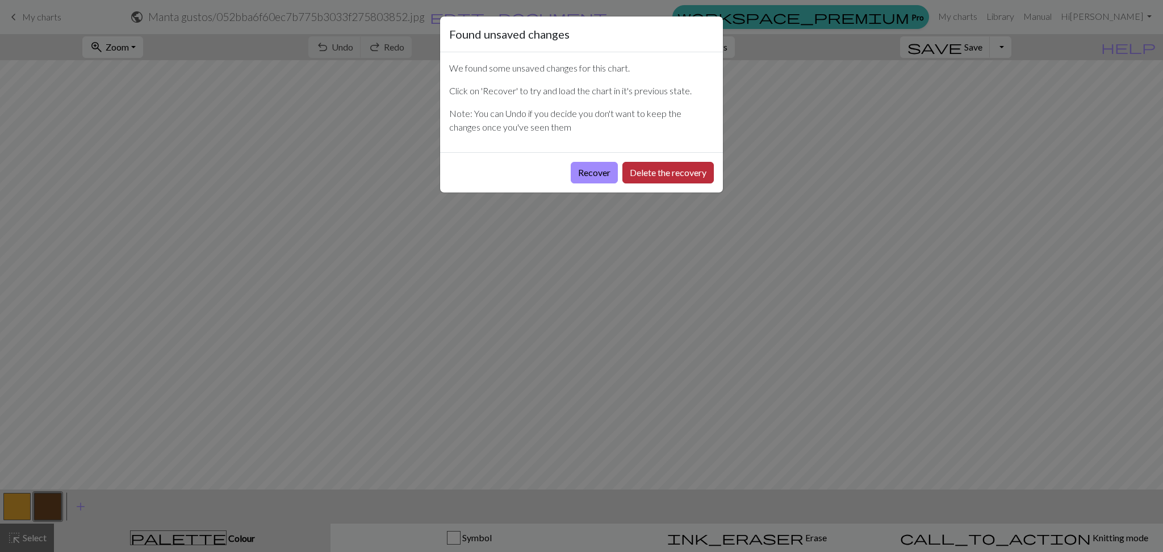
click at [670, 178] on button "Delete the recovery" at bounding box center [667, 173] width 91 height 22
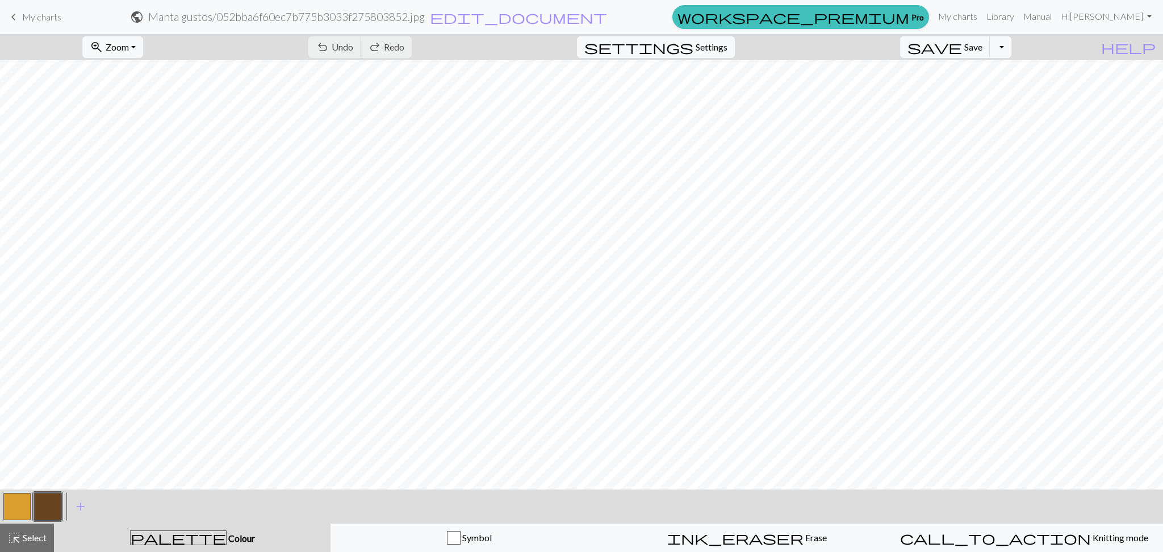
click at [40, 18] on span "My charts" at bounding box center [41, 16] width 39 height 11
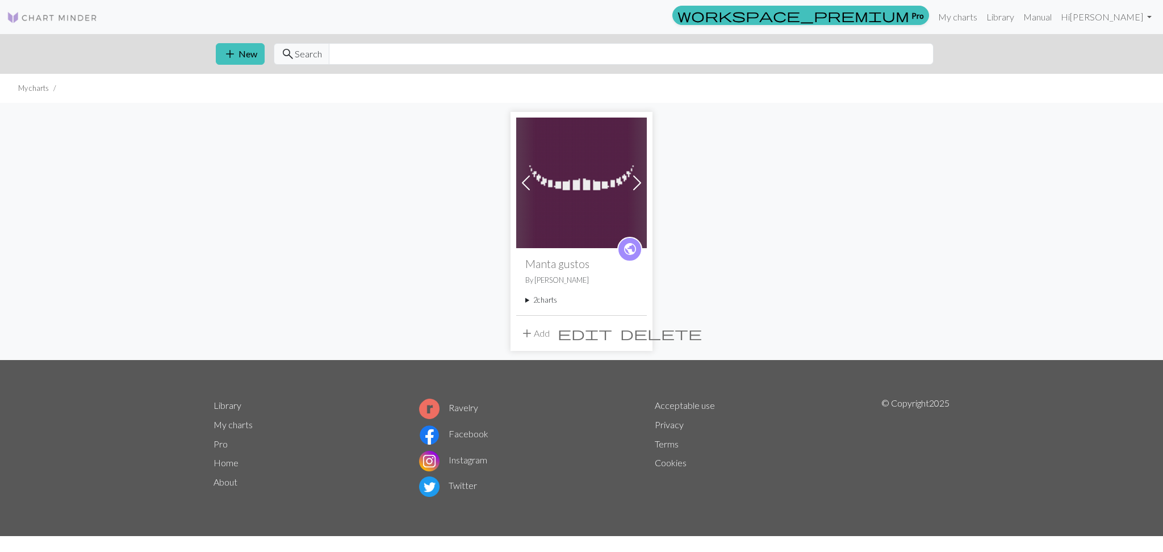
click at [543, 331] on button "add Add" at bounding box center [534, 334] width 37 height 22
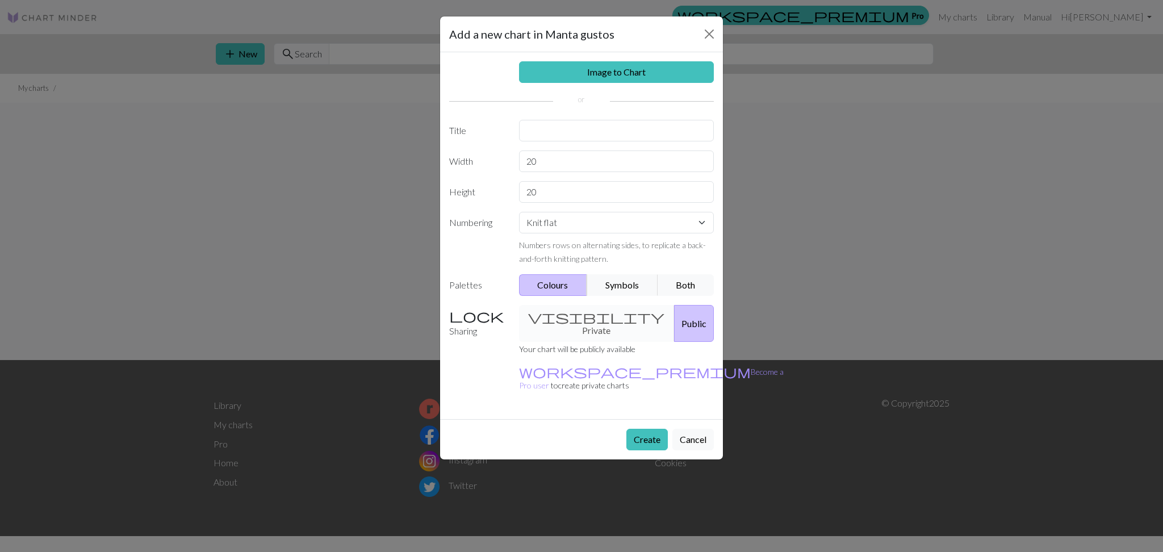
drag, startPoint x: 689, startPoint y: 419, endPoint x: 683, endPoint y: 411, distance: 10.1
click at [688, 429] on button "Cancel" at bounding box center [692, 440] width 41 height 22
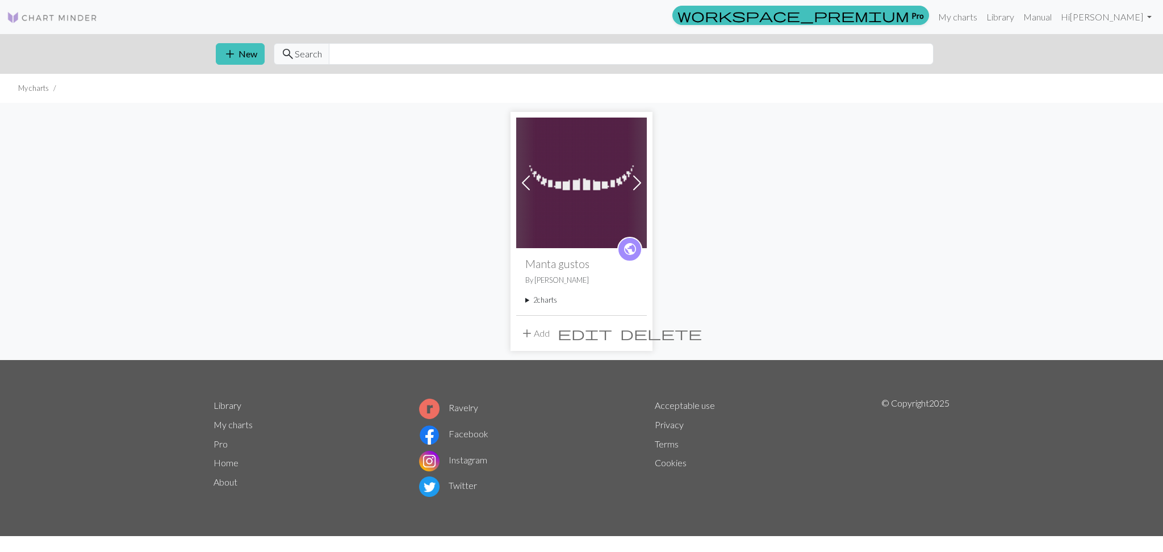
click at [601, 290] on div "public Manta gustos By Gabriela 2 charts Alicia delete 052bba6f60ec7b775b3033f2…" at bounding box center [581, 281] width 131 height 66
click at [549, 302] on summary "2 charts" at bounding box center [581, 300] width 112 height 11
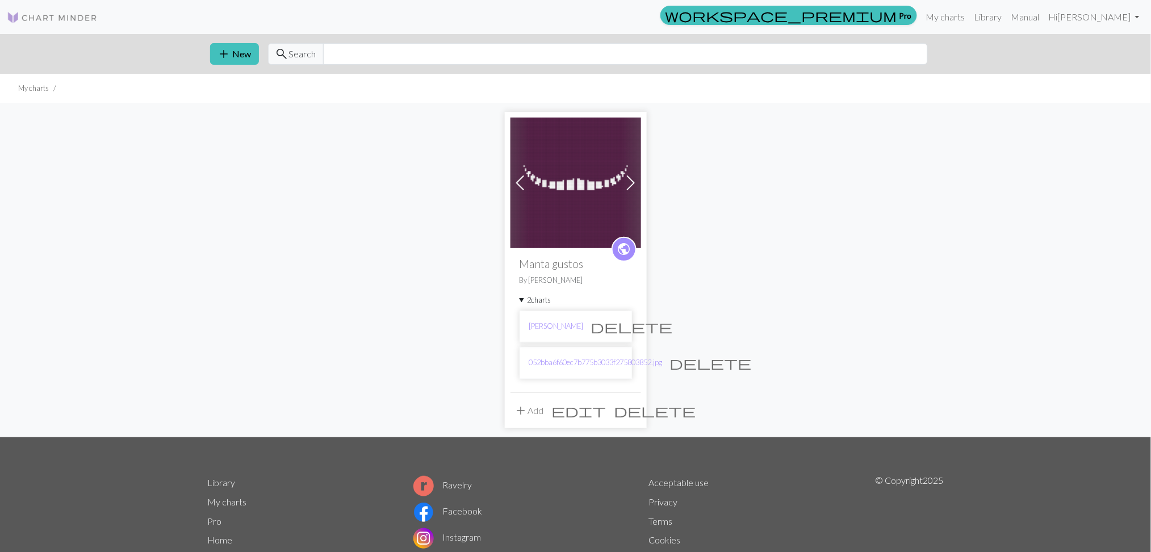
click at [683, 360] on span "delete" at bounding box center [711, 363] width 82 height 16
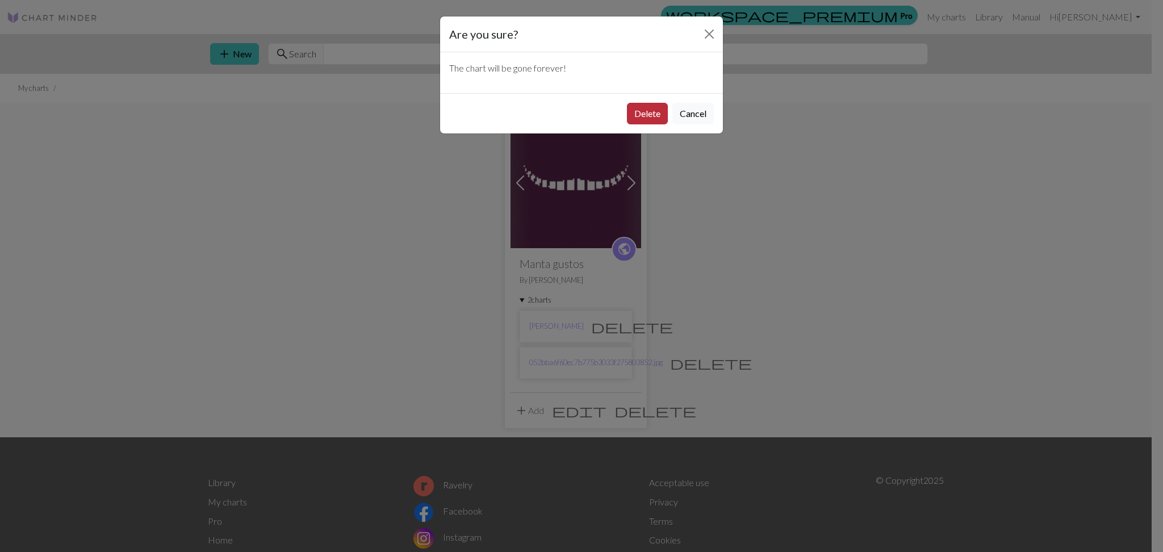
click at [645, 120] on button "Delete" at bounding box center [647, 114] width 41 height 22
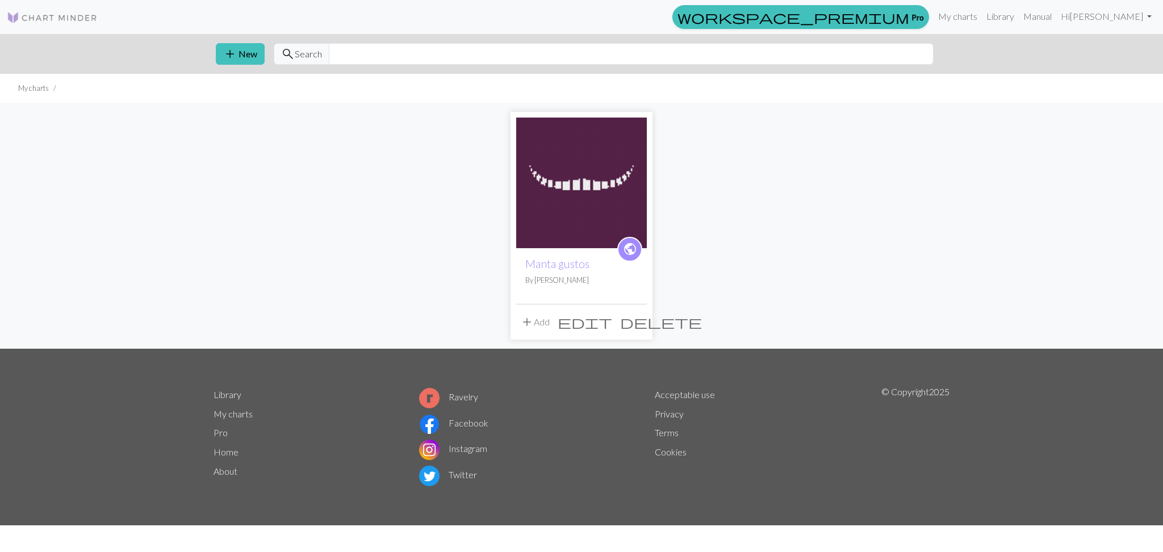
click at [540, 320] on button "add Add" at bounding box center [534, 322] width 37 height 22
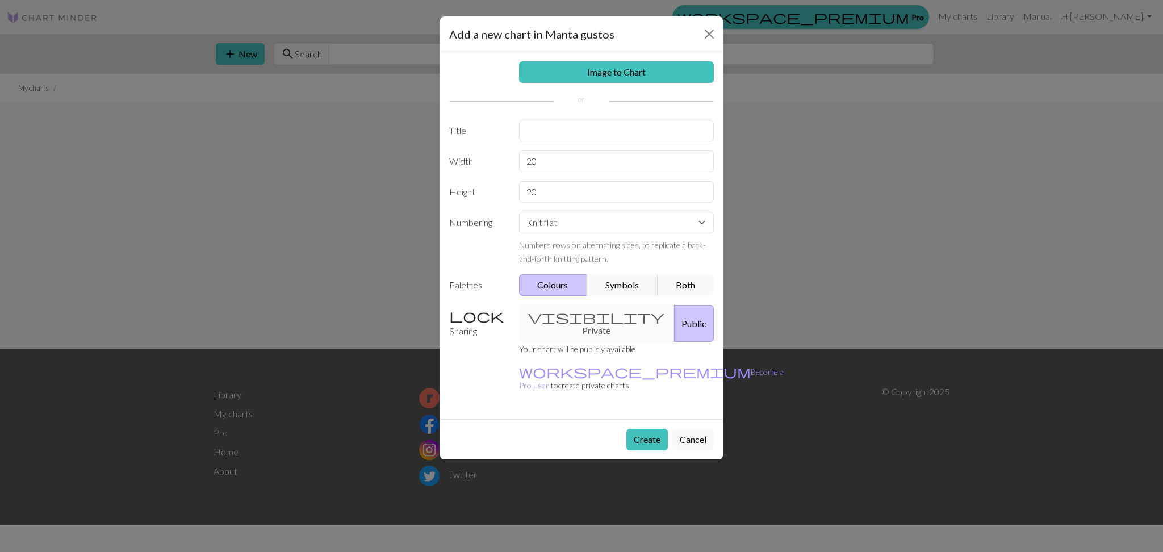
click at [546, 85] on div "Image to Chart Title Width 20 Height 20 Numbering Knit flat Knit in the round L…" at bounding box center [581, 235] width 283 height 367
click at [545, 80] on link "Image to Chart" at bounding box center [616, 72] width 195 height 22
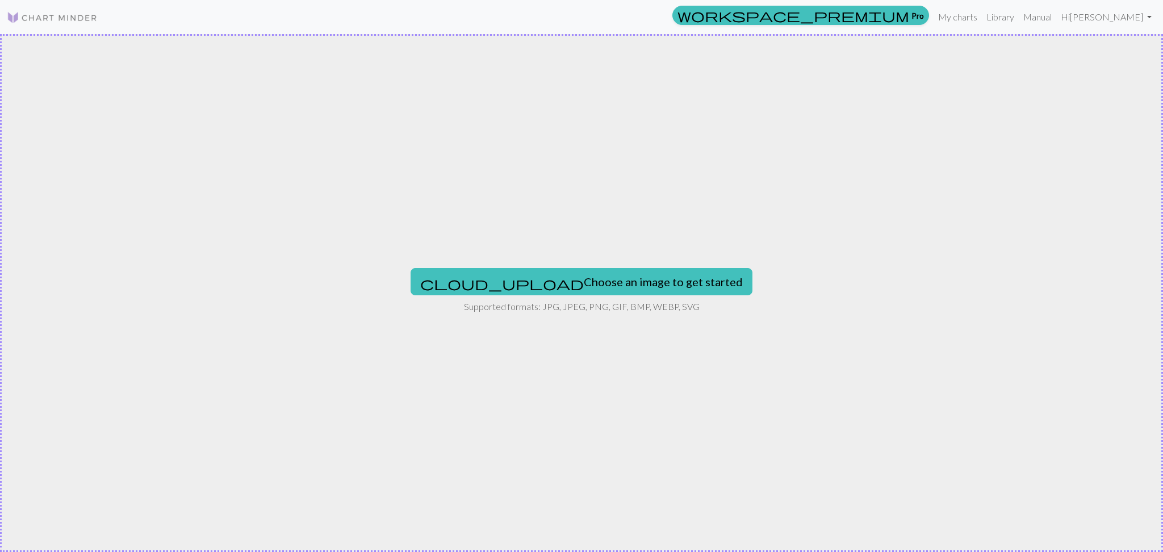
click at [658, 258] on div "cloud_upload Choose an image to get started Supported formats: JPG, JPEG, PNG, …" at bounding box center [581, 293] width 1163 height 518
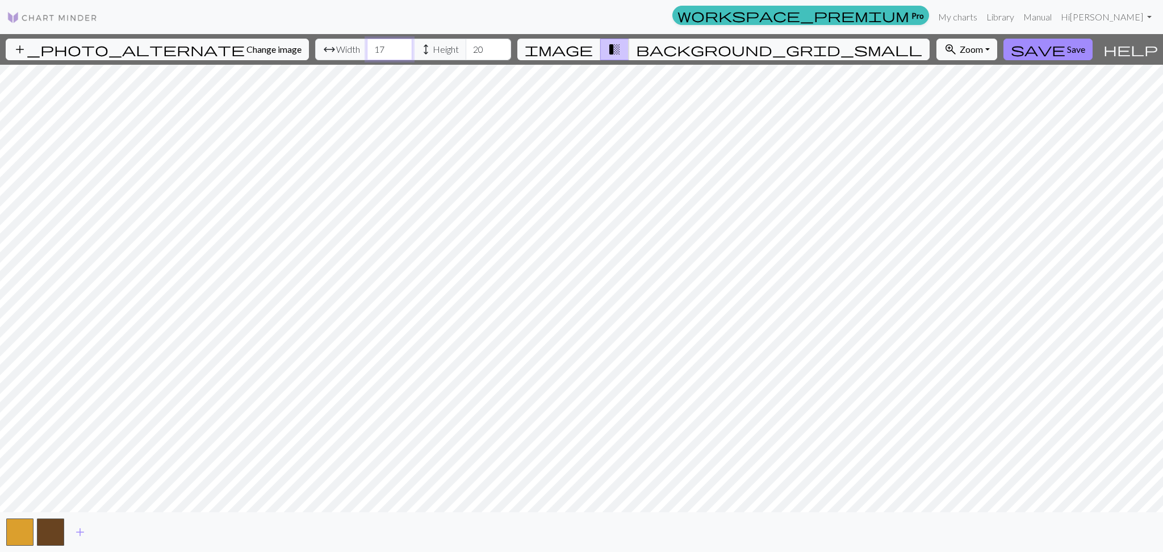
click at [370, 56] on input "17" at bounding box center [389, 50] width 45 height 22
type input "1"
type input "90"
click at [466, 45] on input "20" at bounding box center [488, 50] width 45 height 22
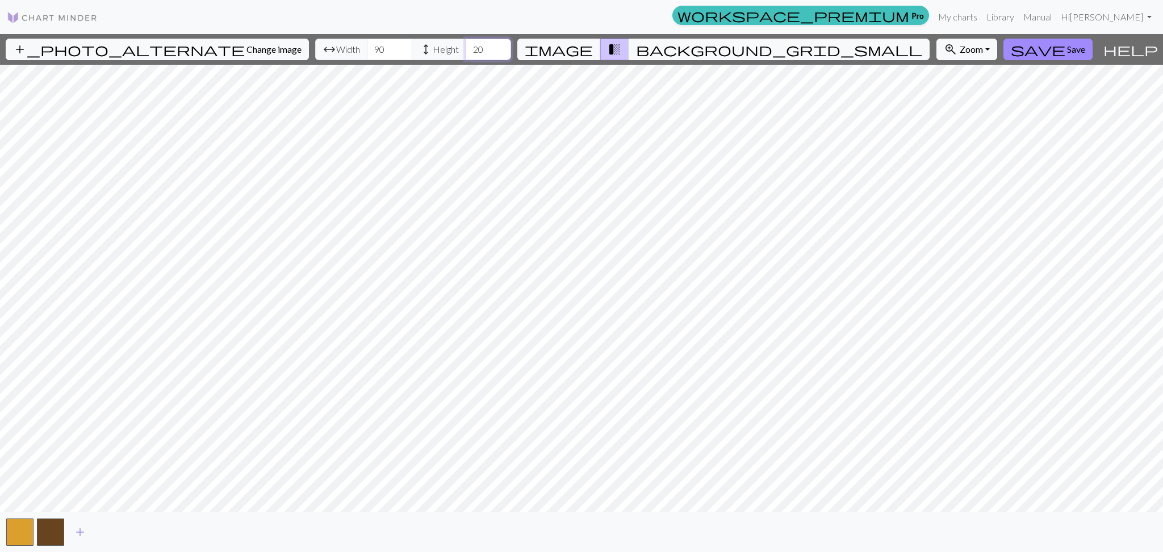
type input "2"
type input "90"
click at [783, 53] on div "add_photo_alternate Change image arrow_range Width 90 height Height 90 image tr…" at bounding box center [581, 293] width 1163 height 518
click at [796, 58] on div "add_photo_alternate Change image arrow_range Width 90 height Height 90 image tr…" at bounding box center [581, 293] width 1163 height 518
click at [960, 44] on span "Zoom" at bounding box center [971, 49] width 23 height 11
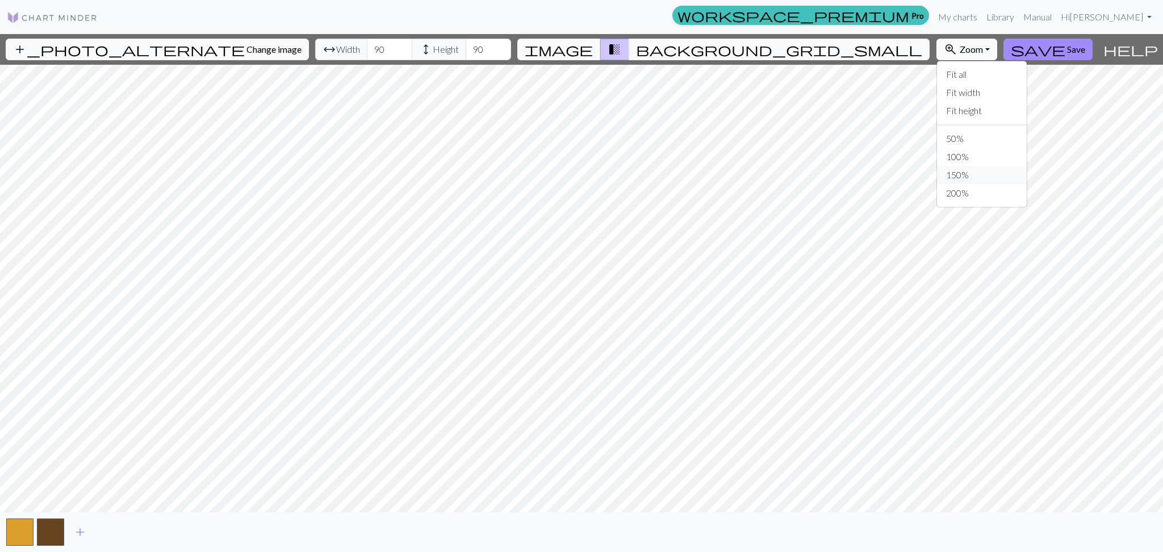
click at [937, 181] on button "150%" at bounding box center [982, 175] width 90 height 18
click at [960, 44] on span "Zoom" at bounding box center [971, 49] width 23 height 11
click at [937, 202] on button "200%" at bounding box center [982, 193] width 90 height 18
click at [78, 533] on span "add" at bounding box center [80, 532] width 14 height 16
click at [85, 530] on button "button" at bounding box center [81, 532] width 27 height 27
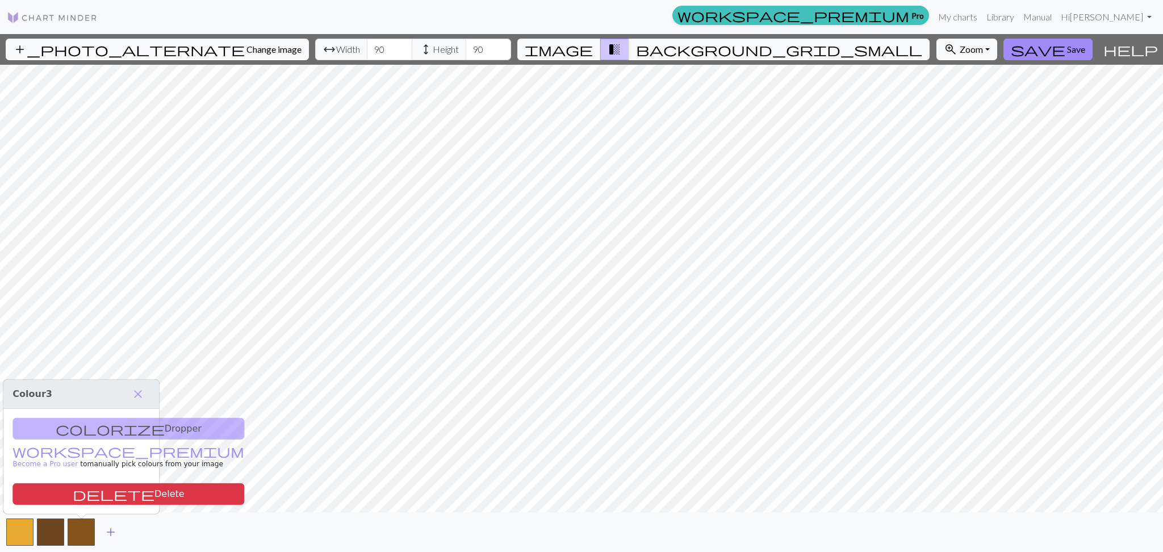
click at [111, 536] on span "add" at bounding box center [111, 532] width 14 height 16
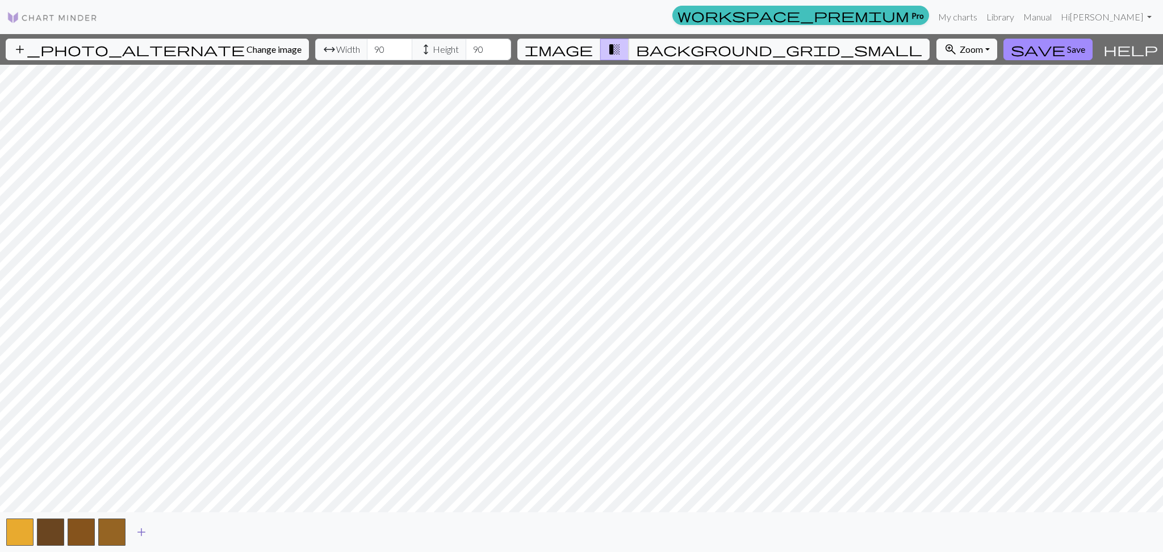
click at [139, 535] on span "add" at bounding box center [142, 532] width 14 height 16
click at [78, 530] on button "button" at bounding box center [81, 532] width 27 height 27
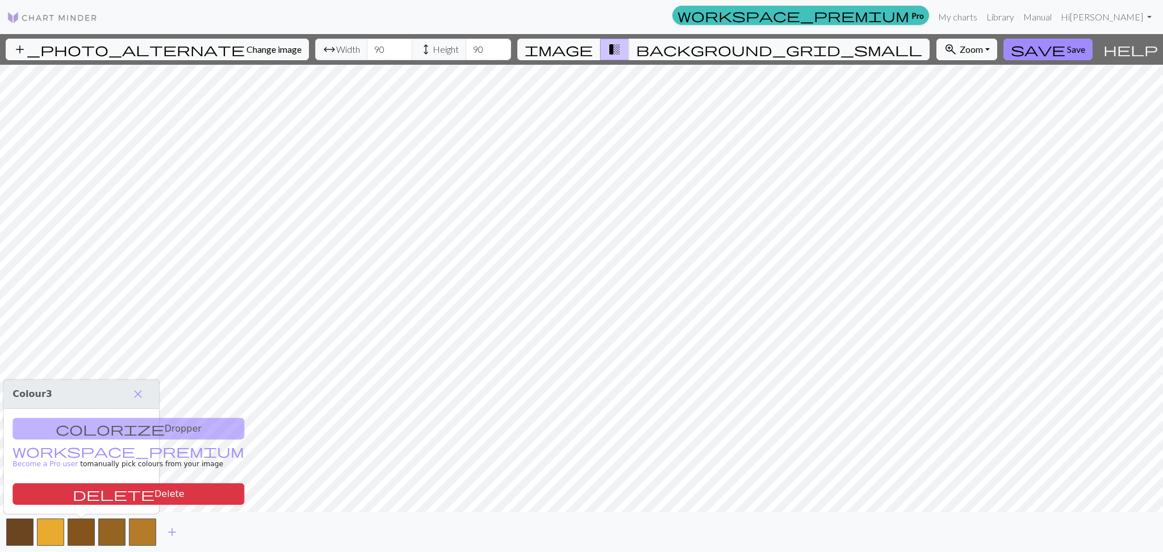
click at [110, 437] on div "colorize Dropper workspace_premium Become a Pro user to manually pick colours f…" at bounding box center [81, 461] width 156 height 105
click at [111, 435] on div "colorize Dropper workspace_premium Become a Pro user to manually pick colours f…" at bounding box center [81, 461] width 156 height 105
click at [76, 493] on button "delete Delete" at bounding box center [128, 494] width 232 height 22
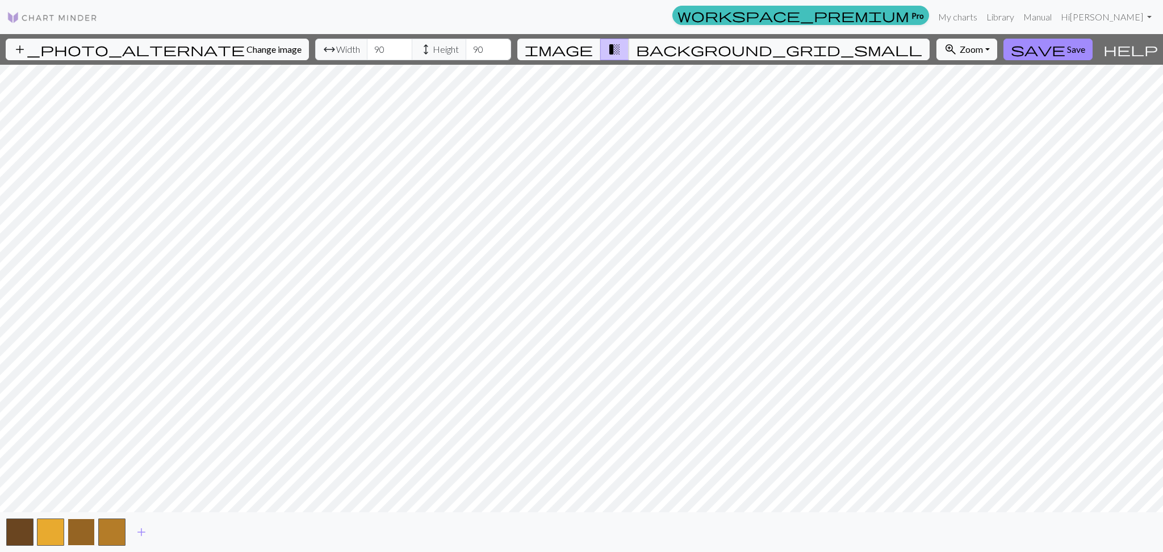
click at [84, 530] on button "button" at bounding box center [81, 532] width 27 height 27
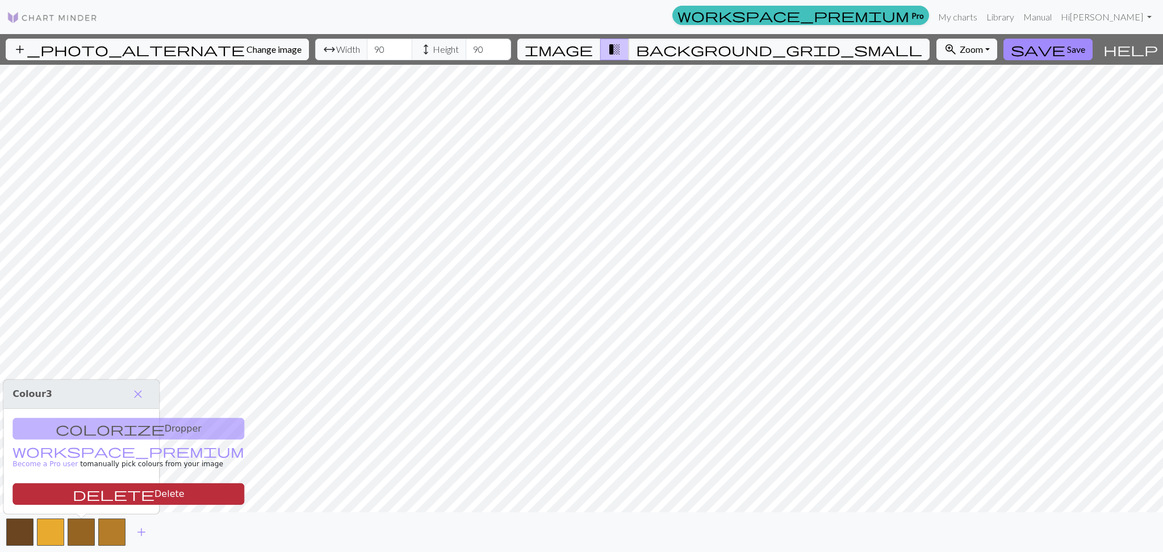
click at [102, 492] on button "delete Delete" at bounding box center [128, 494] width 232 height 22
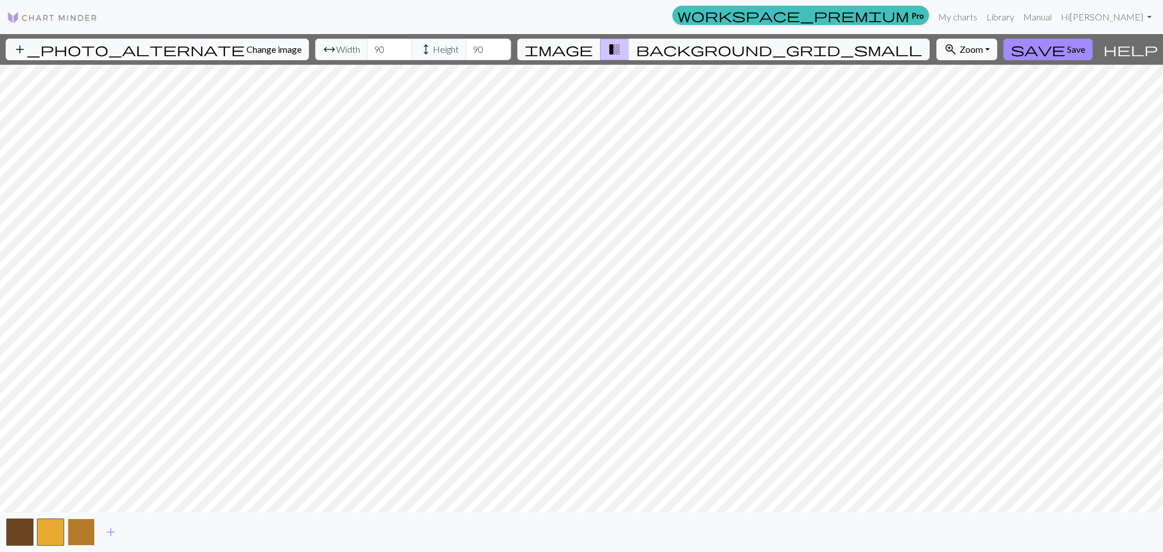
click at [87, 528] on button "button" at bounding box center [81, 532] width 27 height 27
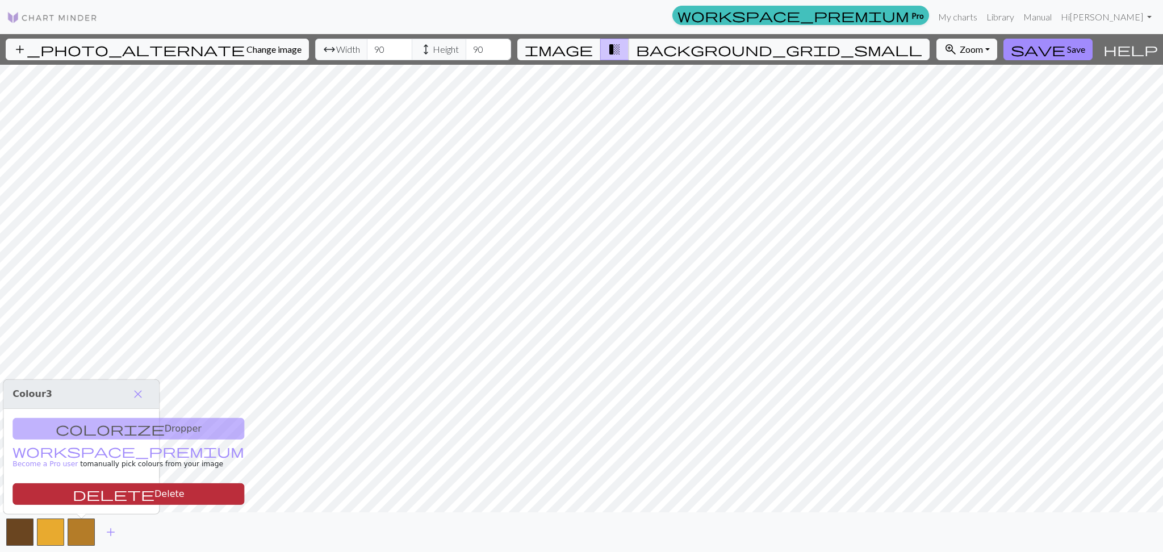
click at [91, 498] on button "delete Delete" at bounding box center [128, 494] width 232 height 22
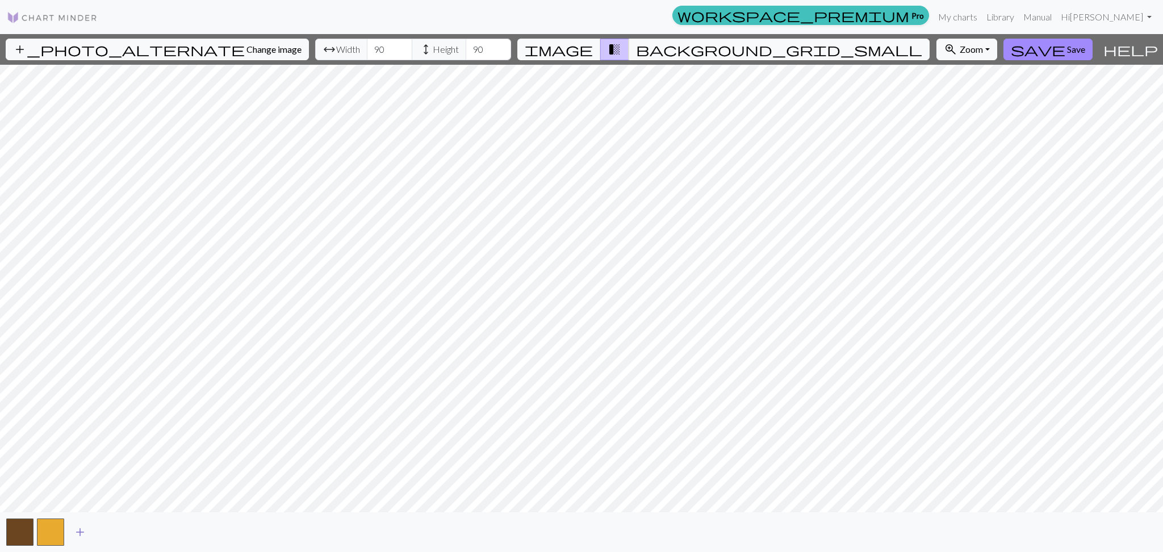
click at [85, 529] on span "add" at bounding box center [80, 532] width 14 height 16
click at [85, 530] on button "button" at bounding box center [81, 532] width 27 height 27
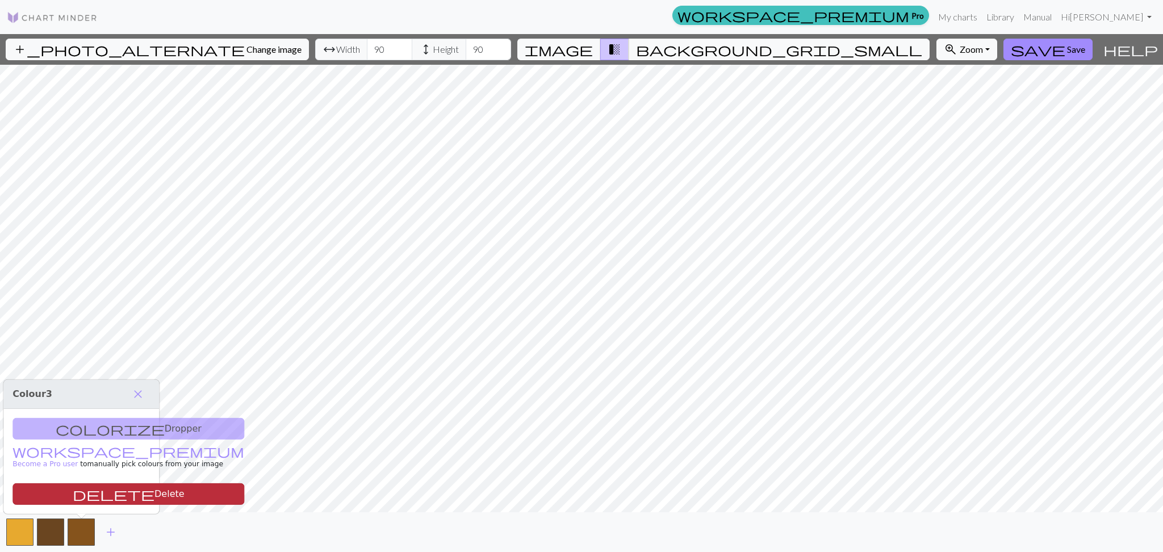
click at [103, 495] on button "delete Delete" at bounding box center [128, 494] width 232 height 22
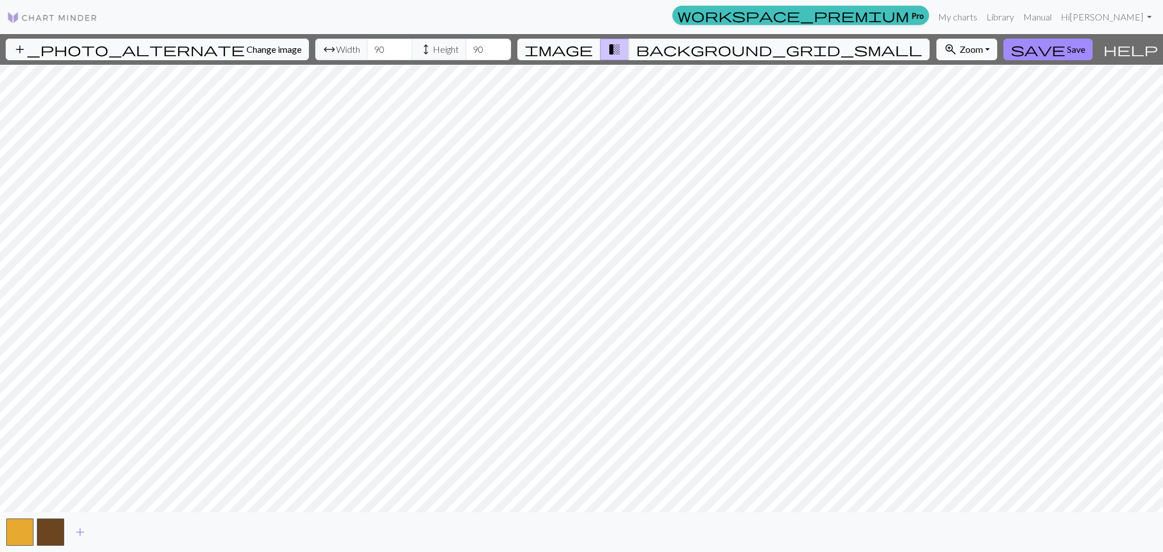
click at [960, 48] on span "Zoom" at bounding box center [971, 49] width 23 height 11
click at [937, 129] on button "50%" at bounding box center [982, 138] width 90 height 18
click at [687, 46] on span "background_grid_small" at bounding box center [779, 49] width 286 height 16
click at [601, 45] on button "image" at bounding box center [558, 50] width 83 height 22
click at [937, 49] on button "zoom_in Zoom Zoom" at bounding box center [967, 50] width 61 height 22
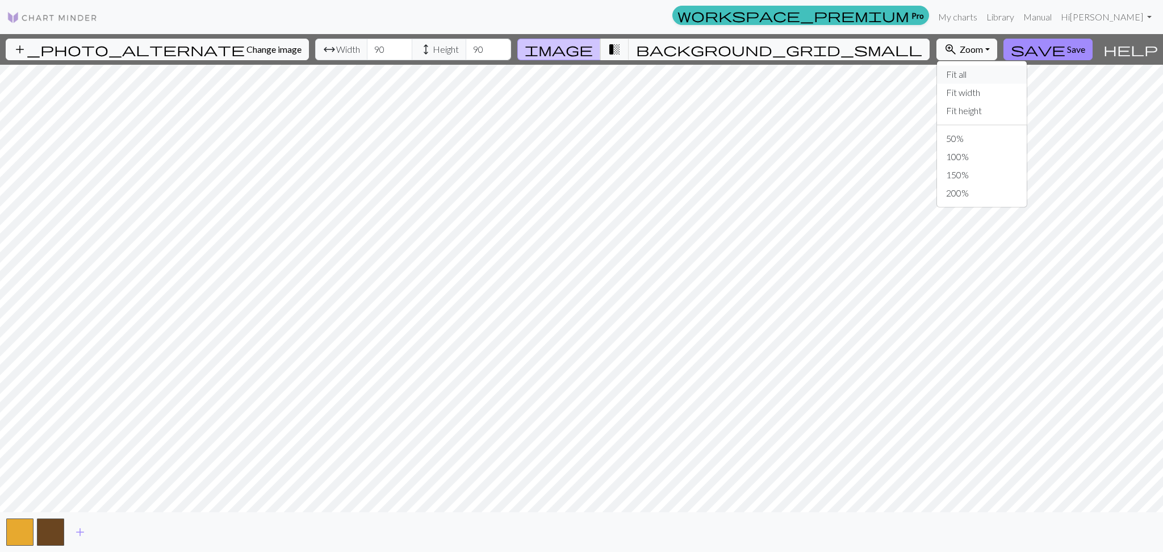
click at [937, 77] on button "Fit all" at bounding box center [982, 74] width 90 height 18
click at [79, 538] on span "add" at bounding box center [80, 532] width 14 height 16
click at [689, 40] on button "background_grid_small" at bounding box center [779, 50] width 301 height 22
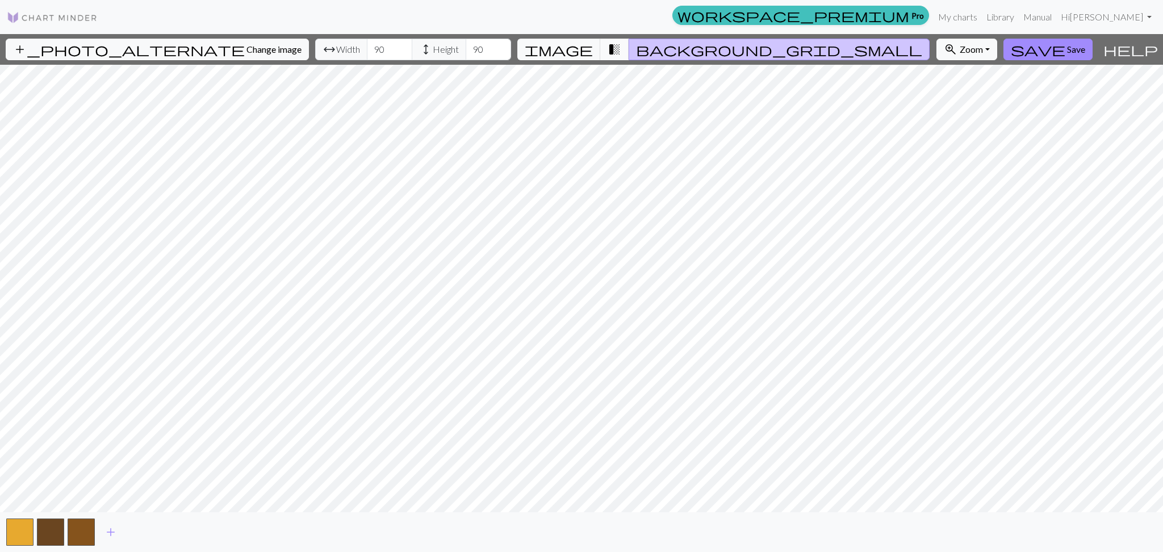
click at [621, 51] on span "transition_fade" at bounding box center [615, 49] width 14 height 16
click at [680, 51] on span "background_grid_small" at bounding box center [779, 49] width 286 height 16
click at [621, 47] on span "transition_fade" at bounding box center [615, 49] width 14 height 16
click at [593, 45] on span "image" at bounding box center [559, 49] width 68 height 16
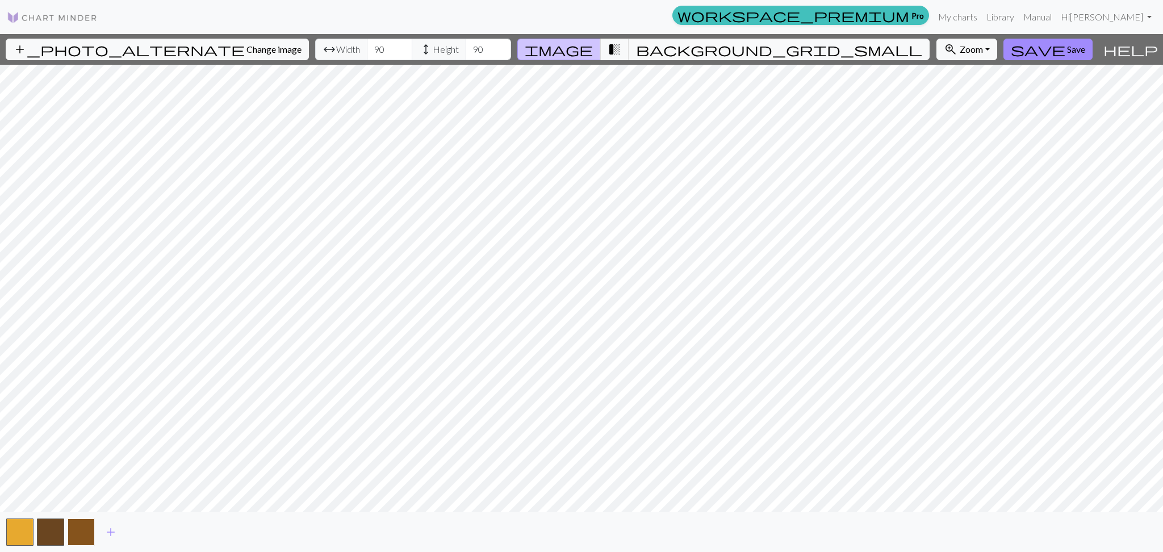
drag, startPoint x: 79, startPoint y: 541, endPoint x: 72, endPoint y: 531, distance: 12.6
click at [72, 531] on button "button" at bounding box center [81, 532] width 27 height 27
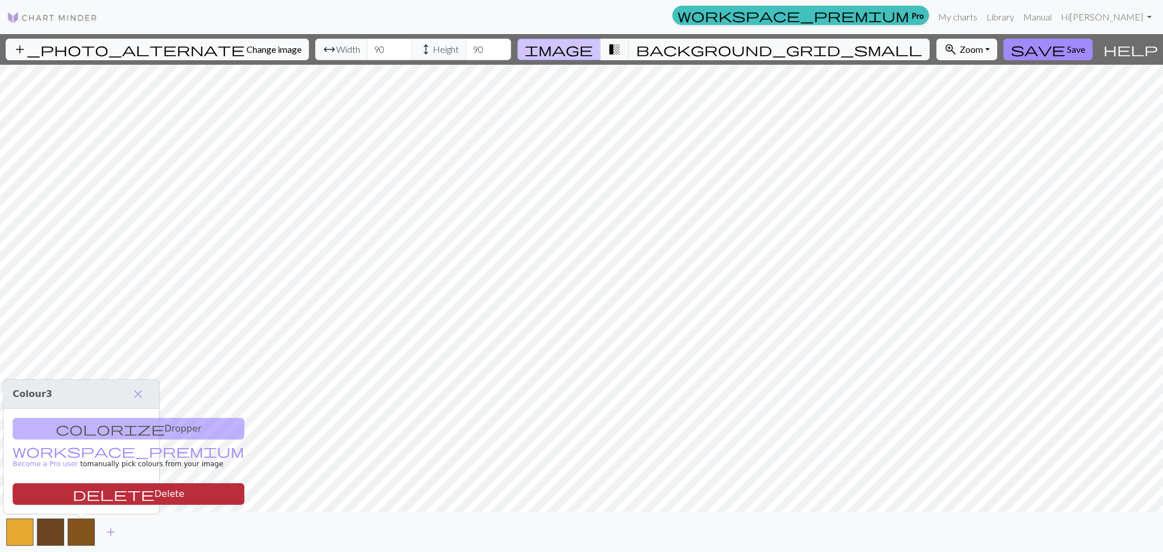
click at [92, 491] on button "delete Delete" at bounding box center [128, 494] width 232 height 22
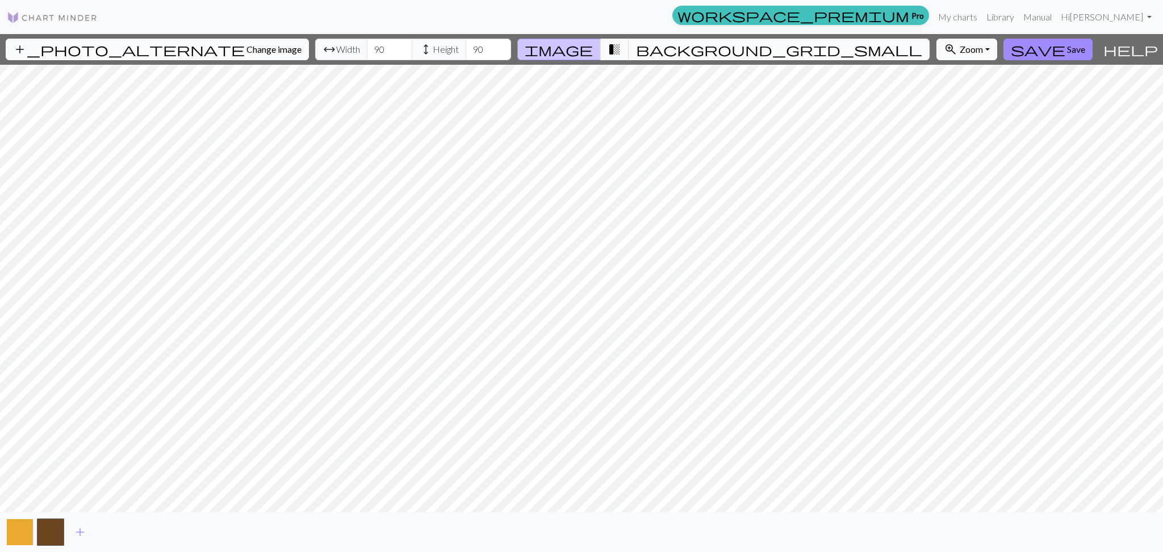
drag, startPoint x: 56, startPoint y: 532, endPoint x: 13, endPoint y: 529, distance: 42.7
click at [13, 529] on div "add" at bounding box center [581, 532] width 1163 height 40
click at [45, 526] on button "button" at bounding box center [50, 532] width 27 height 27
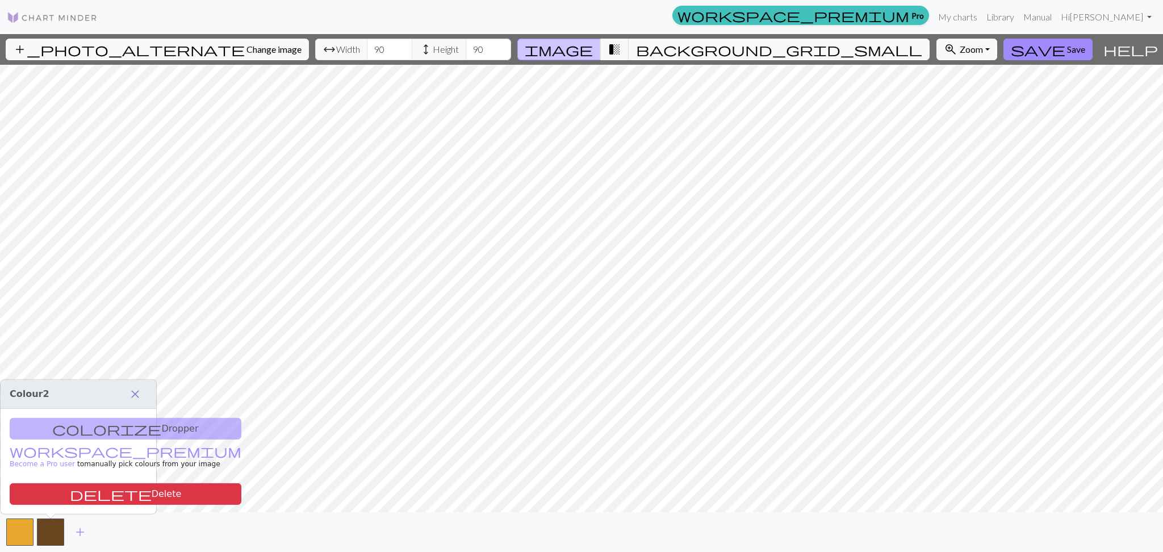
click at [135, 391] on span "close" at bounding box center [135, 394] width 14 height 16
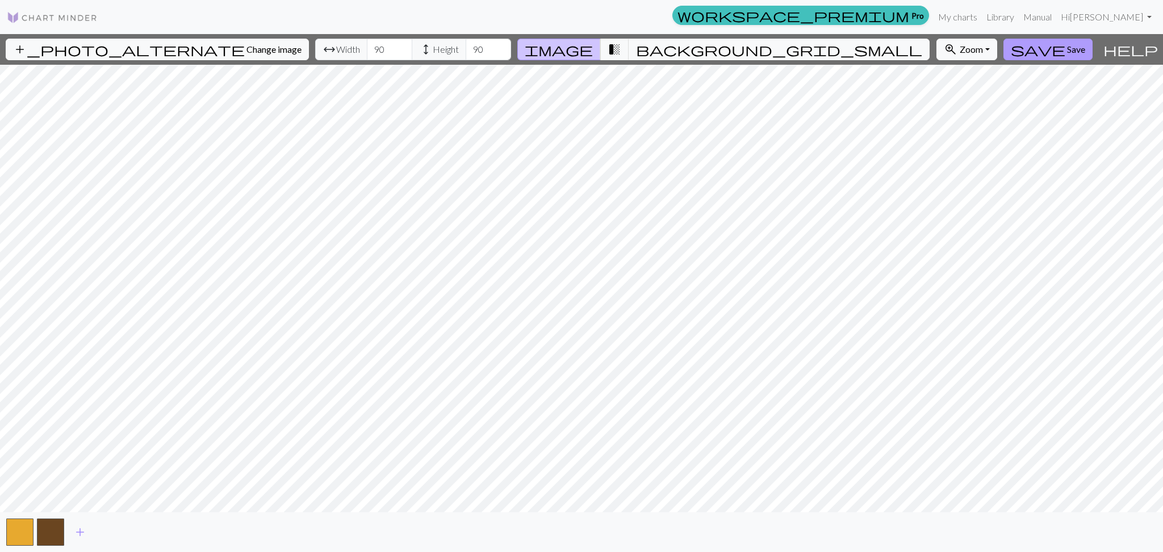
click at [1067, 45] on span "Save" at bounding box center [1076, 49] width 18 height 11
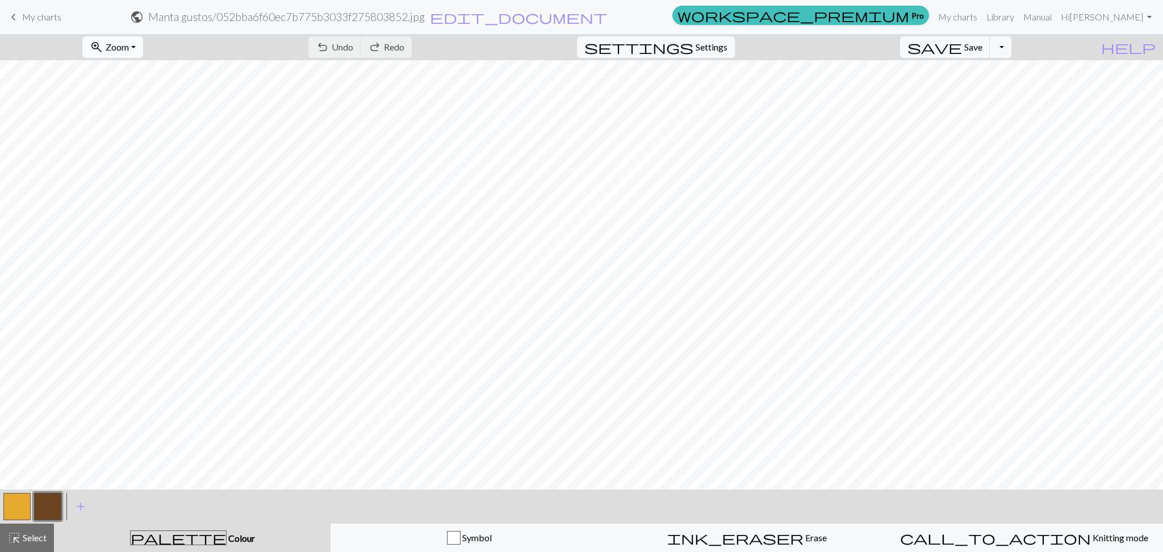
click at [129, 42] on span "Zoom" at bounding box center [117, 46] width 23 height 11
click at [143, 73] on button "Fit all" at bounding box center [128, 72] width 90 height 18
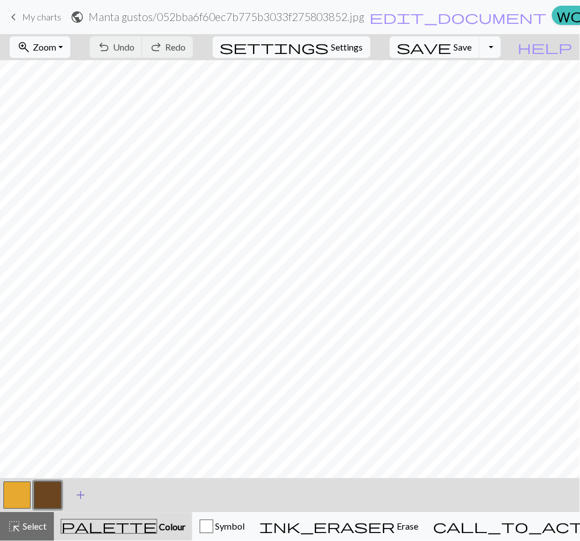
click at [85, 489] on span "add" at bounding box center [81, 495] width 14 height 16
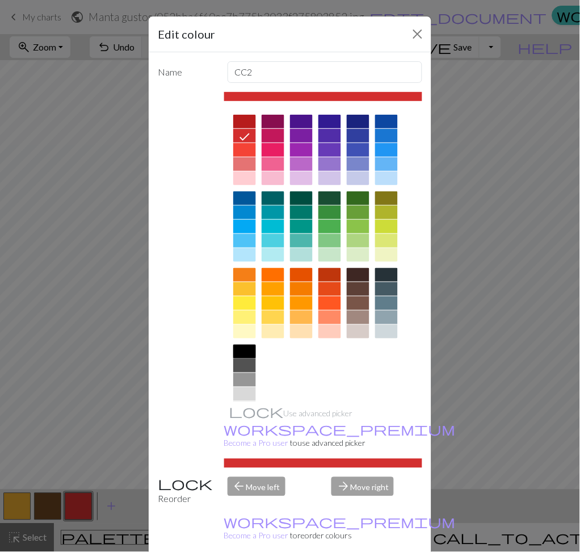
click at [241, 351] on div at bounding box center [244, 352] width 23 height 14
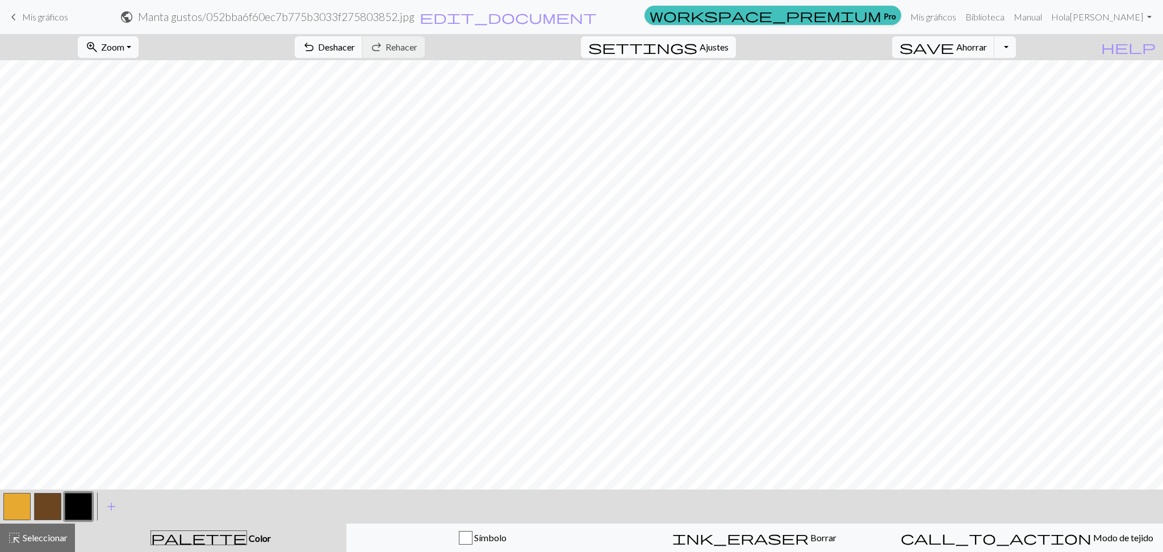
click at [714, 46] on font "Ajustes" at bounding box center [714, 46] width 29 height 11
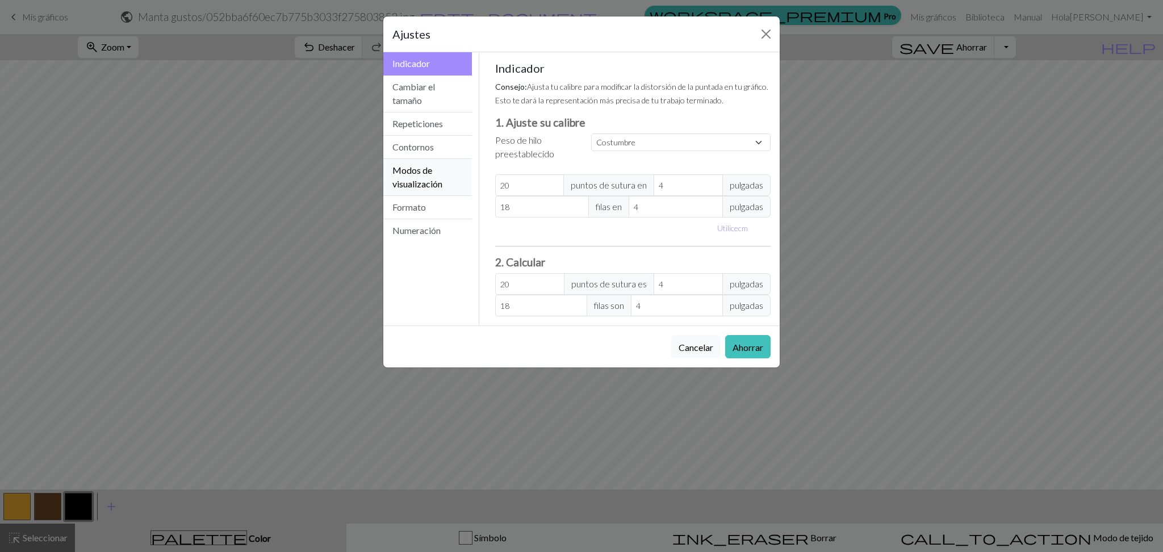
click at [416, 182] on font "Modos de visualización" at bounding box center [417, 177] width 50 height 24
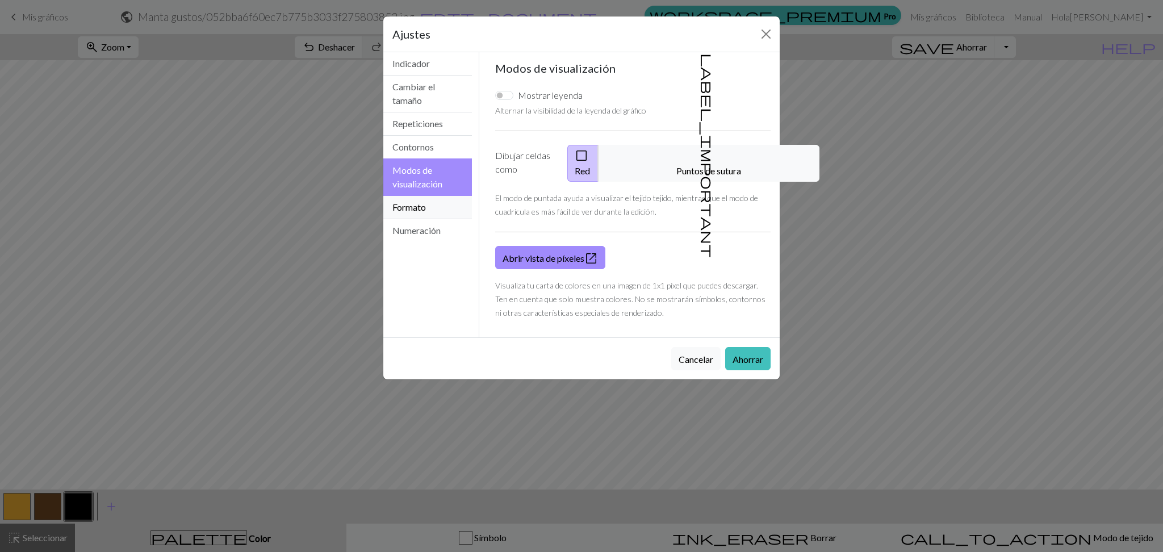
click at [428, 211] on button "Formato" at bounding box center [427, 207] width 89 height 23
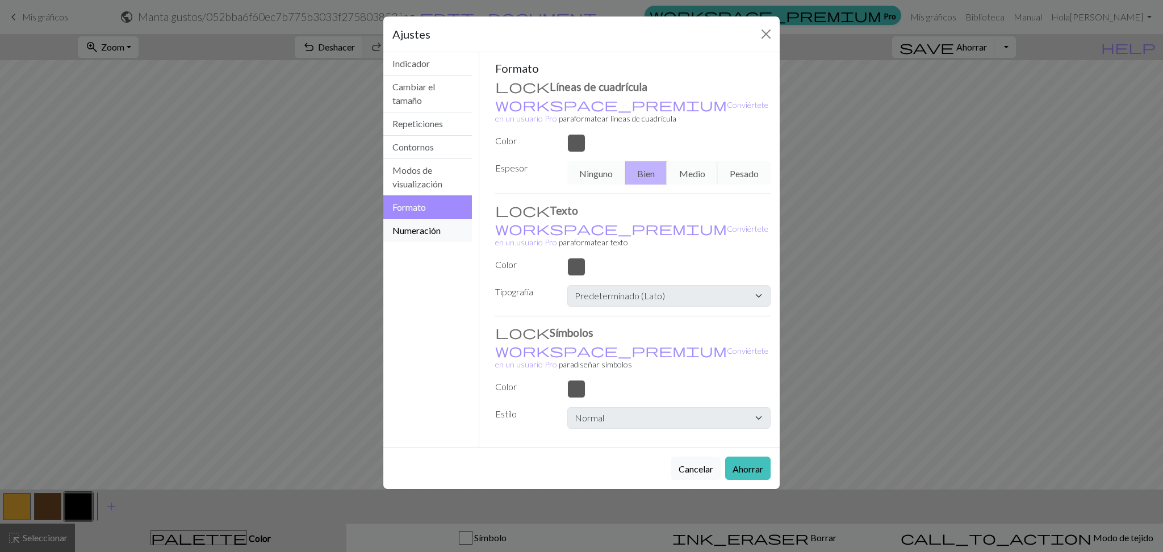
click at [422, 223] on button "Numeración" at bounding box center [427, 230] width 89 height 23
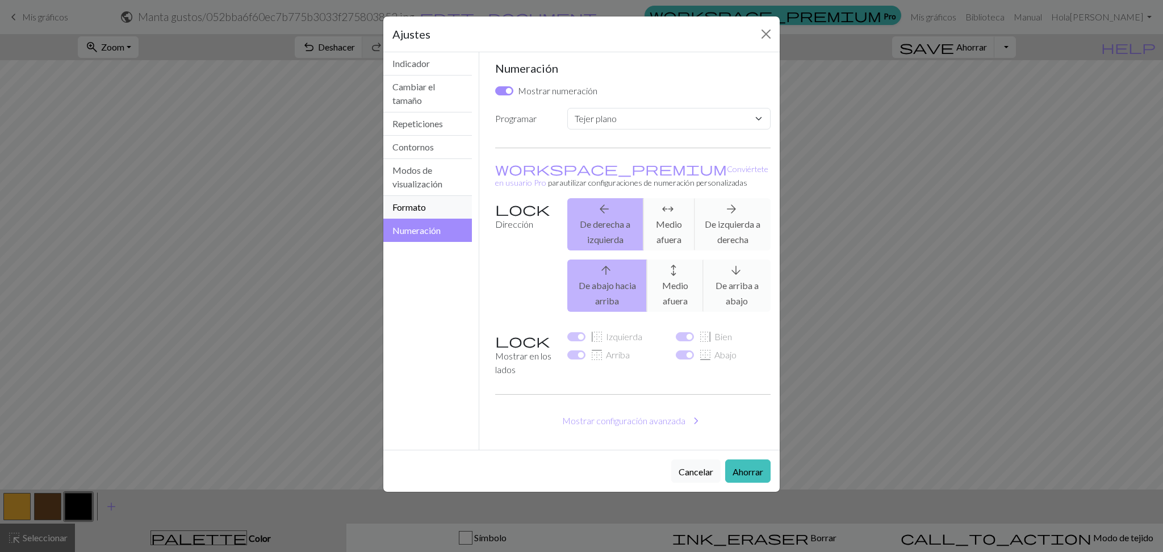
click at [432, 206] on button "Formato" at bounding box center [427, 207] width 89 height 23
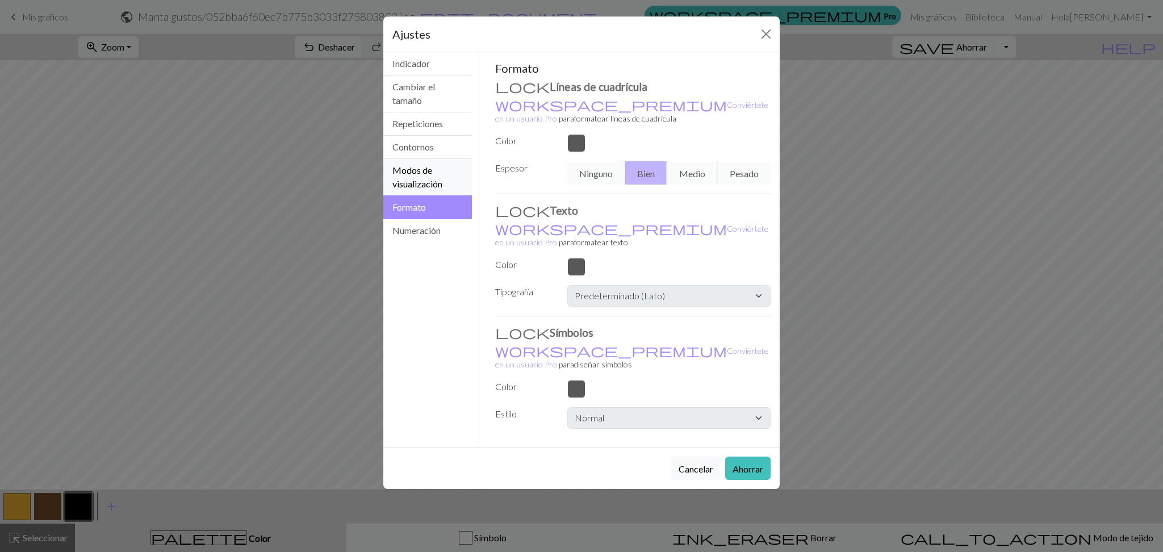
click at [428, 178] on font "Modos de visualización" at bounding box center [417, 177] width 50 height 24
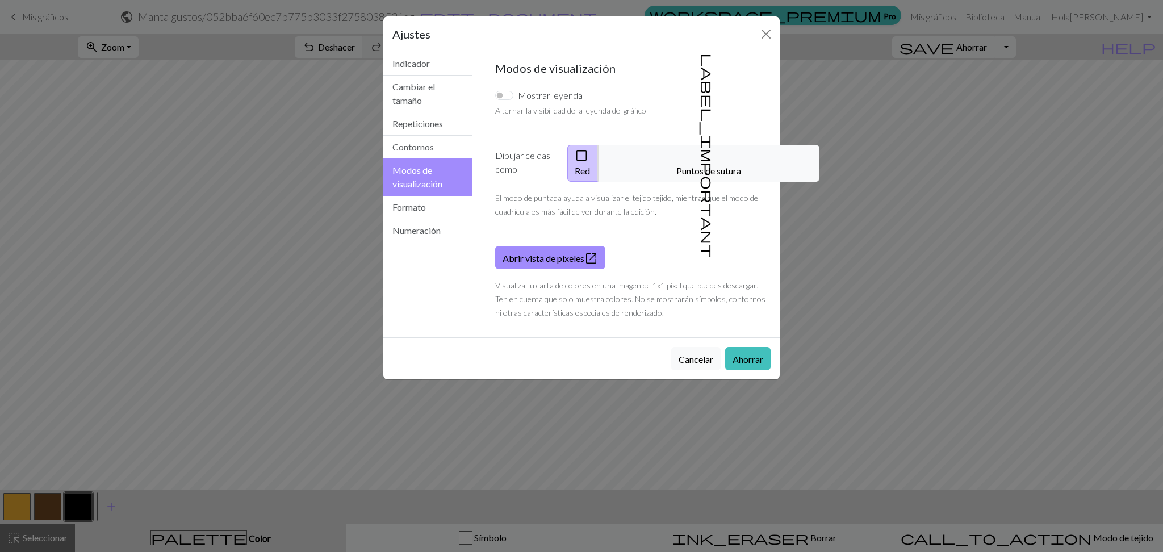
click at [590, 165] on font "Red" at bounding box center [582, 170] width 15 height 11
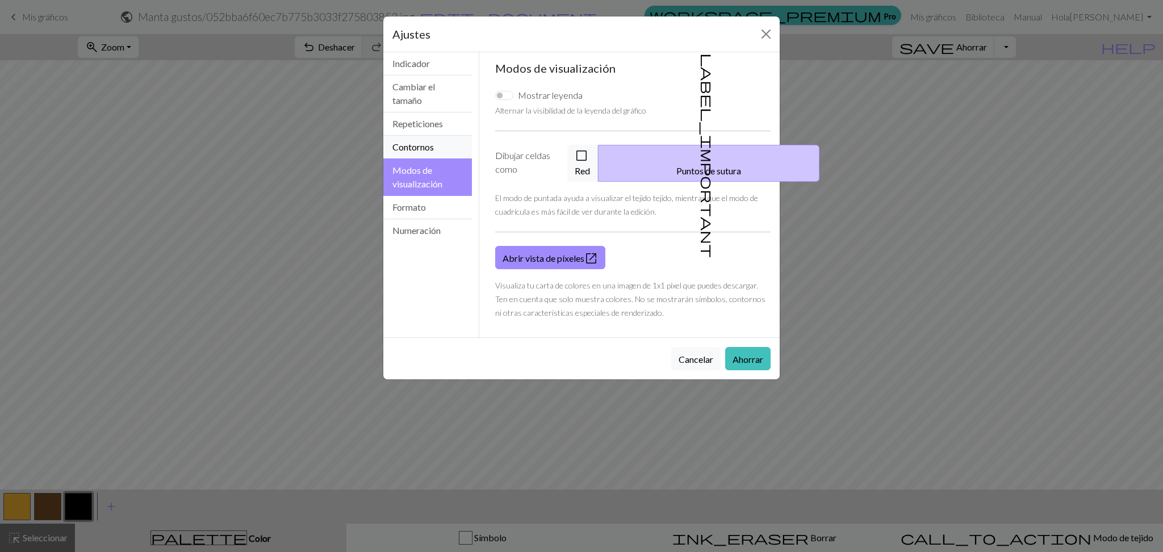
click at [432, 144] on font "Contornos" at bounding box center [412, 146] width 41 height 11
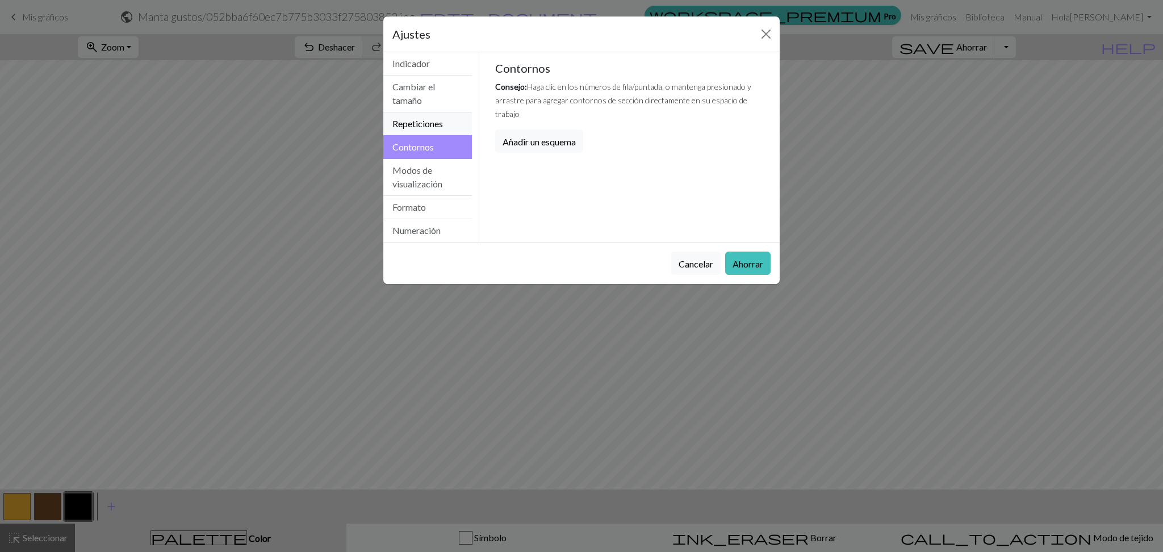
click at [429, 114] on button "Repeticiones" at bounding box center [427, 123] width 89 height 23
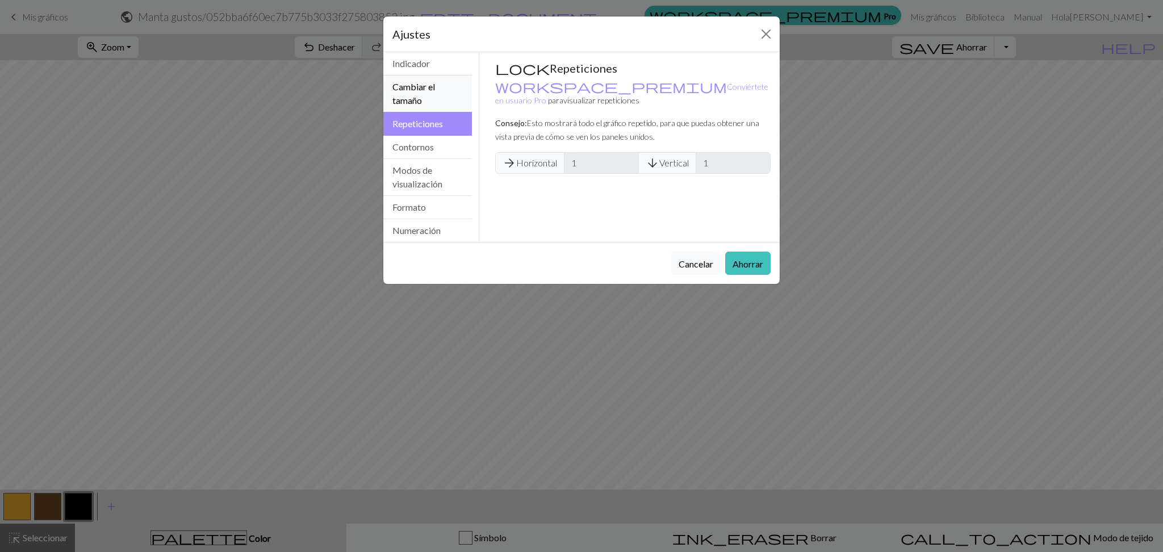
click at [433, 98] on button "Cambiar el tamaño" at bounding box center [427, 94] width 89 height 37
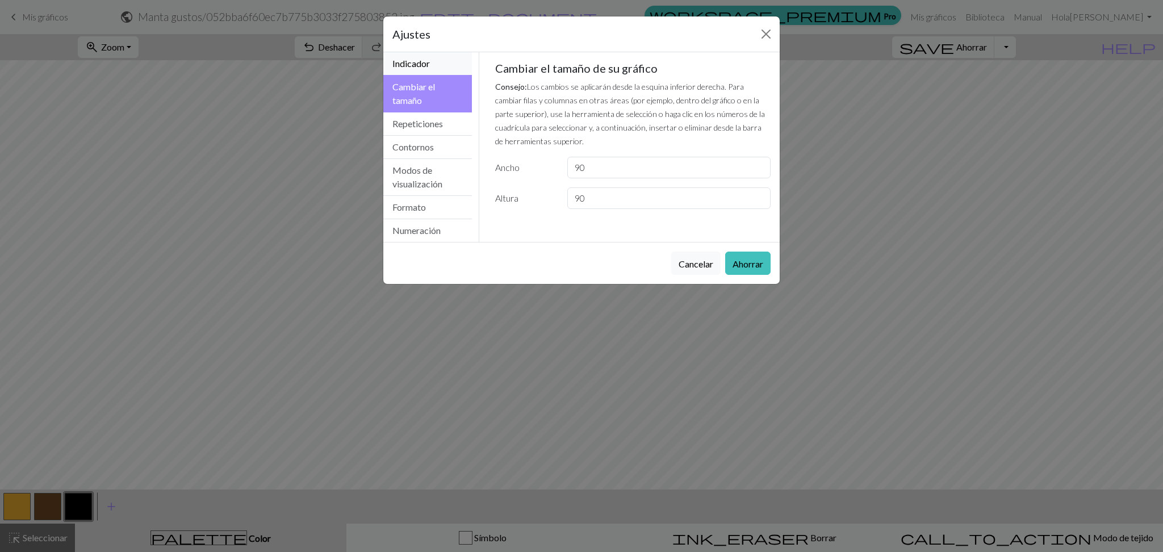
click at [430, 62] on font "Indicador" at bounding box center [410, 63] width 37 height 11
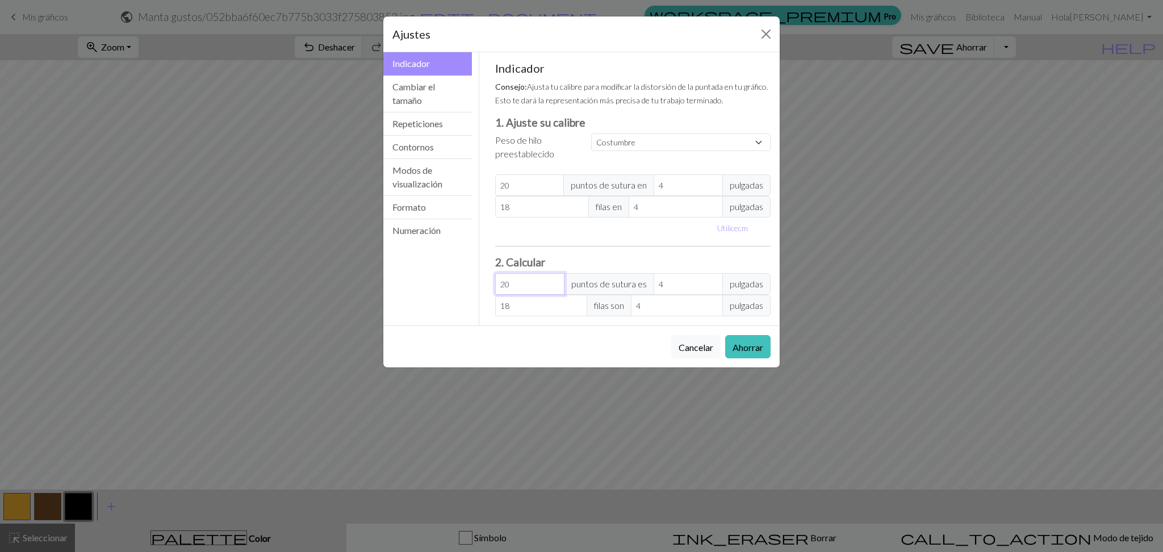
click at [523, 285] on input "20" at bounding box center [529, 284] width 69 height 22
type input "2"
type input "0.4"
type input "0"
type input "6"
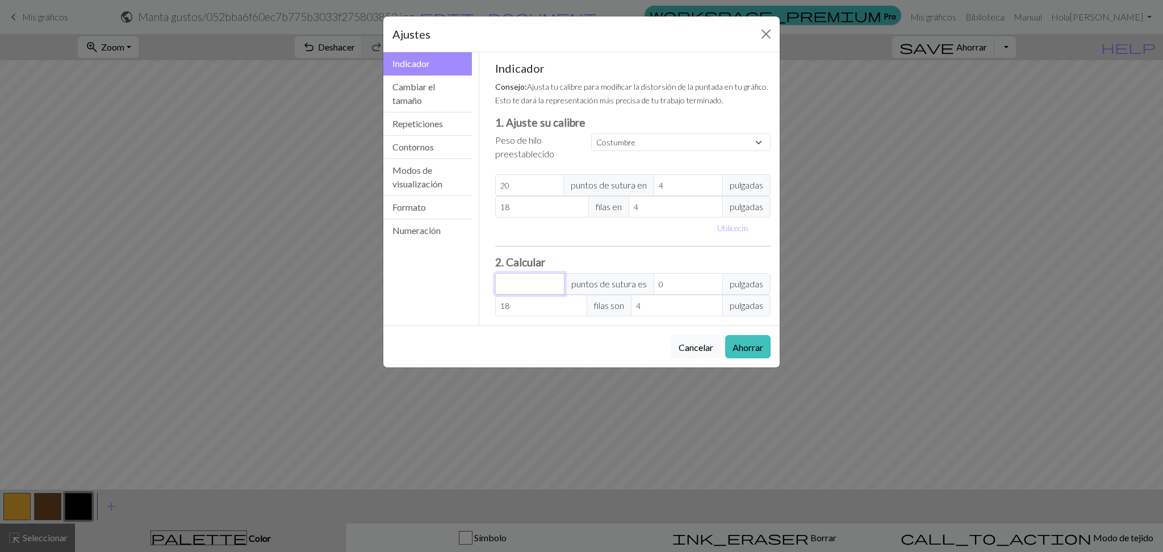
type input "1.2"
click at [686, 281] on input "1.2" at bounding box center [688, 284] width 69 height 22
type input "5"
type input "1"
click at [516, 274] on input "5" at bounding box center [529, 284] width 69 height 22
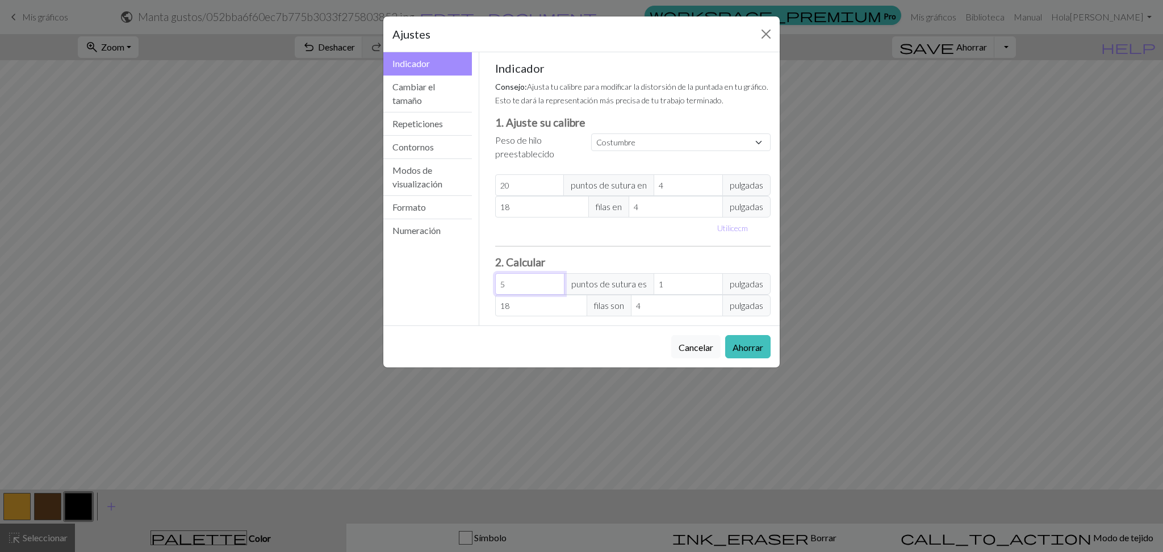
type input "0"
type input "6"
type input "1.2"
type input "0"
type input "5"
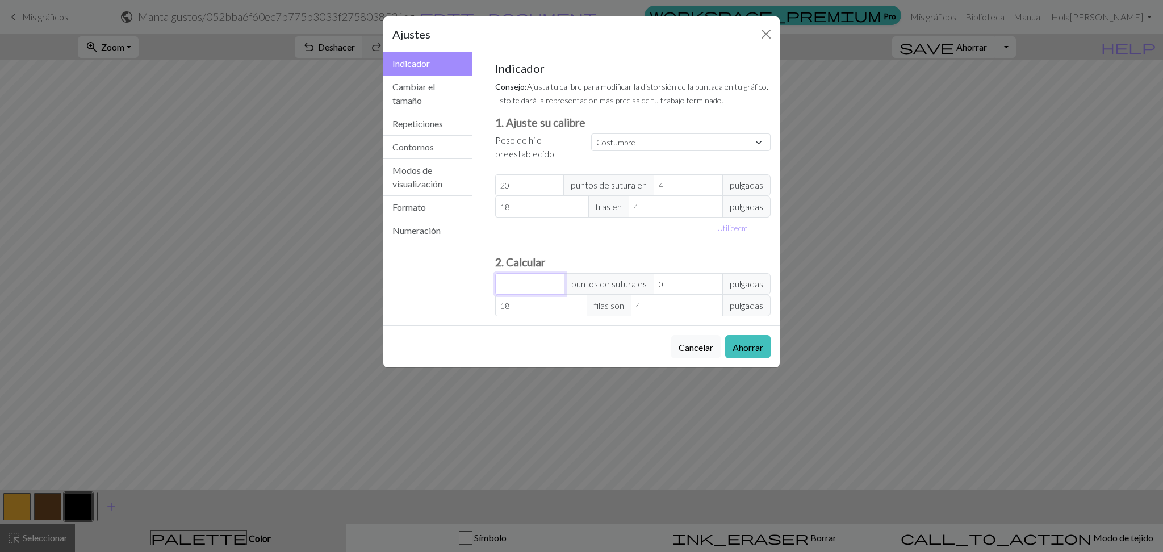
type input "1"
click at [736, 348] on font "Ahorrar" at bounding box center [748, 347] width 31 height 11
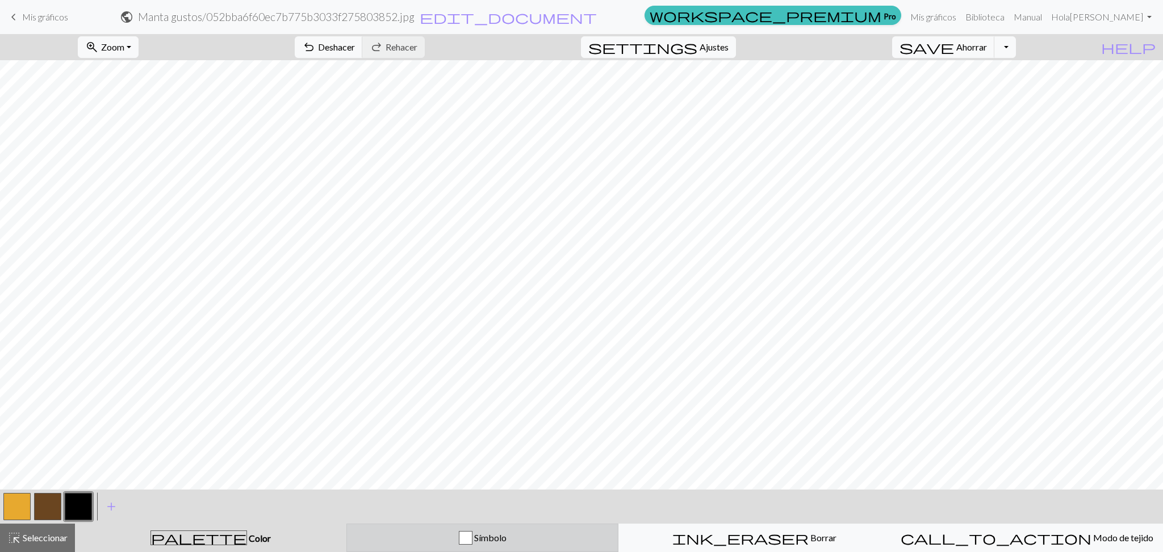
click at [498, 543] on font "Símbolo" at bounding box center [490, 537] width 32 height 11
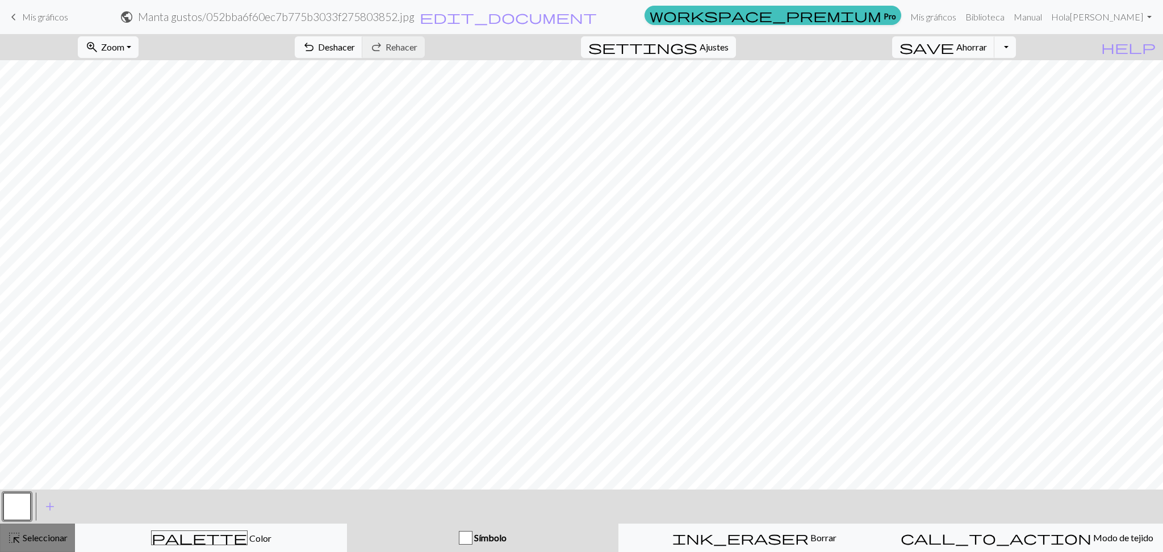
click at [42, 536] on font "Seleccionar" at bounding box center [45, 537] width 45 height 11
click at [49, 538] on font "Seleccionar" at bounding box center [45, 537] width 45 height 11
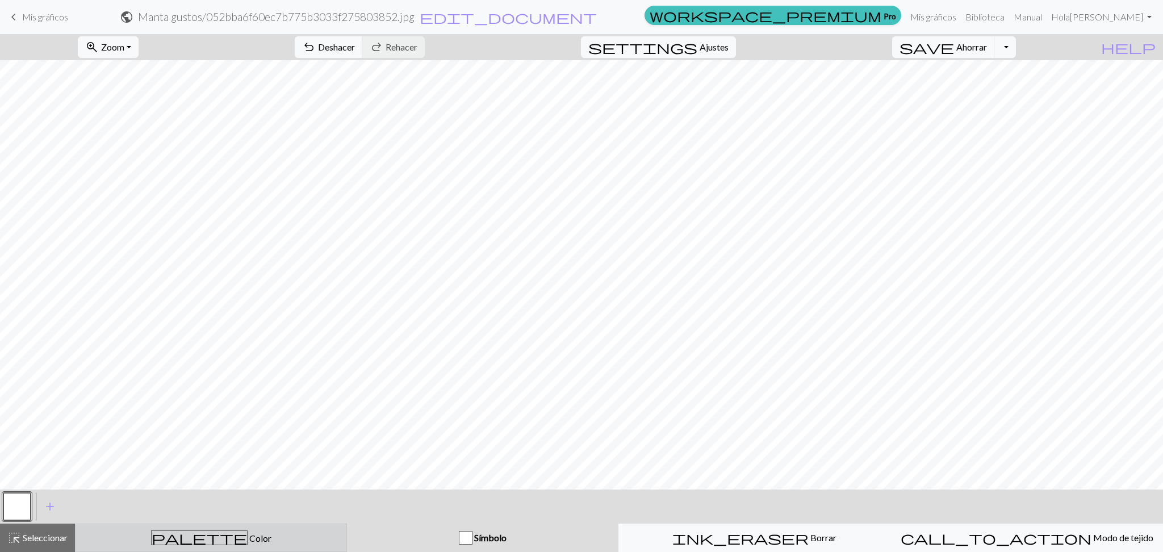
click at [249, 536] on font "Color" at bounding box center [260, 538] width 22 height 11
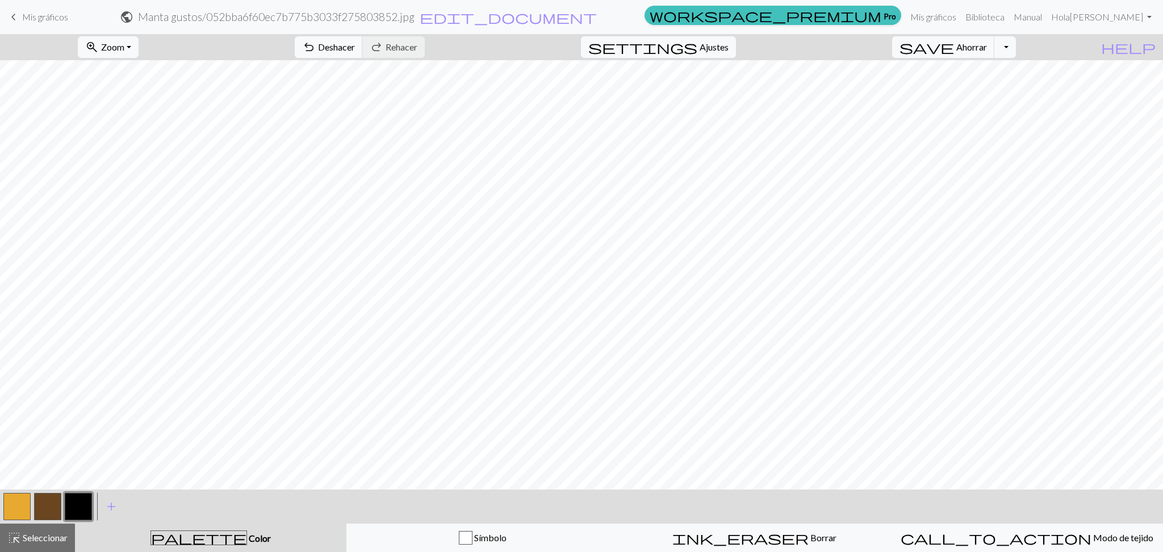
click at [47, 505] on button "button" at bounding box center [47, 506] width 27 height 27
click at [729, 48] on font "Ajustes" at bounding box center [714, 46] width 29 height 11
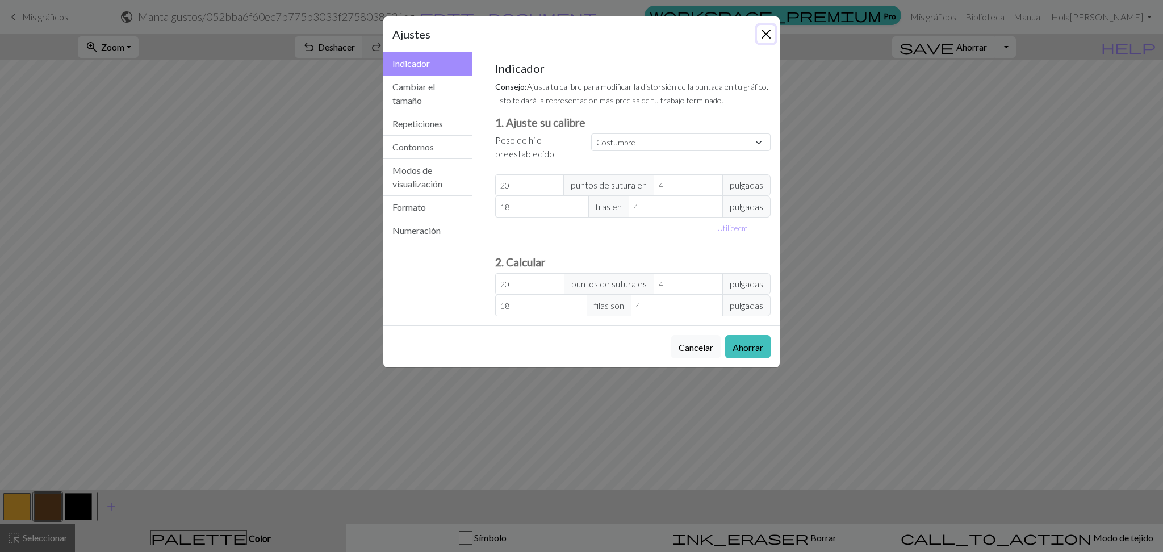
click at [766, 40] on button "Cerca" at bounding box center [766, 34] width 18 height 18
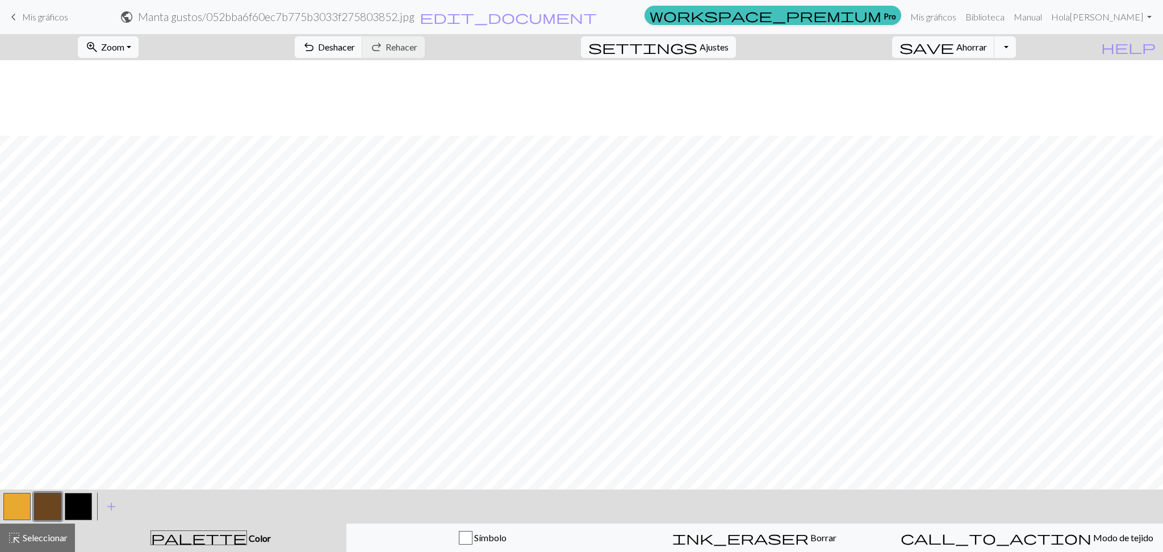
scroll to position [76, 0]
click at [729, 48] on font "Ajustes" at bounding box center [714, 46] width 29 height 11
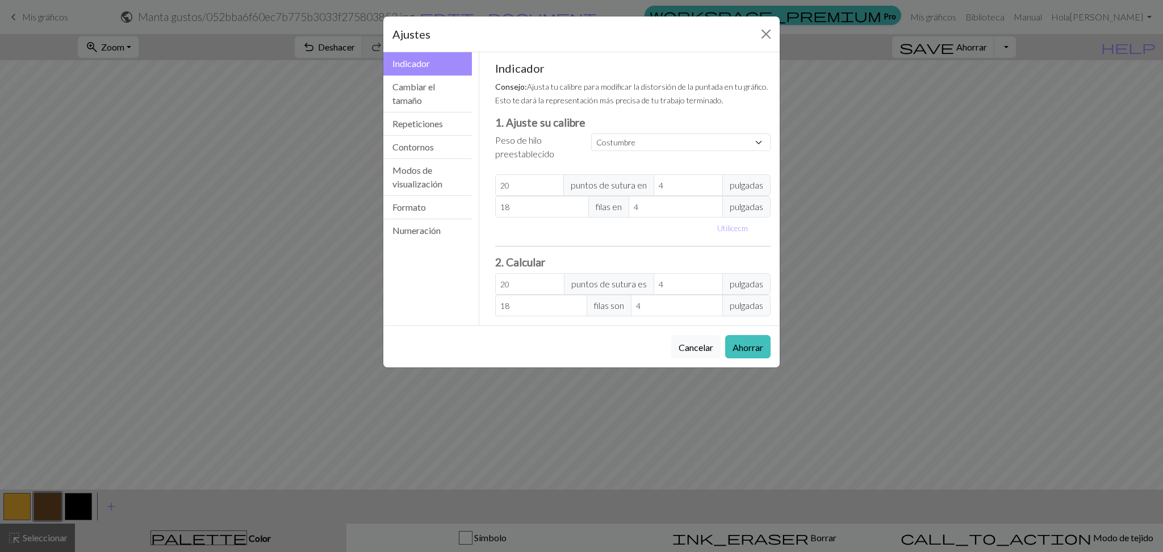
click at [730, 185] on font "pulgadas" at bounding box center [747, 184] width 34 height 11
click at [733, 231] on font "Utilice" at bounding box center [727, 228] width 21 height 10
type input "10.16"
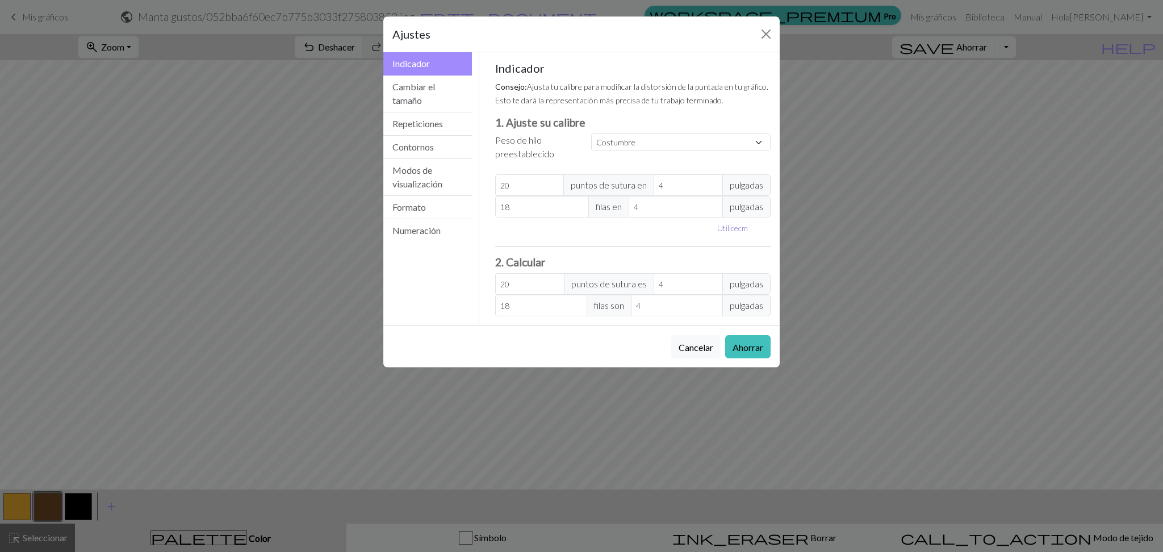
type input "10.16"
click at [530, 185] on input "20" at bounding box center [527, 185] width 64 height 22
type input "2"
type input "0"
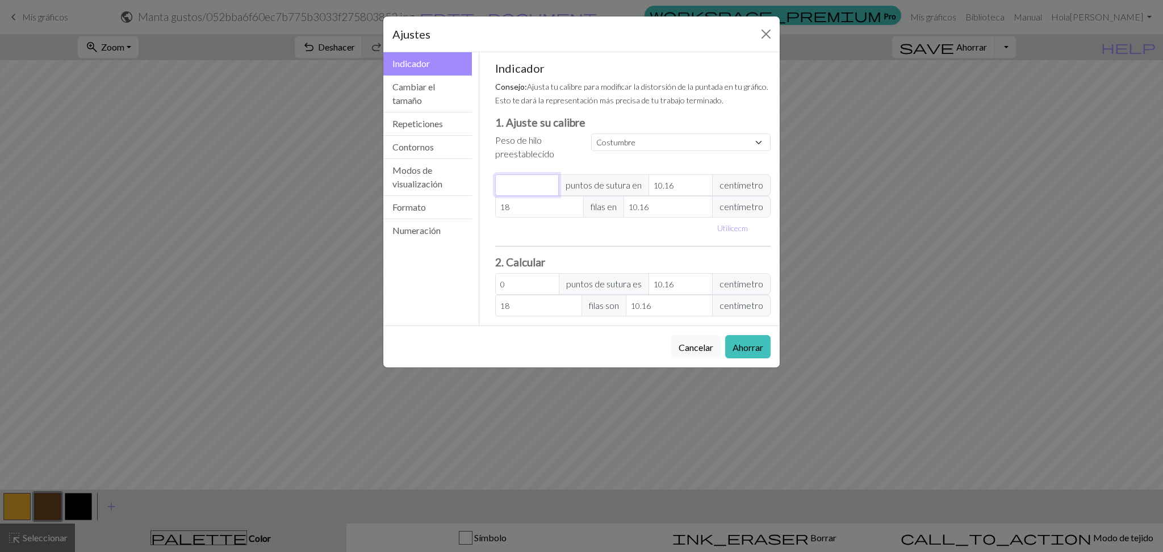
type input "3"
click at [686, 183] on input "10.16" at bounding box center [681, 185] width 64 height 22
type input "10.1"
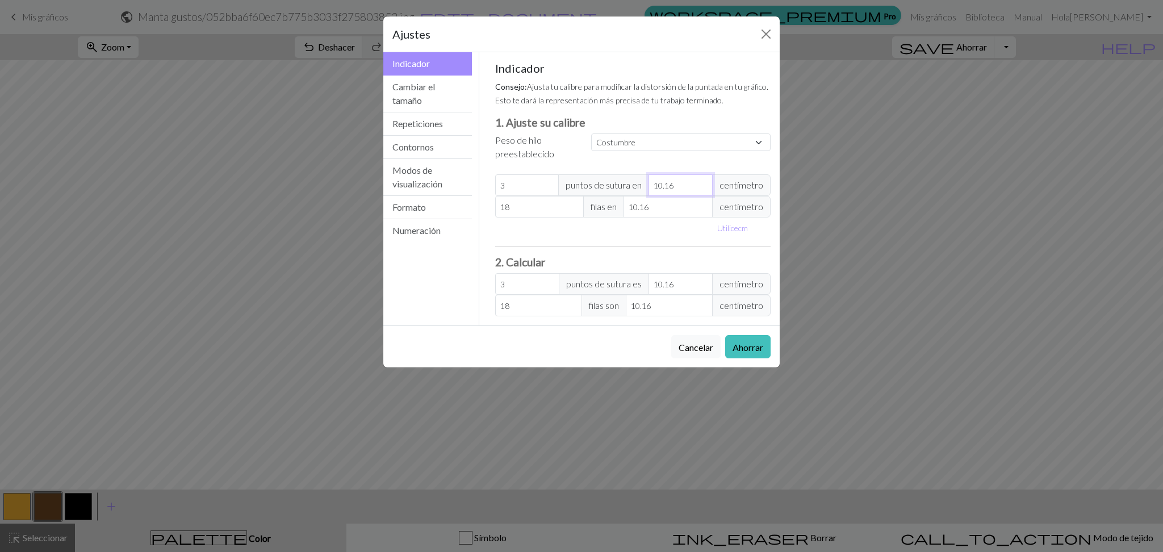
type input "3.02"
type input "10"
type input "3.05"
type input "1"
type input "30.48"
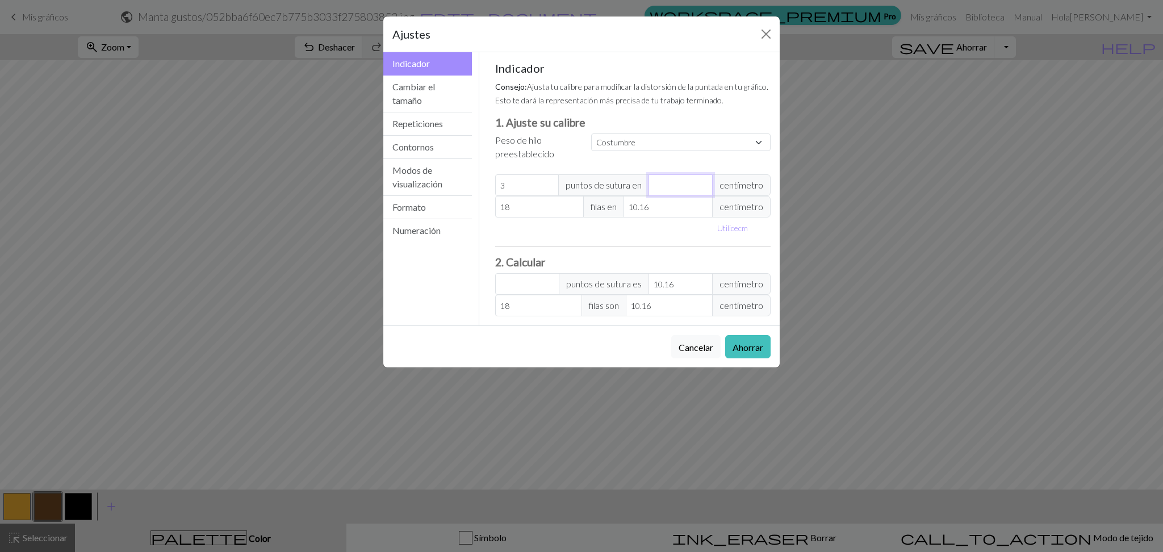
type input "1"
type input "30.48"
type input "1"
click at [667, 227] on div "Utilice cm" at bounding box center [633, 227] width 290 height 19
click at [523, 207] on input "18" at bounding box center [539, 207] width 89 height 22
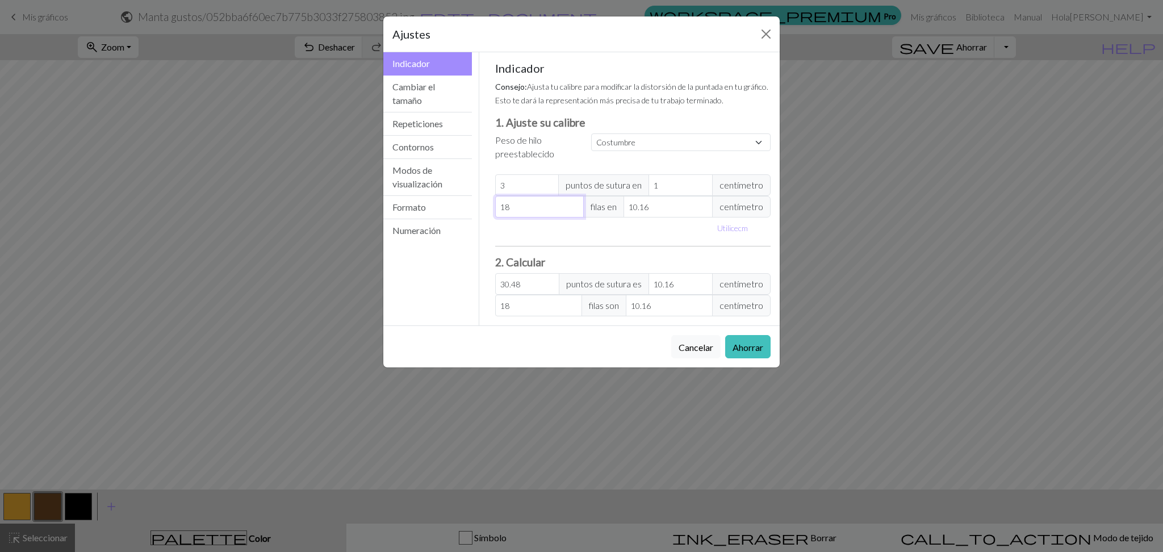
type input "1"
type input "12"
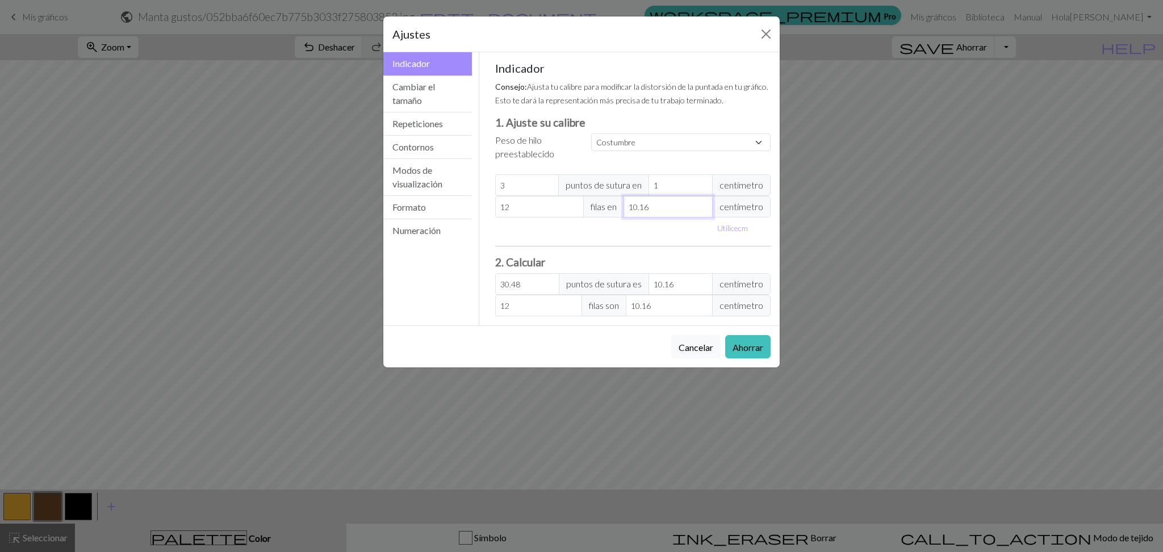
click at [657, 200] on input "10.16" at bounding box center [668, 207] width 89 height 22
type input "10.1"
type input "12.07"
type input "10"
type input "12.19"
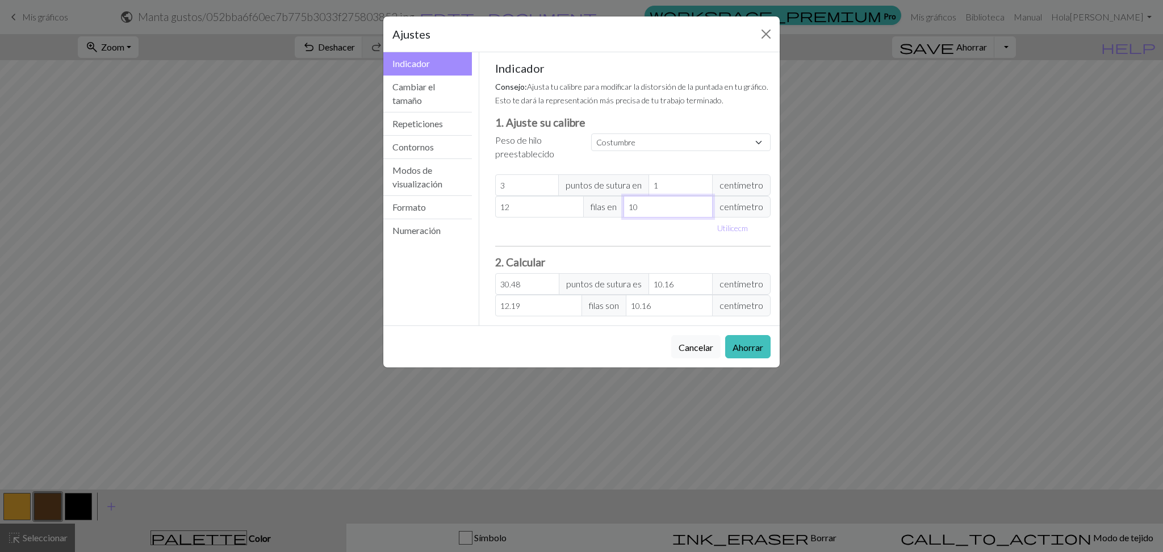
type input "1"
type input "121.92"
type input "5"
type input "24.38"
type input "5"
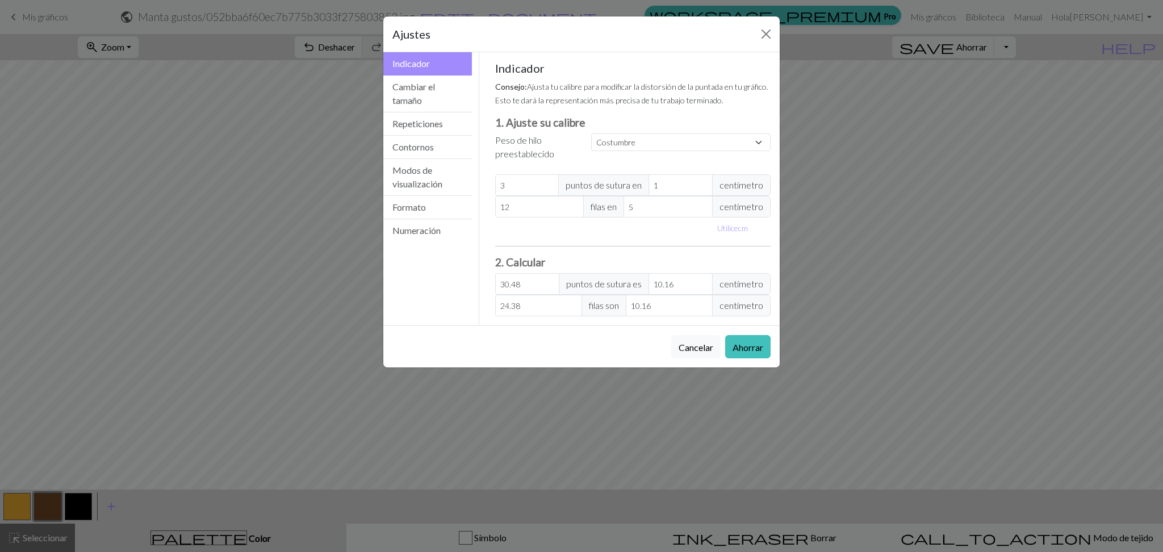
click at [684, 233] on div "Utilice cm" at bounding box center [633, 227] width 290 height 19
click at [744, 346] on font "Ahorrar" at bounding box center [748, 347] width 31 height 11
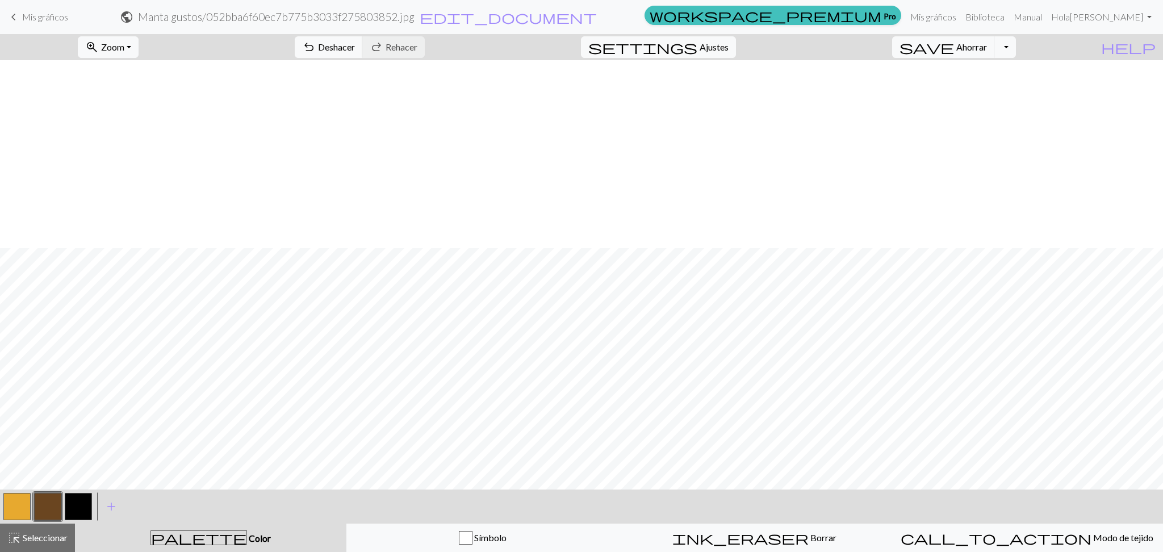
scroll to position [264, 0]
click at [729, 48] on font "Ajustes" at bounding box center [714, 46] width 29 height 11
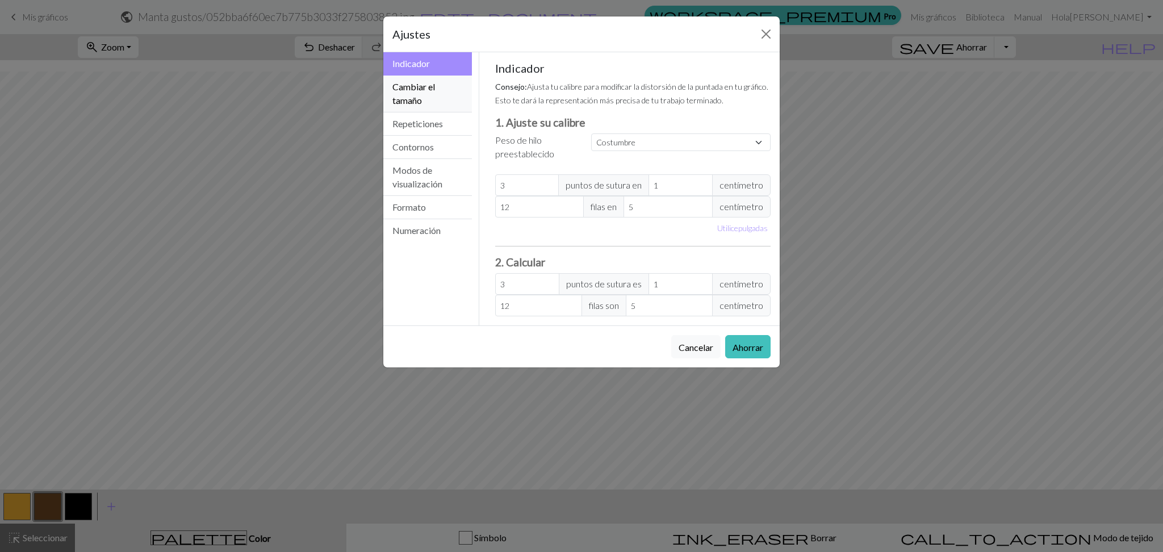
click at [415, 103] on font "Cambiar el tamaño" at bounding box center [413, 93] width 43 height 24
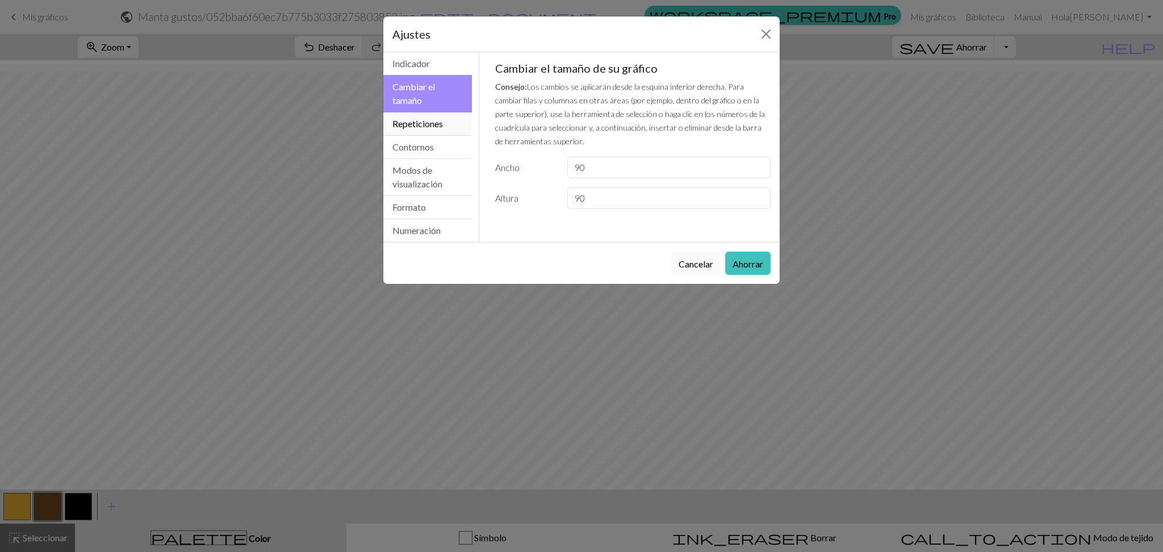
click at [415, 117] on button "Repeticiones" at bounding box center [427, 123] width 89 height 23
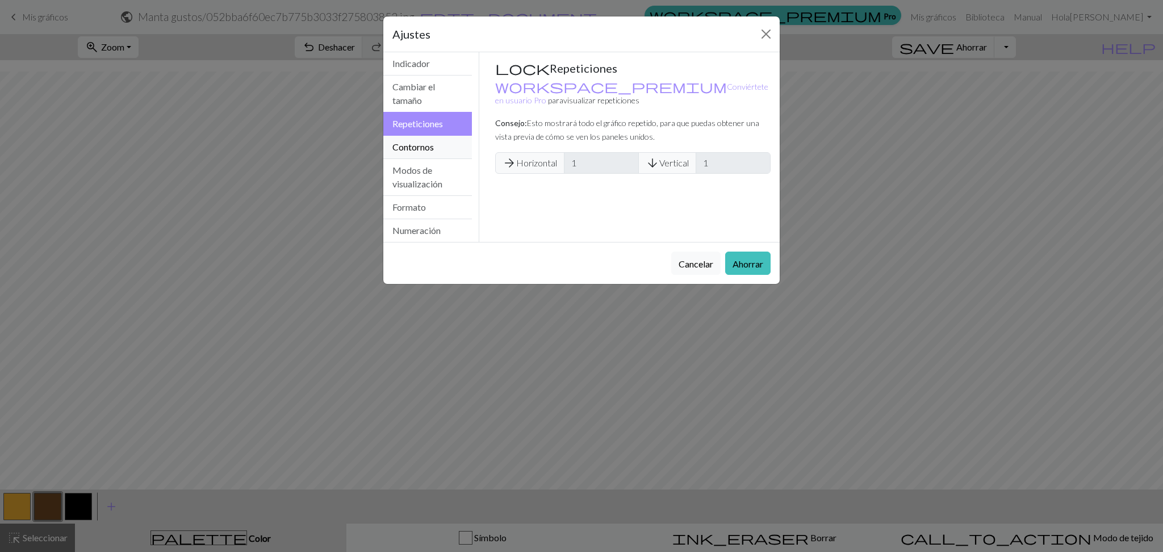
click at [425, 150] on font "Contornos" at bounding box center [412, 146] width 41 height 11
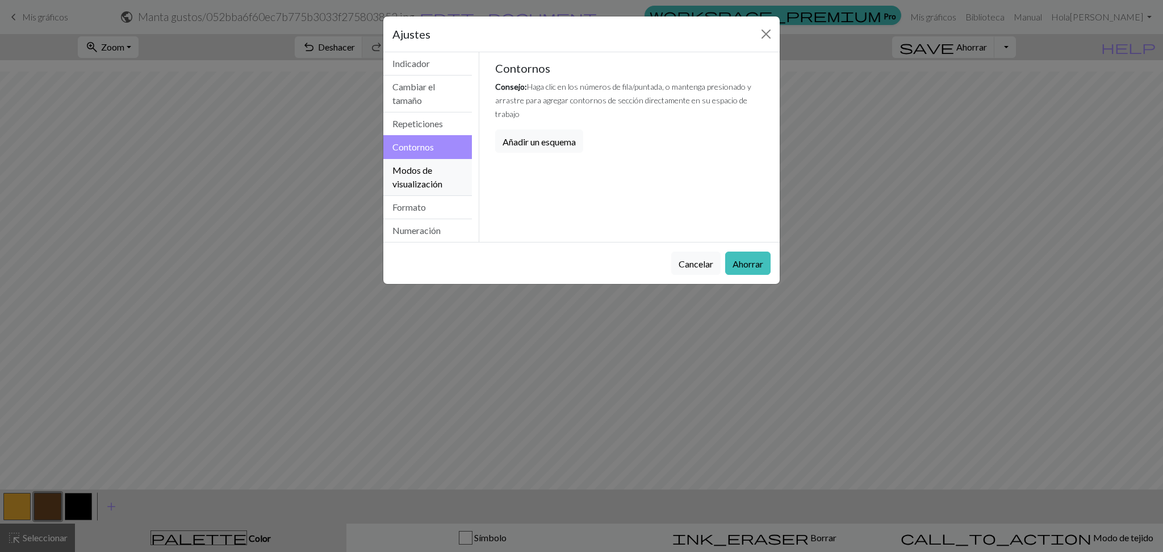
click at [426, 173] on font "Modos de visualización" at bounding box center [417, 177] width 50 height 24
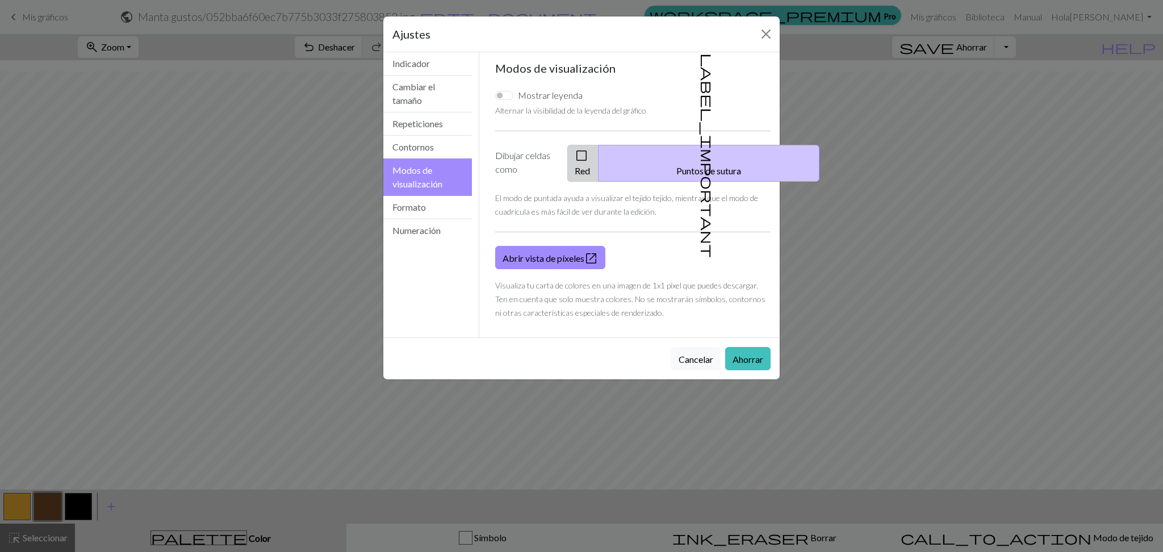
click at [590, 165] on font "Red" at bounding box center [582, 170] width 15 height 11
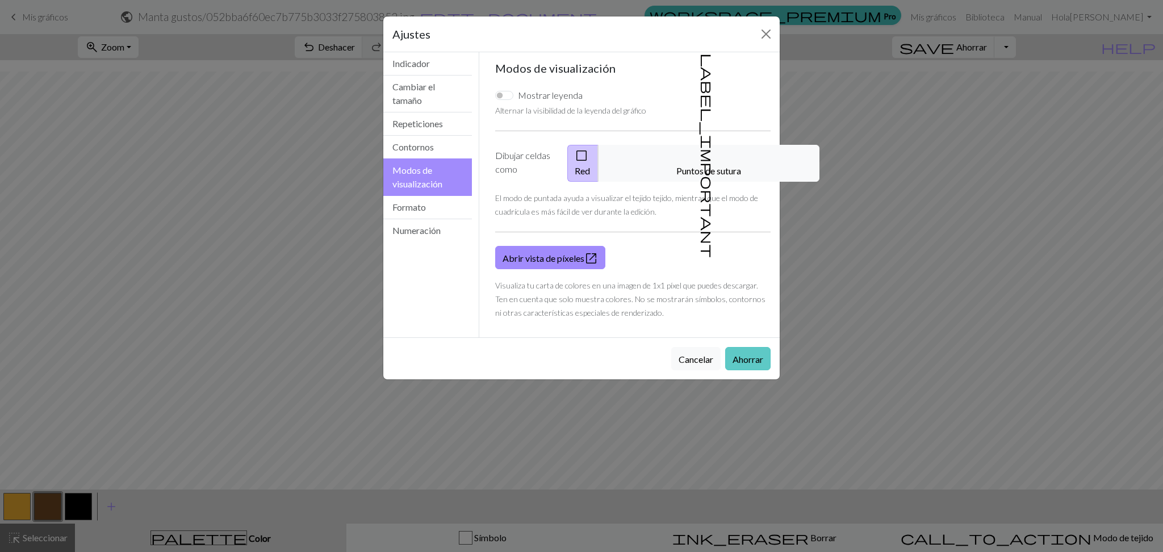
click at [743, 361] on font "Ahorrar" at bounding box center [748, 359] width 31 height 11
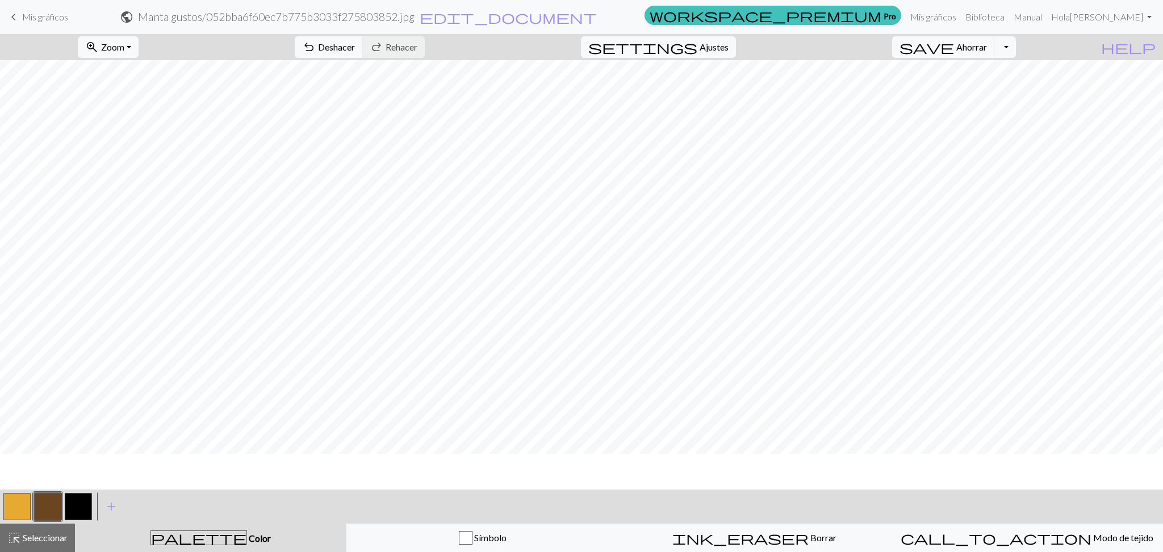
scroll to position [0, 0]
click at [40, 538] on font "Seleccionar" at bounding box center [45, 537] width 45 height 11
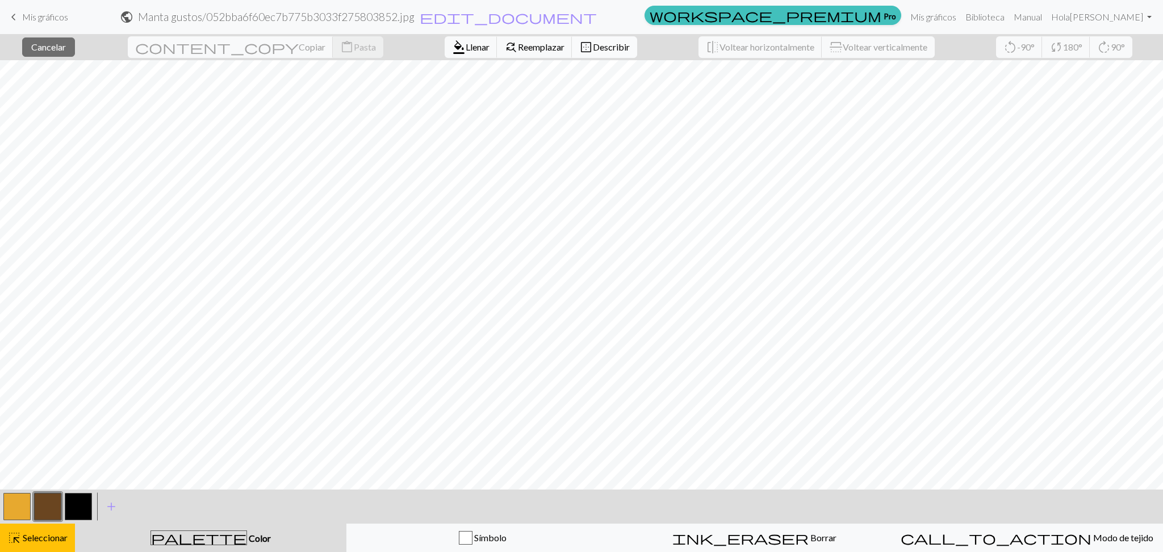
click at [593, 51] on font "Describir" at bounding box center [611, 46] width 37 height 11
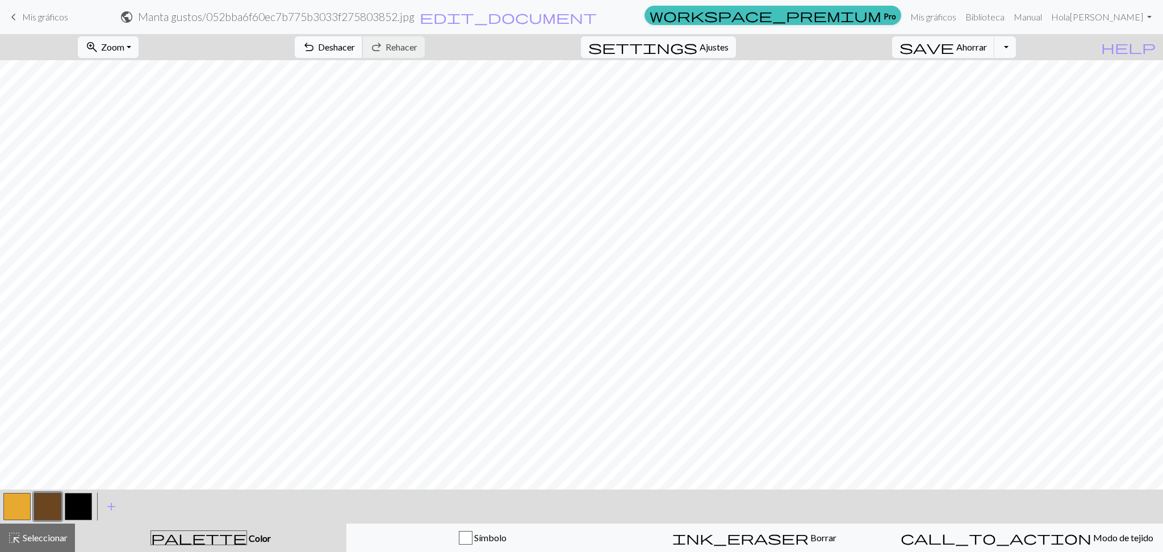
click at [355, 51] on font "Deshacer" at bounding box center [336, 46] width 37 height 11
click at [43, 536] on font "Seleccionar" at bounding box center [45, 537] width 45 height 11
click at [52, 545] on button "highlight_alt Seleccionar Seleccionar" at bounding box center [37, 538] width 75 height 28
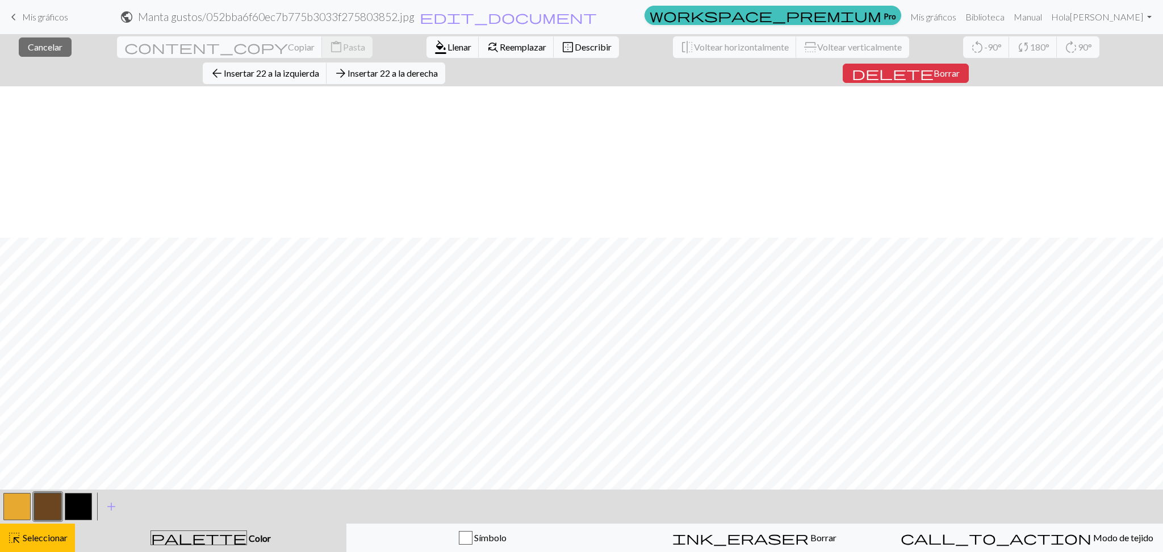
scroll to position [151, 0]
click at [46, 533] on font "Seleccionar" at bounding box center [45, 537] width 45 height 11
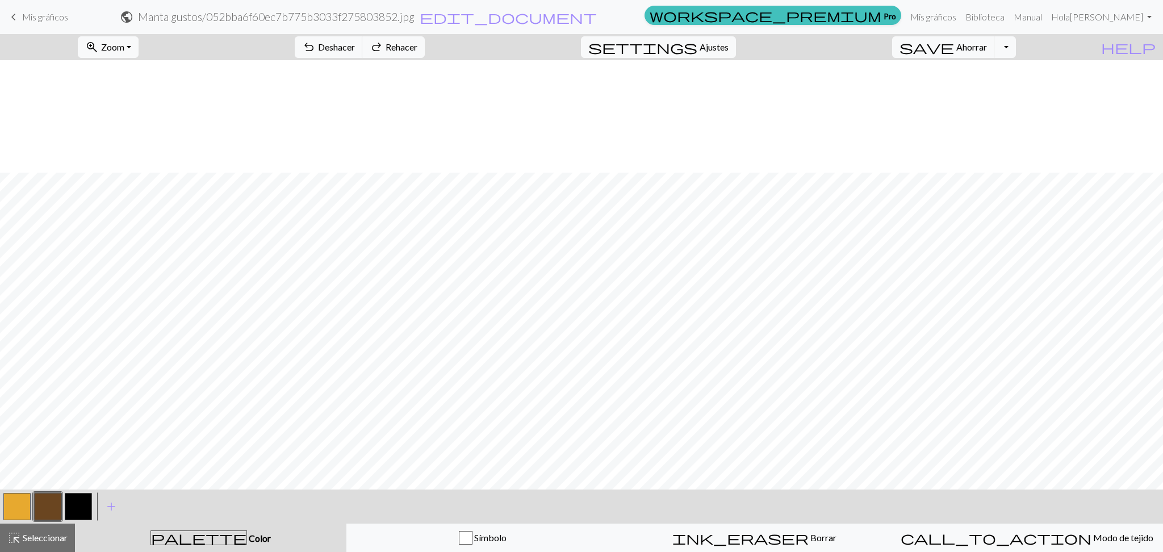
scroll to position [264, 0]
click at [32, 22] on font "Mis gráficos" at bounding box center [45, 16] width 46 height 11
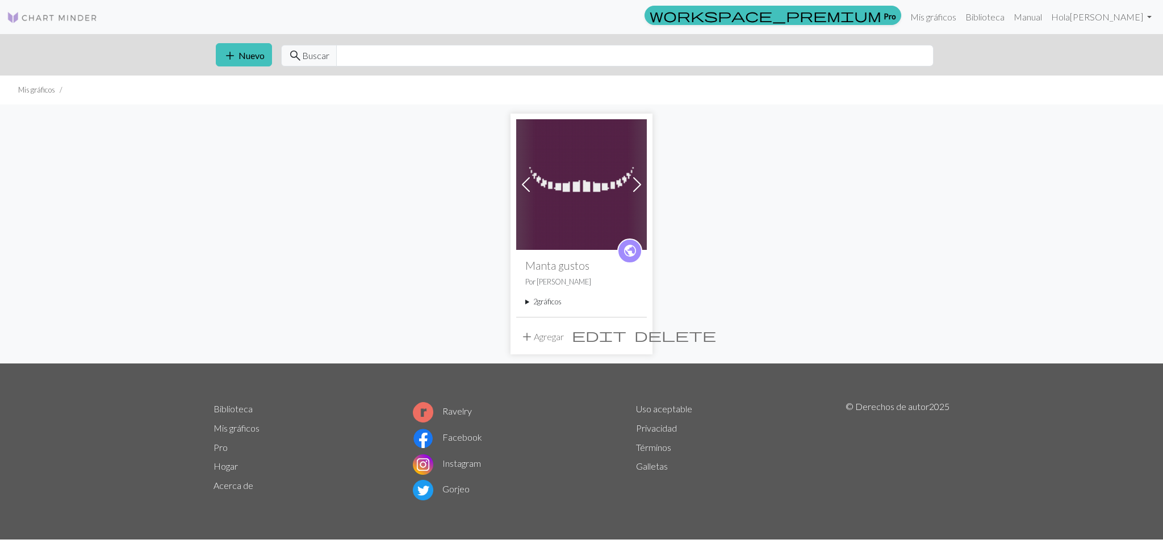
click at [540, 335] on font "Agregar" at bounding box center [549, 336] width 30 height 11
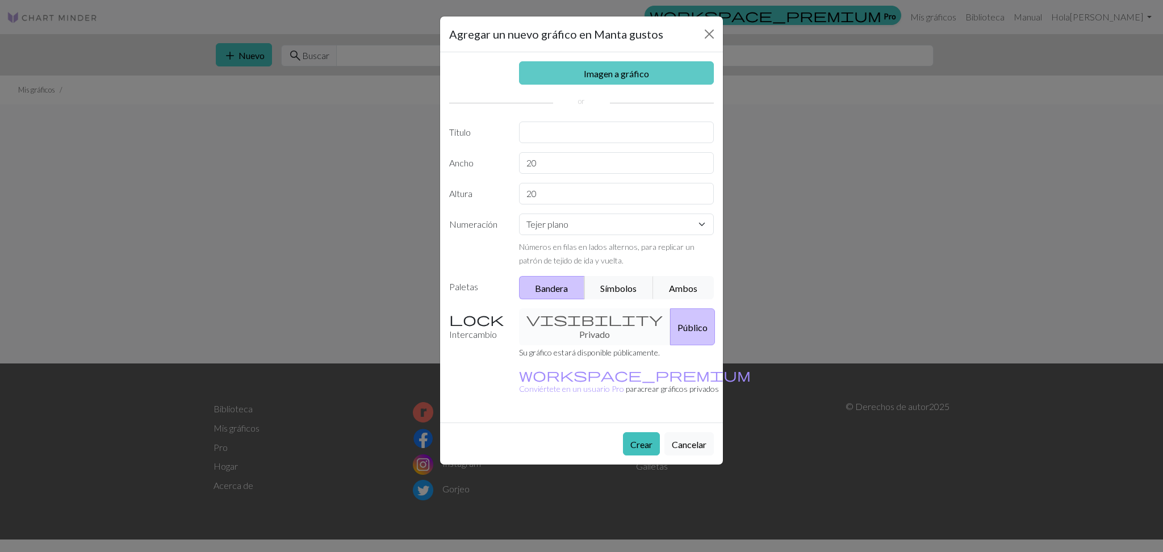
click at [590, 74] on font "Imagen a gráfico" at bounding box center [616, 73] width 65 height 11
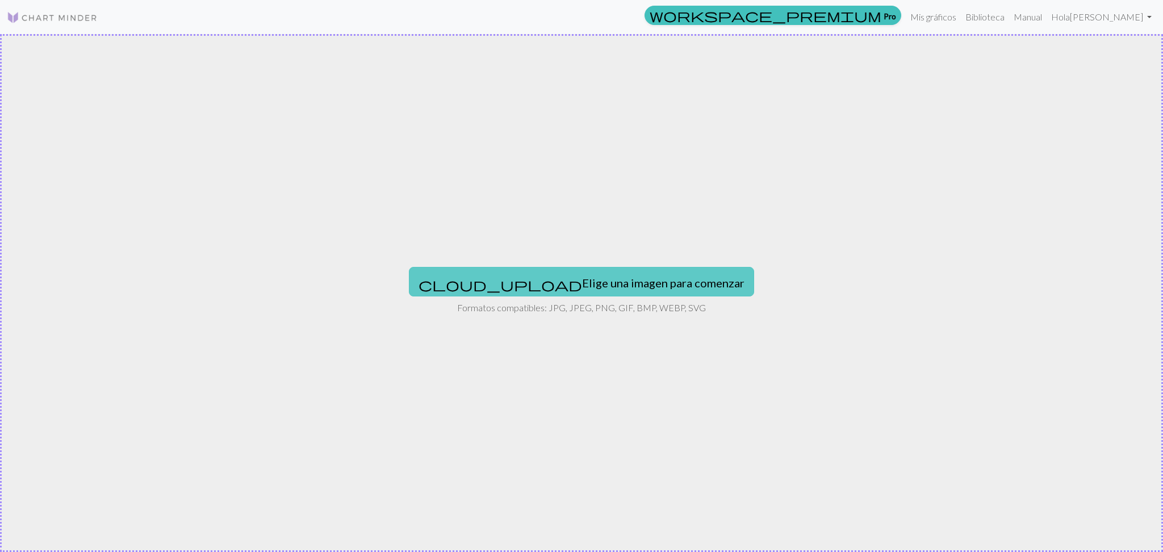
click at [583, 287] on font "Elige una imagen para comenzar" at bounding box center [663, 283] width 162 height 14
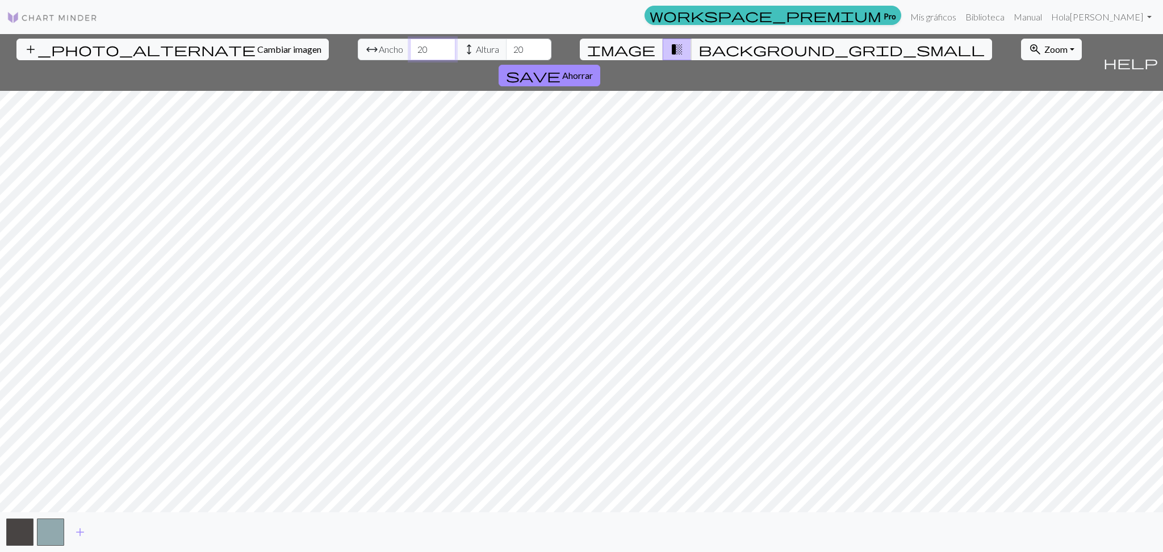
click at [410, 51] on input "20" at bounding box center [432, 50] width 45 height 22
type input "2"
type input "90"
click at [506, 48] on input "20" at bounding box center [528, 50] width 45 height 22
type input "2"
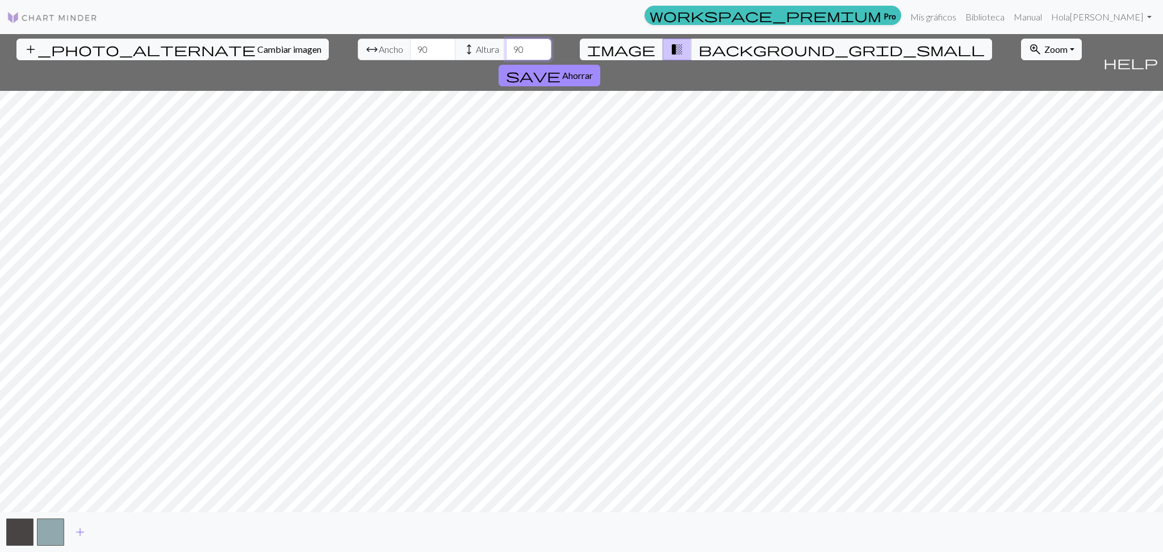
type input "90"
click at [810, 522] on div "add_photo_alternate Cambiar imagen arrow_range Ancho 90 height Altura 90 image …" at bounding box center [581, 293] width 1163 height 518
click at [1029, 54] on span "zoom_in" at bounding box center [1036, 49] width 14 height 16
click at [1022, 140] on button "50%" at bounding box center [1067, 138] width 90 height 18
click at [617, 49] on button "image" at bounding box center [621, 50] width 83 height 22
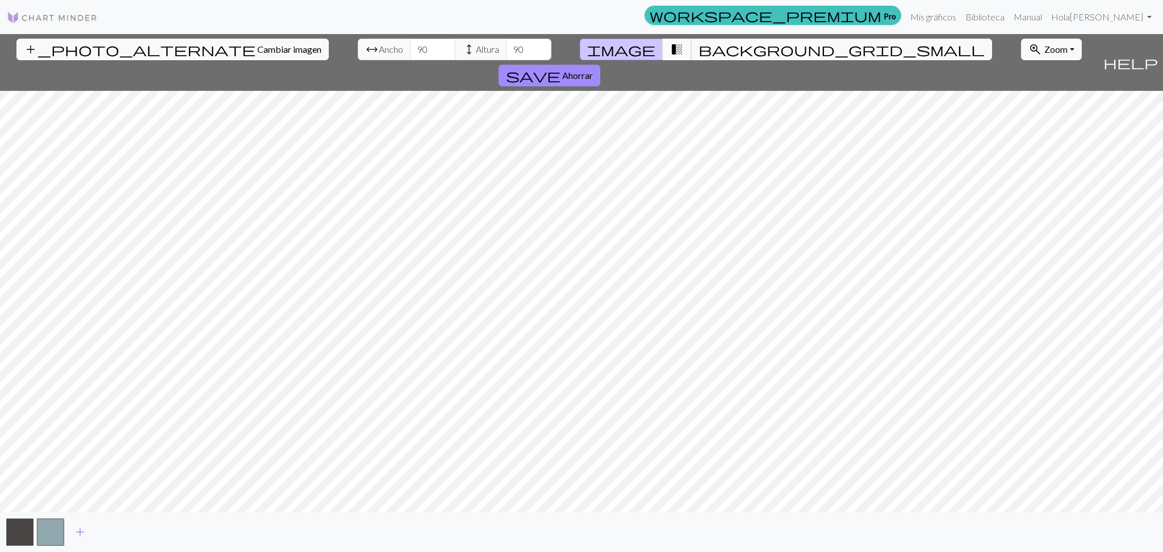
click at [670, 48] on span "transition_fade" at bounding box center [677, 49] width 14 height 16
click at [1021, 56] on button "zoom_in Zoom Zoom" at bounding box center [1051, 50] width 61 height 22
click at [1022, 198] on button "200%" at bounding box center [1067, 193] width 90 height 18
click at [1044, 52] on font "Zoom" at bounding box center [1055, 49] width 23 height 11
click at [1031, 194] on font "200%" at bounding box center [1042, 192] width 23 height 11
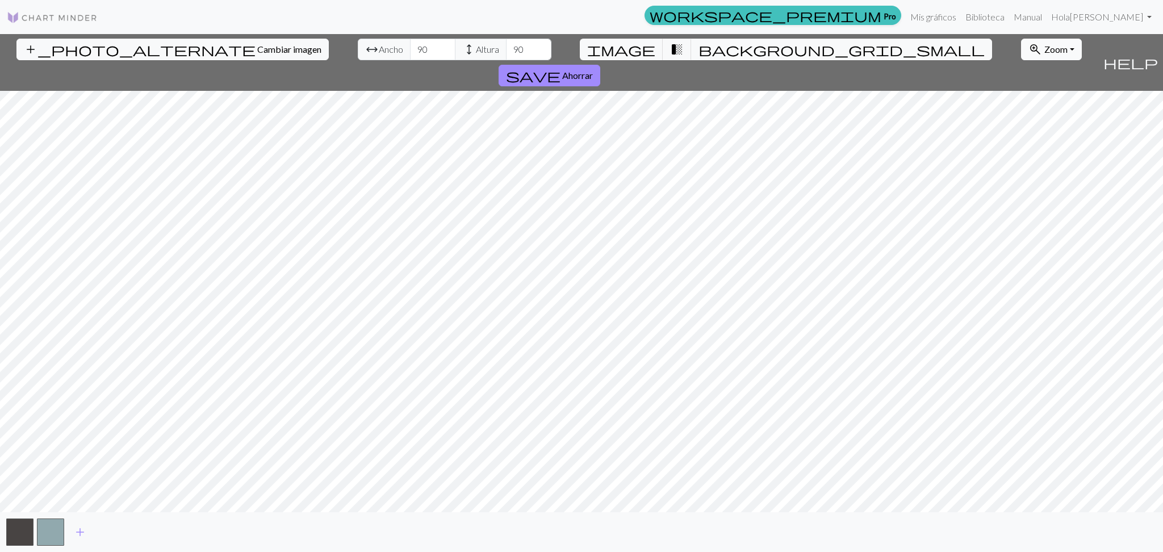
click at [1044, 54] on font "Zoom" at bounding box center [1055, 49] width 23 height 11
click at [1022, 161] on button "100%" at bounding box center [1067, 157] width 90 height 18
click at [1044, 49] on font "Zoom" at bounding box center [1055, 49] width 23 height 11
click at [1022, 192] on button "200%" at bounding box center [1067, 193] width 90 height 18
click at [593, 70] on font "Ahorrar" at bounding box center [577, 75] width 31 height 11
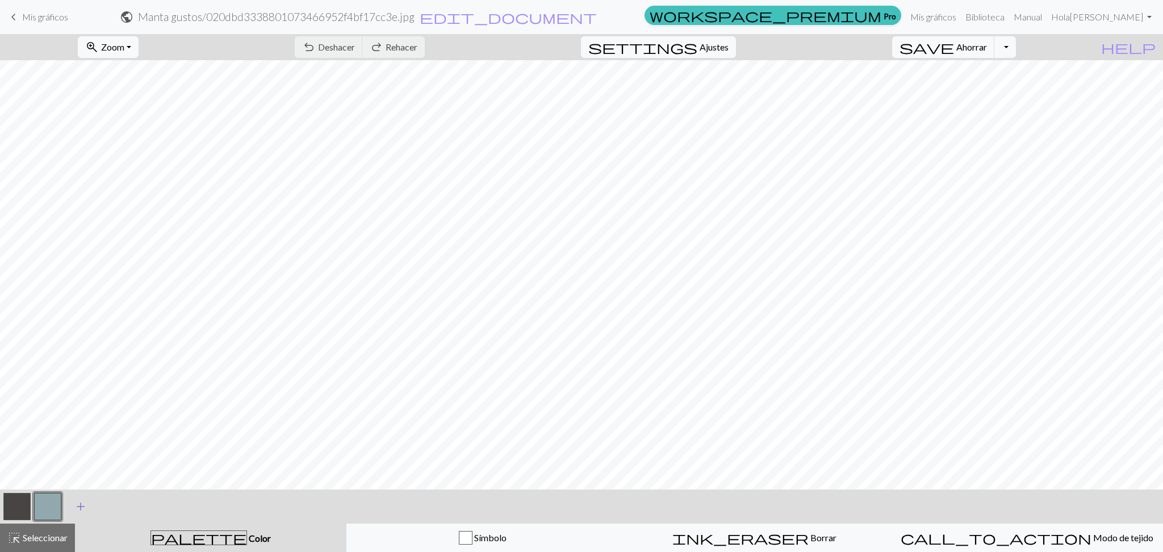
click at [80, 509] on span "add" at bounding box center [81, 507] width 14 height 16
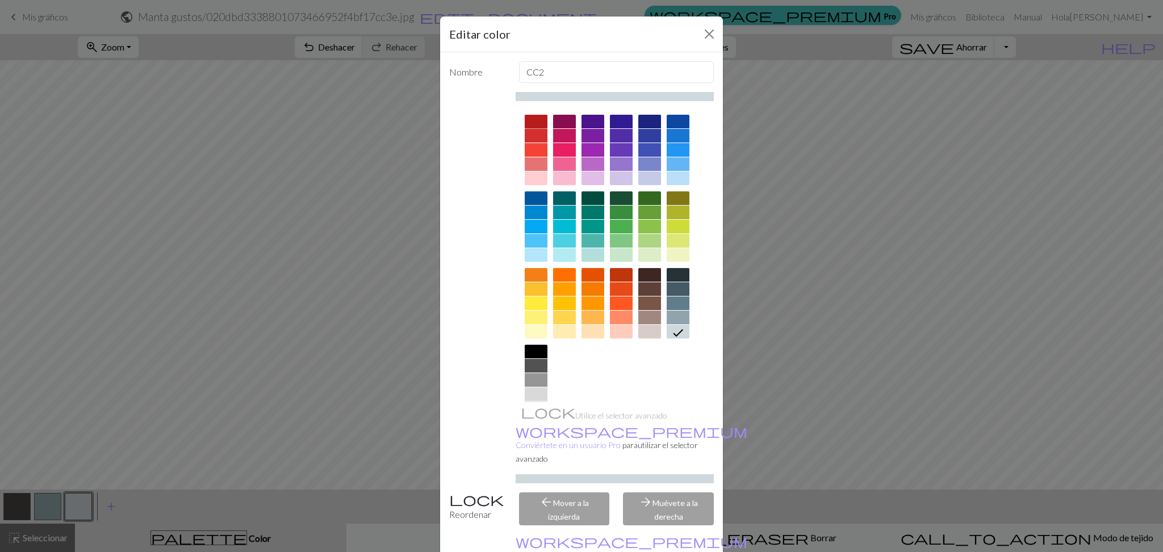
click at [528, 125] on div at bounding box center [536, 122] width 23 height 14
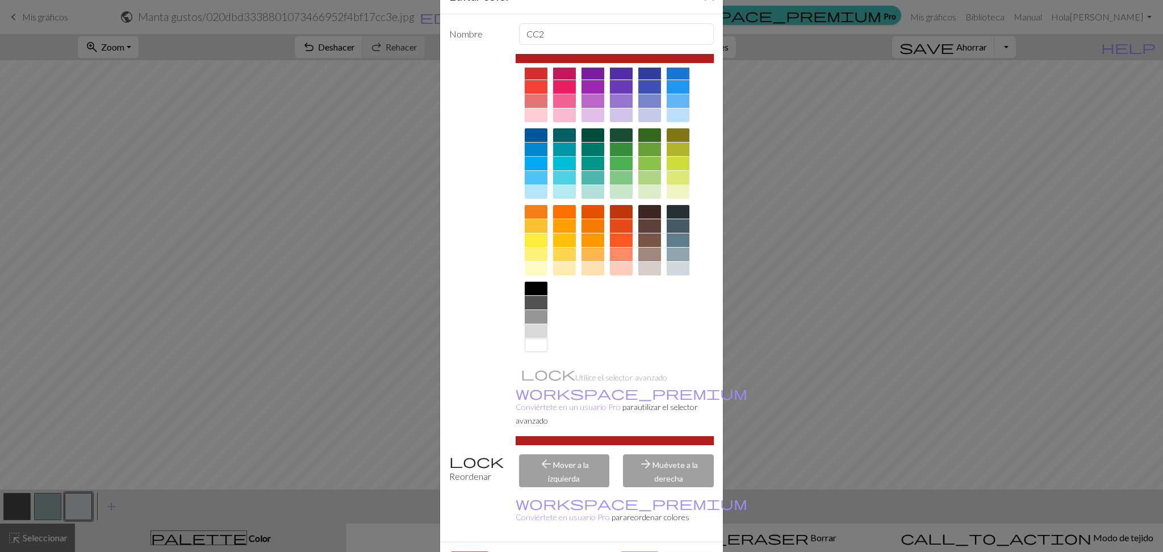
scroll to position [58, 0]
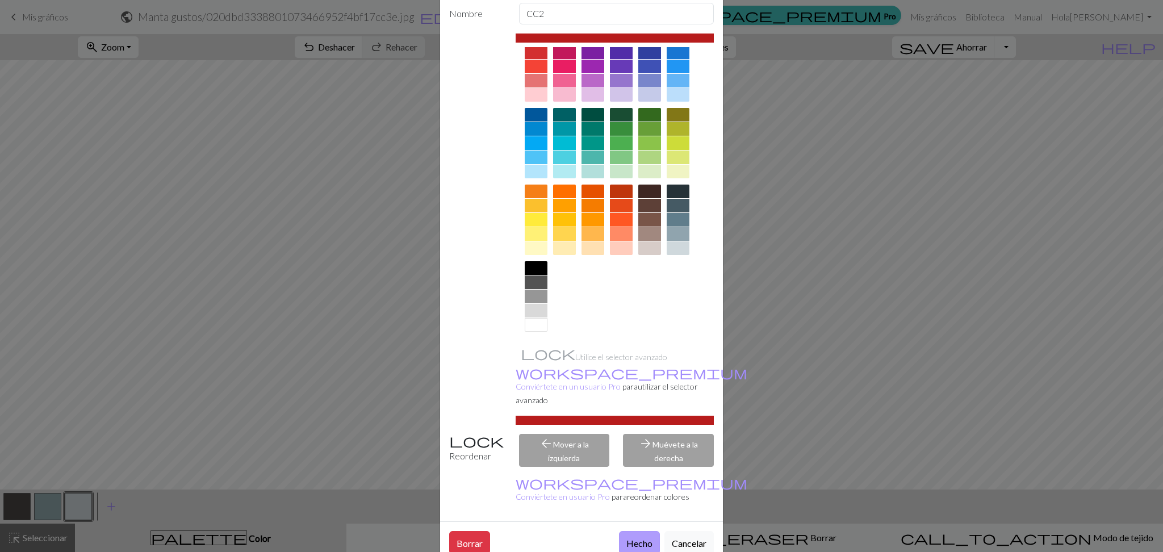
click at [638, 538] on font "Hecho" at bounding box center [639, 543] width 26 height 11
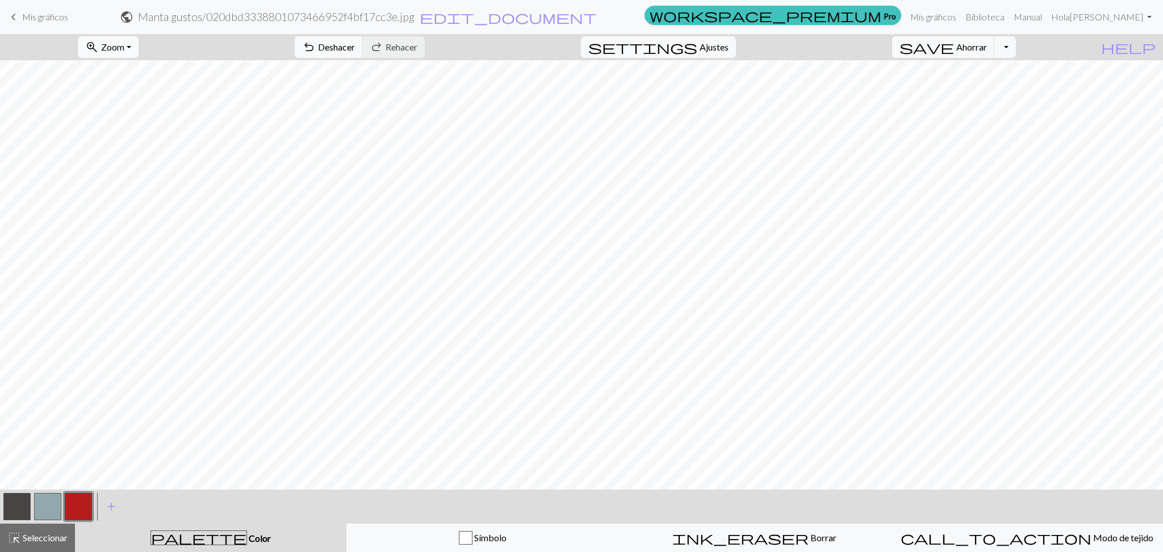
click at [121, 54] on button "zoom_in Zoom Zoom" at bounding box center [108, 47] width 61 height 22
click at [147, 95] on font "Ancho de ajuste" at bounding box center [117, 90] width 61 height 11
click at [35, 514] on button "button" at bounding box center [47, 506] width 27 height 27
click at [77, 507] on button "button" at bounding box center [78, 506] width 27 height 27
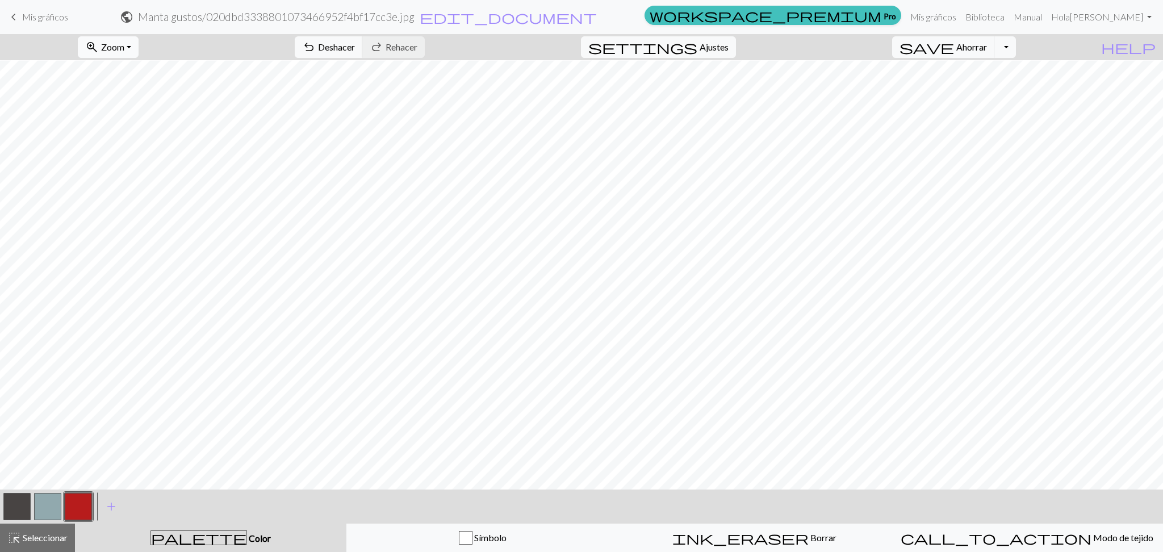
click at [124, 43] on font "Zoom" at bounding box center [112, 46] width 23 height 11
click at [135, 132] on button "50%" at bounding box center [123, 136] width 90 height 18
click at [124, 51] on font "Zoom" at bounding box center [112, 46] width 23 height 11
click at [144, 177] on button "150%" at bounding box center [123, 173] width 90 height 18
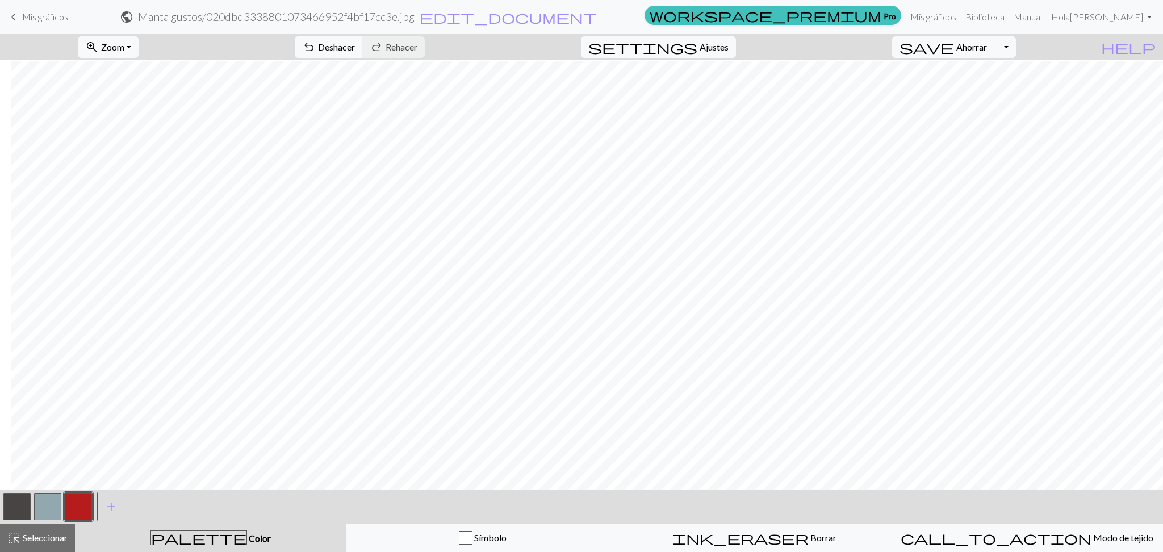
scroll to position [1013, 444]
click at [58, 509] on button "button" at bounding box center [47, 506] width 27 height 27
click at [78, 507] on button "button" at bounding box center [78, 506] width 27 height 27
click at [45, 512] on button "button" at bounding box center [47, 506] width 27 height 27
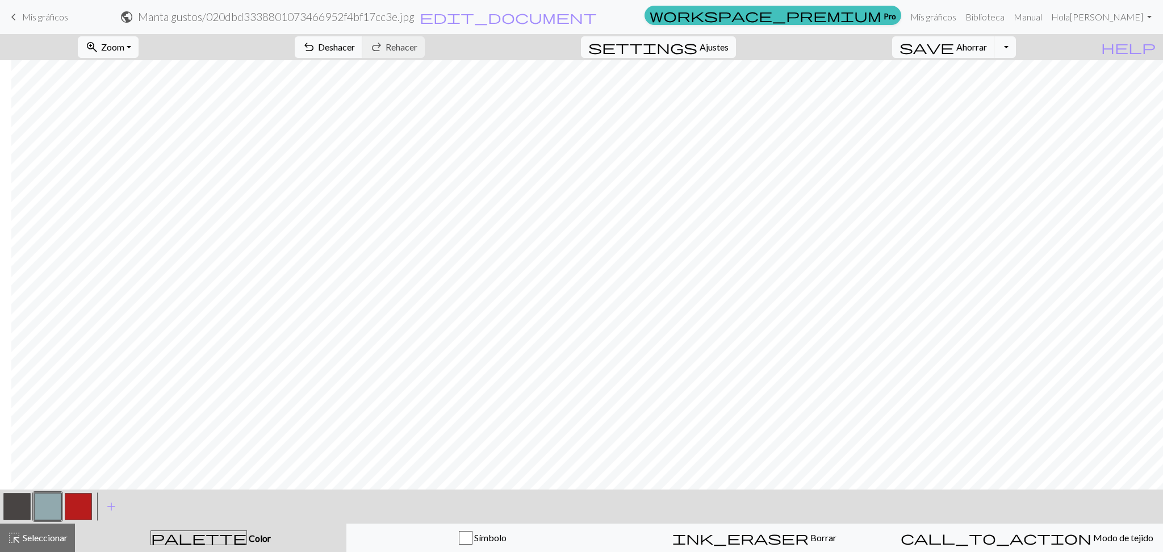
click at [85, 516] on button "button" at bounding box center [78, 506] width 27 height 27
click at [44, 504] on button "button" at bounding box center [47, 506] width 27 height 27
click at [139, 49] on button "zoom_in Zoom Zoom" at bounding box center [108, 47] width 61 height 22
click at [140, 75] on font "Se adapta a todos" at bounding box center [122, 71] width 70 height 11
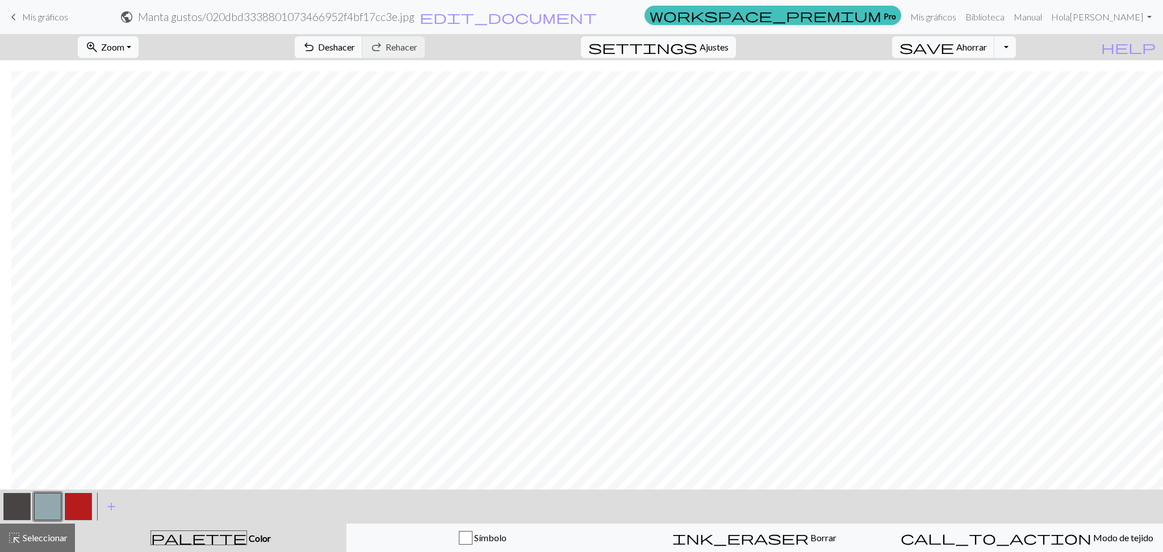
scroll to position [132, 11]
